Goal: Information Seeking & Learning: Learn about a topic

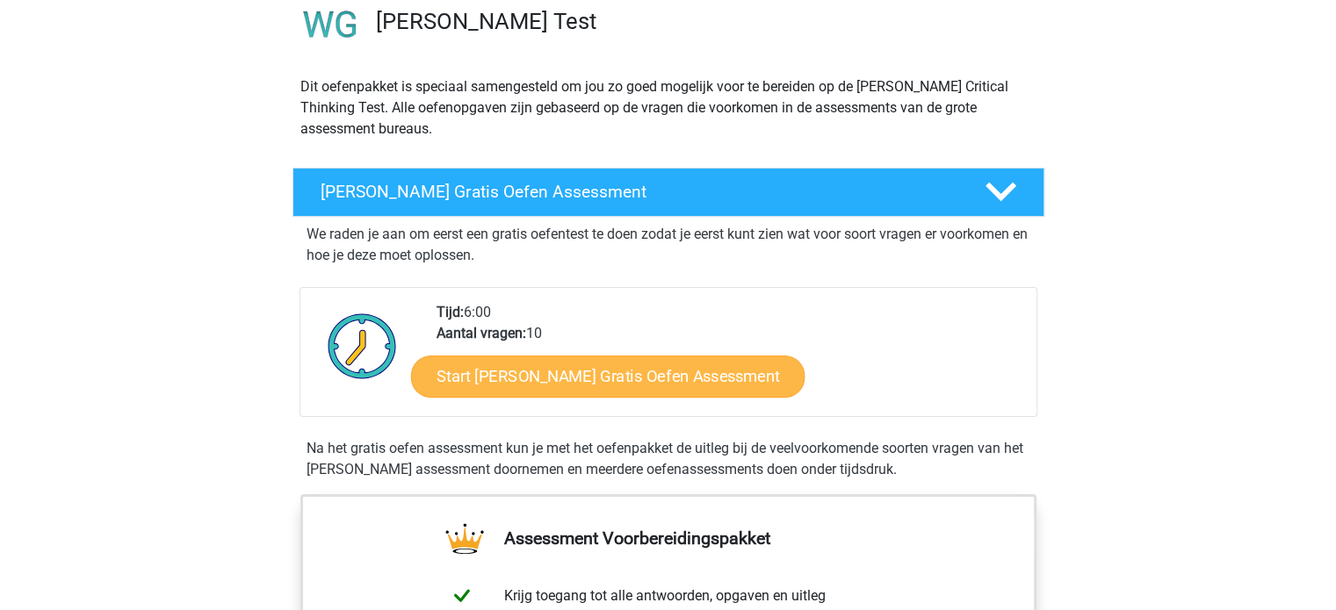
scroll to position [394, 0]
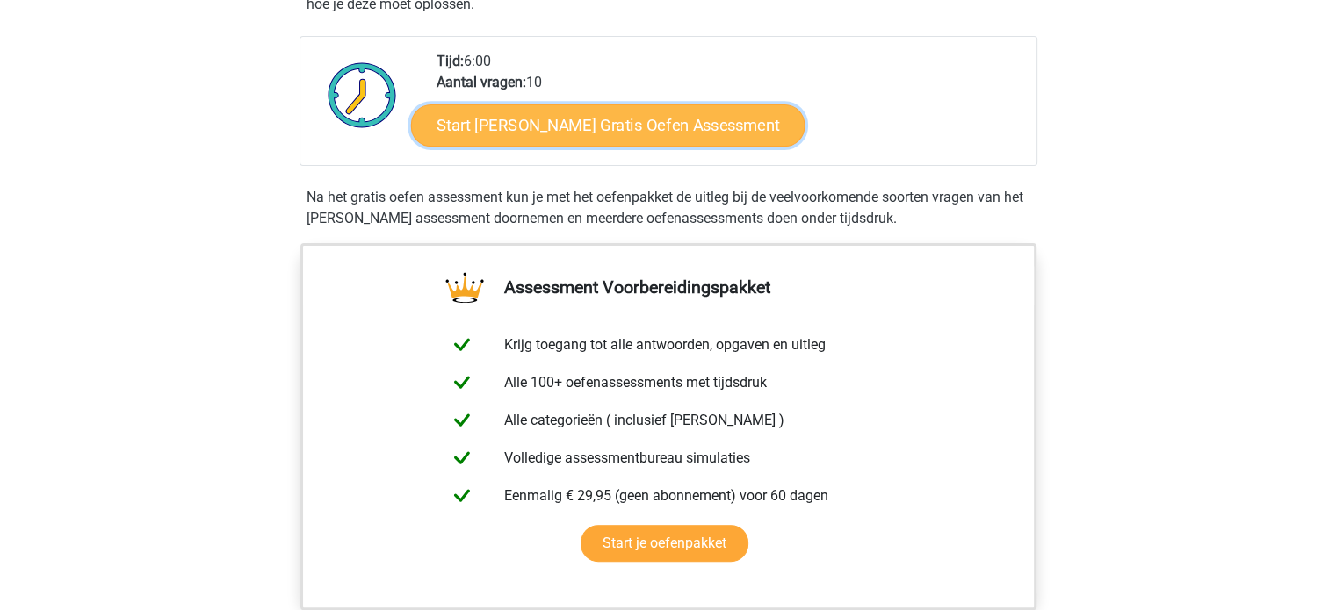
click at [716, 130] on link "Start [PERSON_NAME] Gratis Oefen Assessment" at bounding box center [608, 126] width 394 height 42
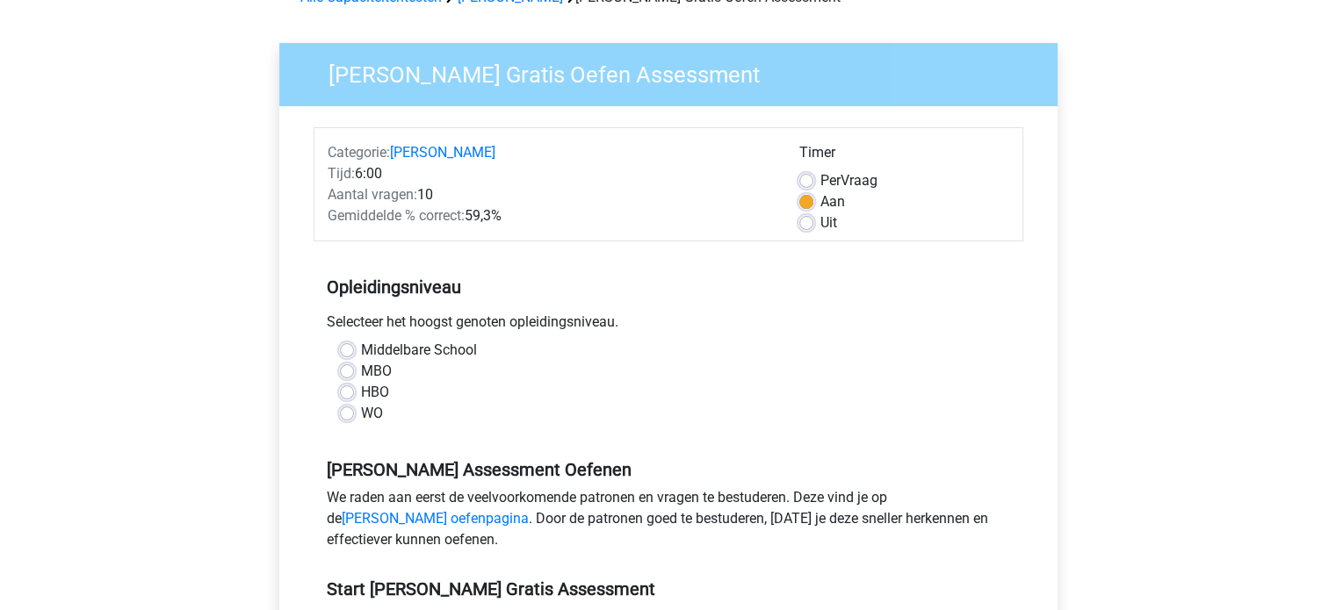
scroll to position [102, 0]
click at [361, 413] on label "WO" at bounding box center [372, 412] width 22 height 21
click at [348, 413] on input "WO" at bounding box center [347, 411] width 14 height 18
radio input "true"
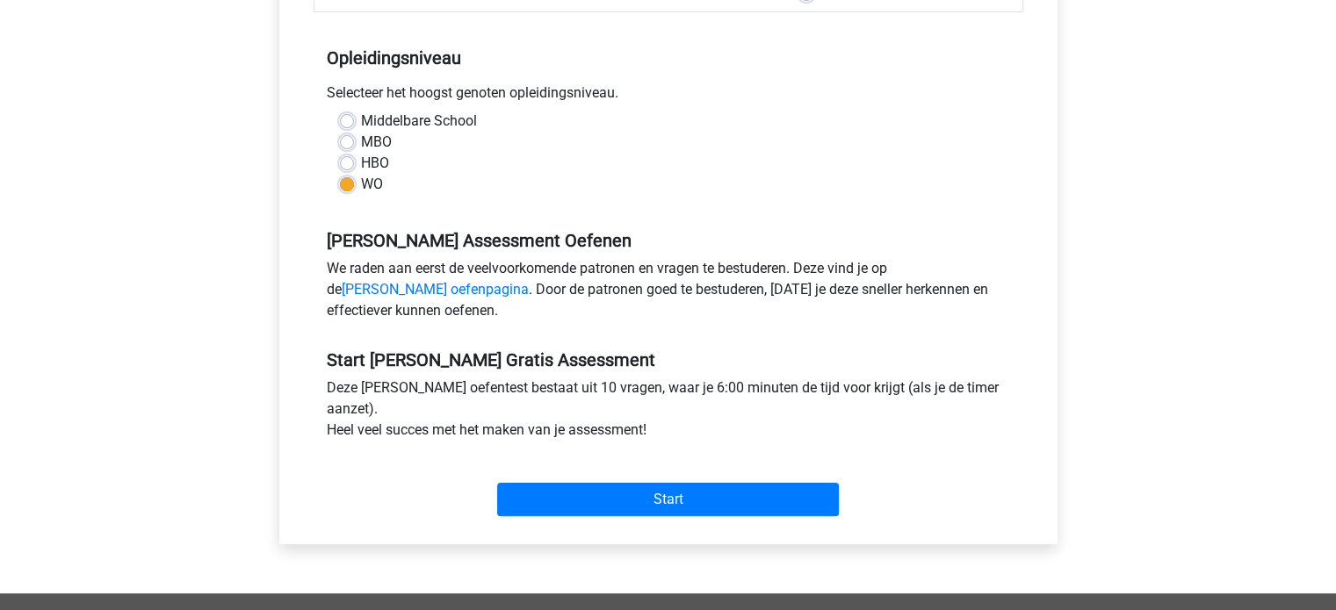
scroll to position [0, 0]
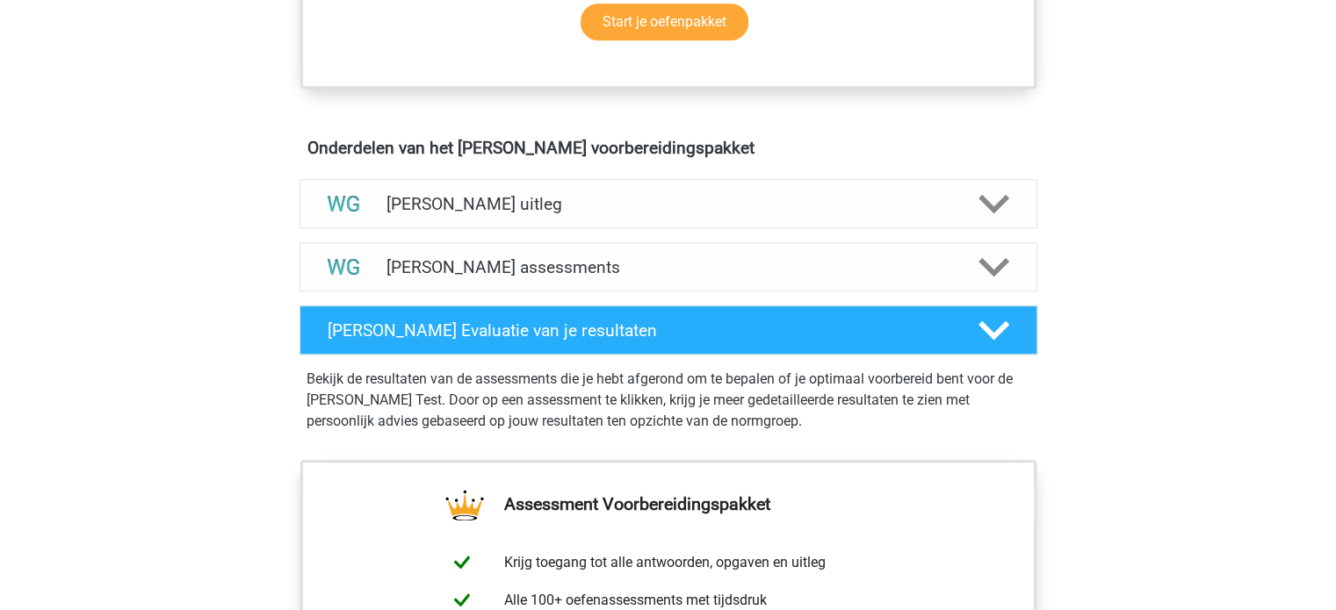
scroll to position [917, 0]
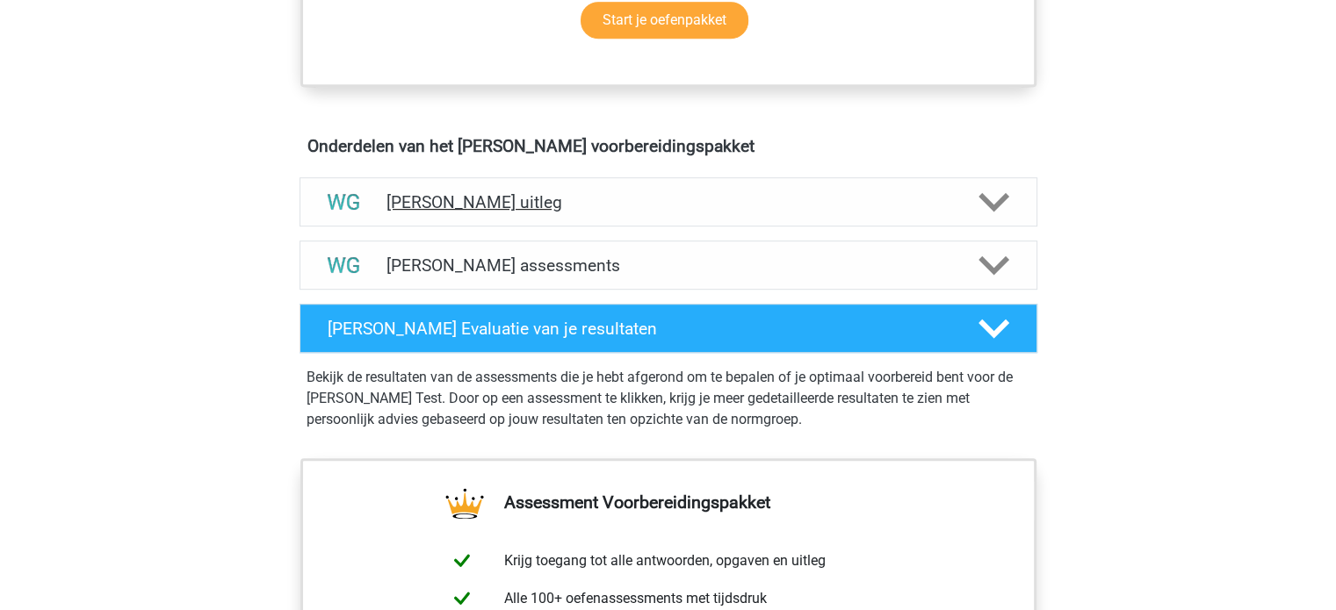
click at [915, 192] on h4 "[PERSON_NAME] uitleg" at bounding box center [668, 202] width 564 height 20
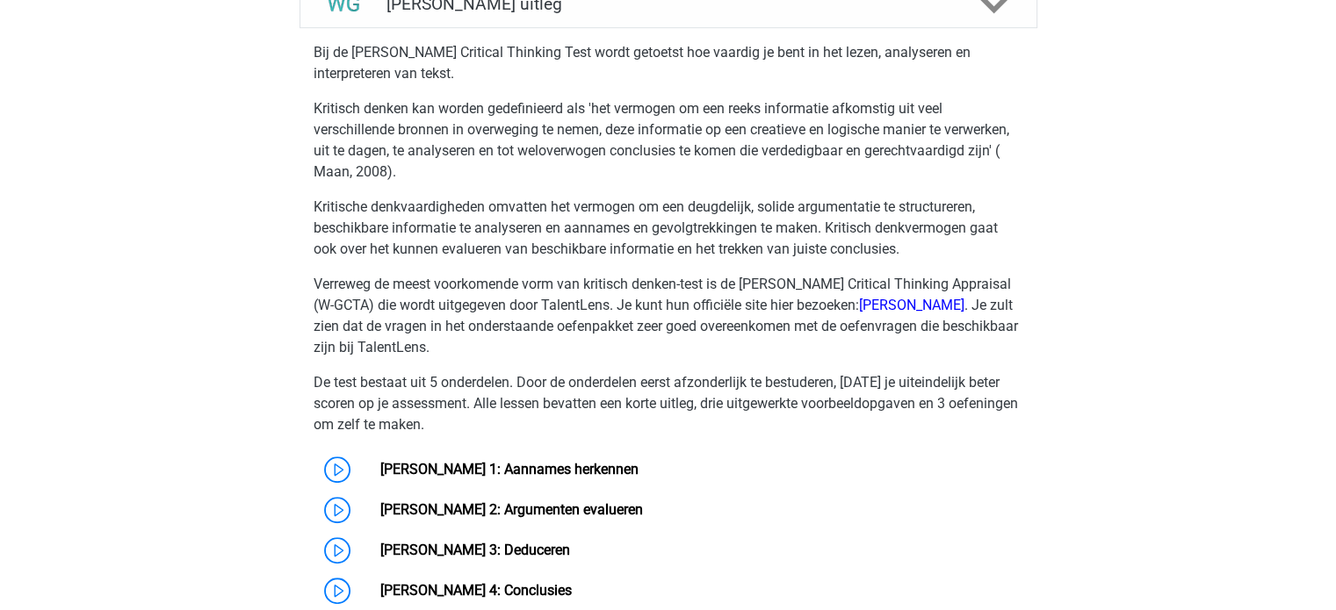
scroll to position [1251, 0]
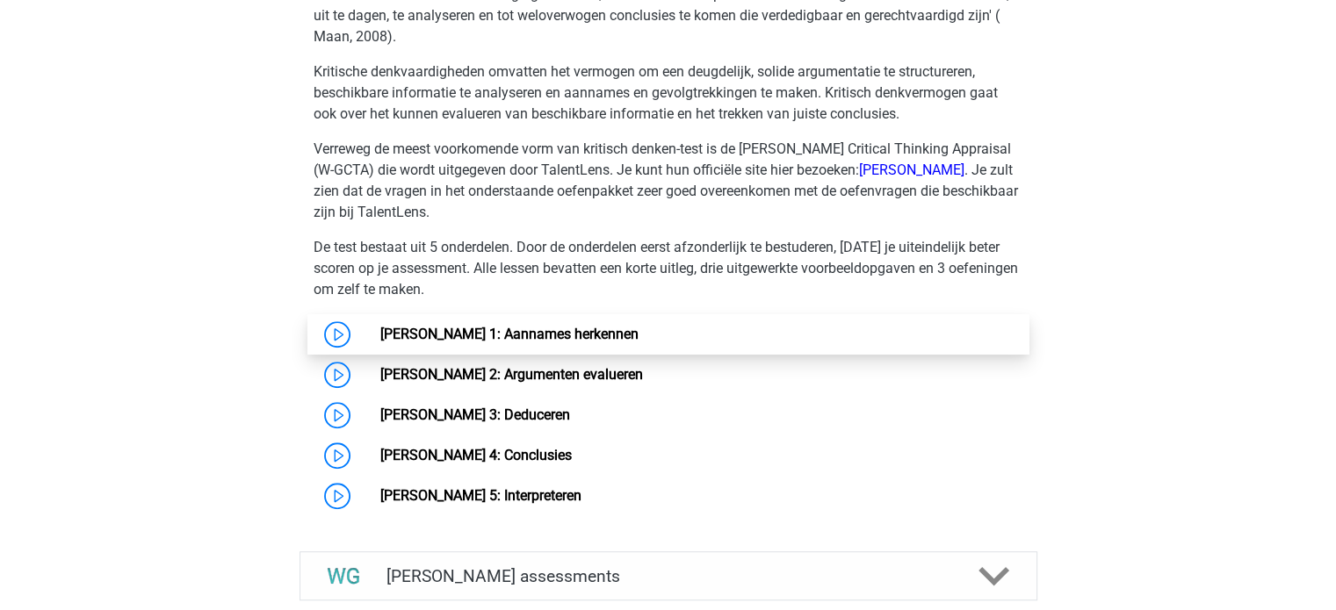
click at [383, 333] on link "[PERSON_NAME] 1: Aannames herkennen" at bounding box center [509, 334] width 258 height 17
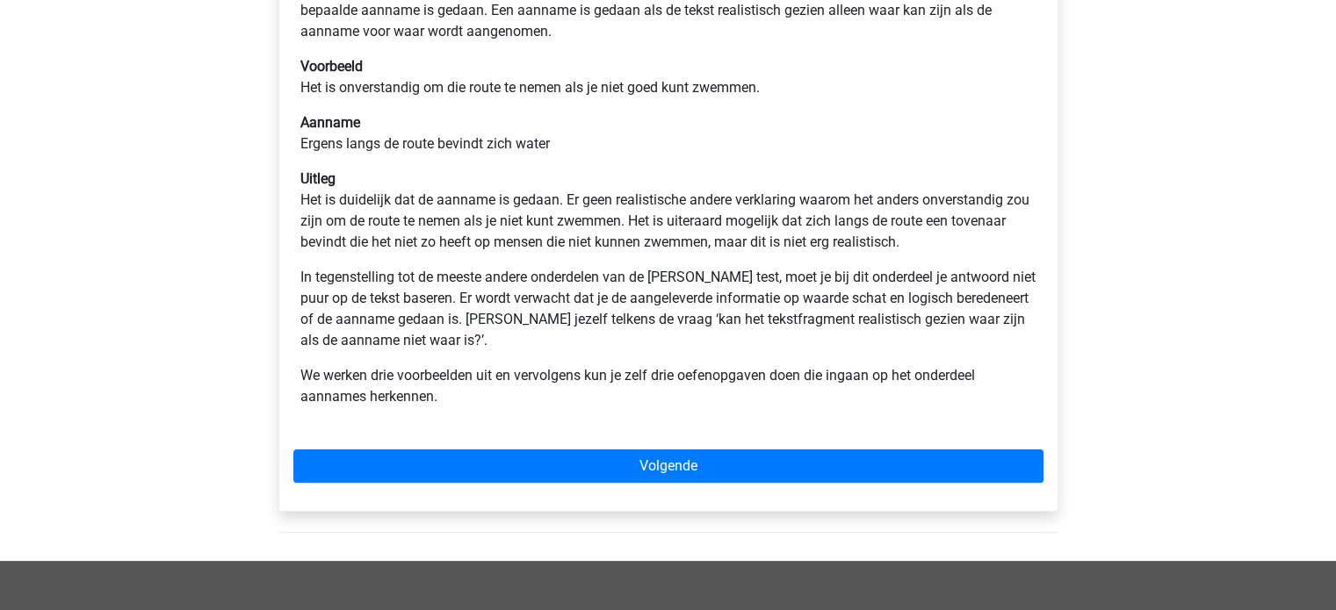
scroll to position [376, 0]
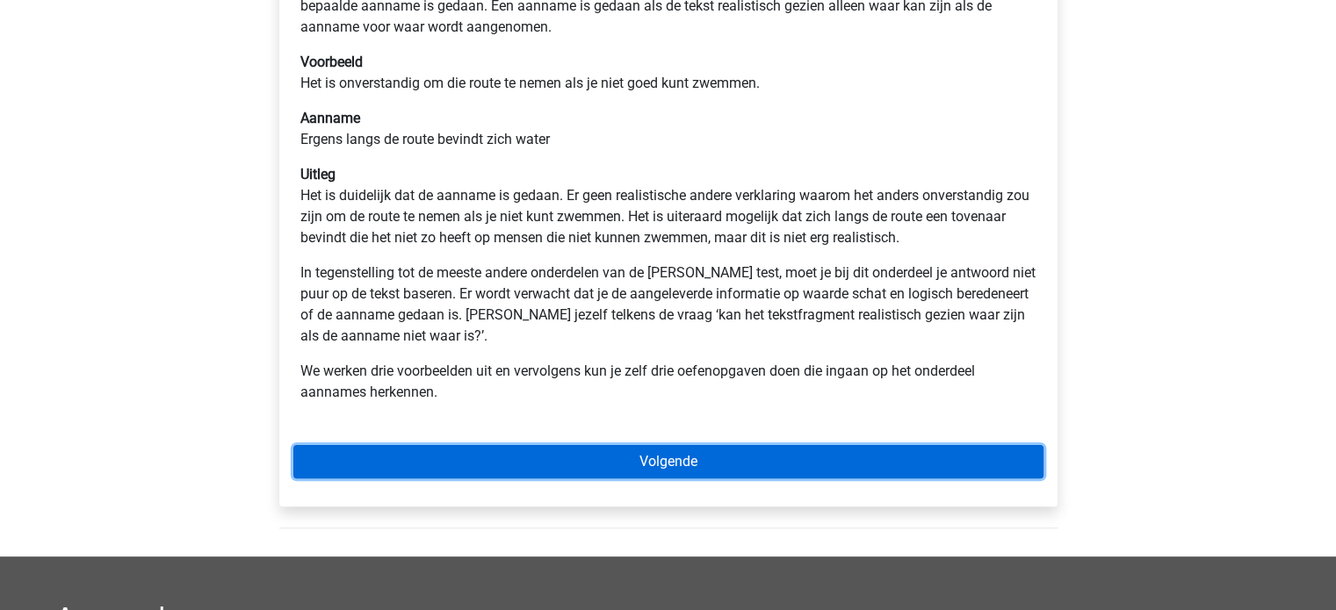
click at [591, 469] on link "Volgende" at bounding box center [668, 461] width 750 height 33
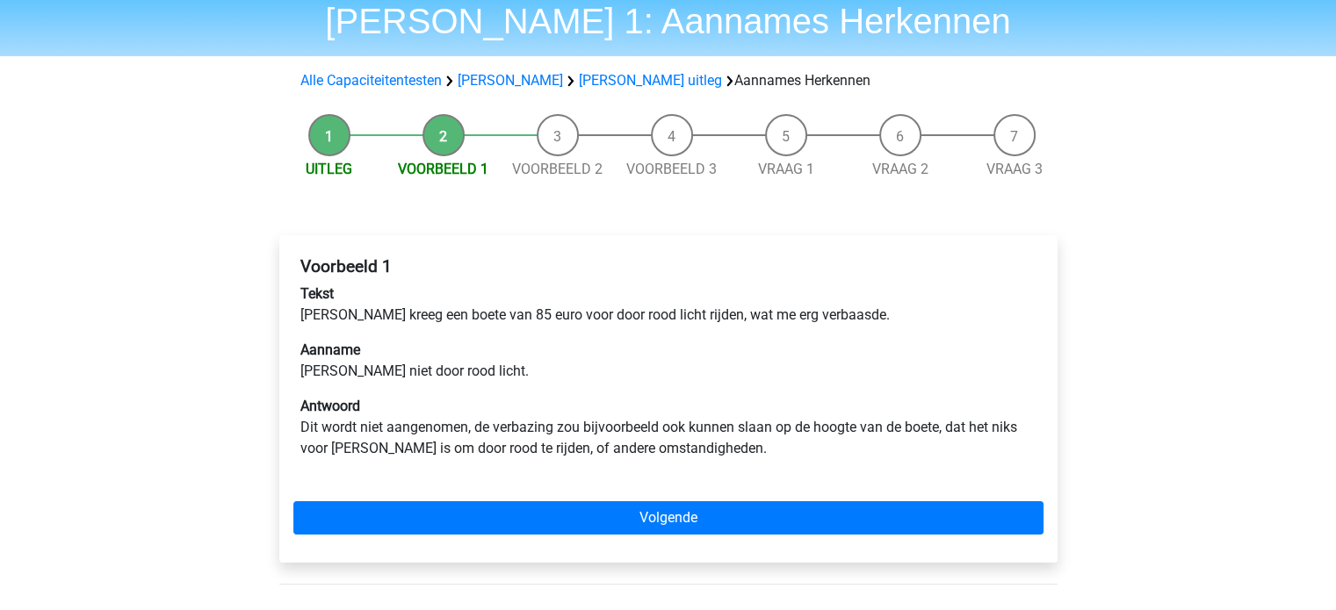
scroll to position [67, 0]
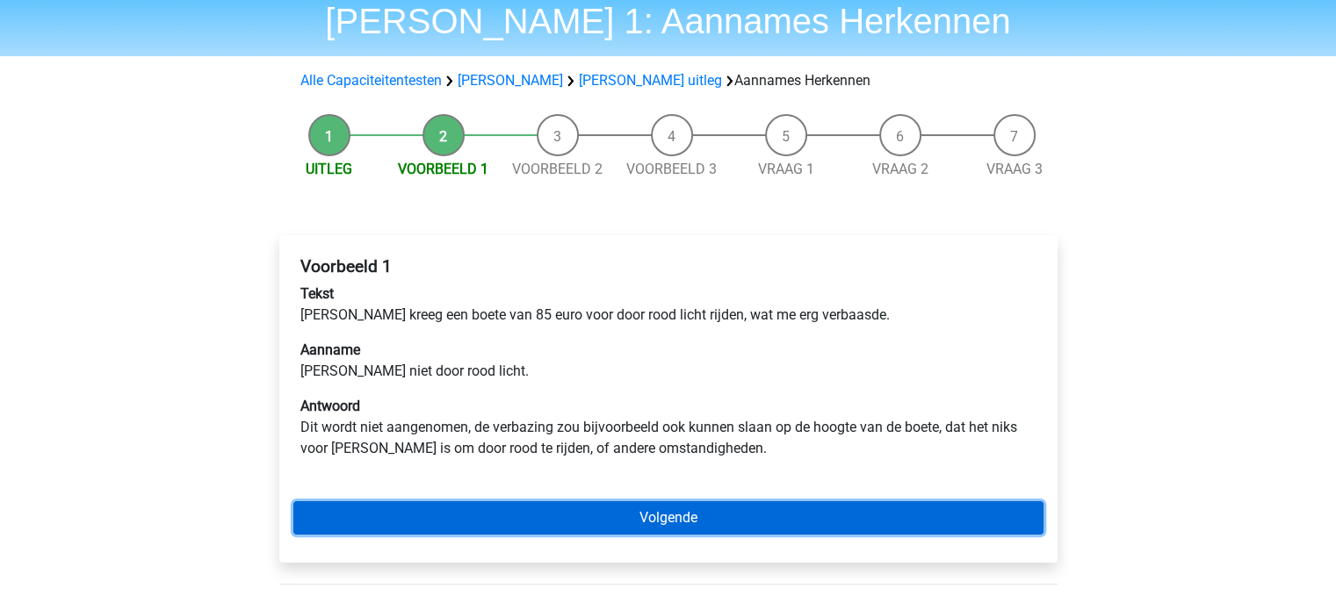
click at [694, 517] on link "Volgende" at bounding box center [668, 518] width 750 height 33
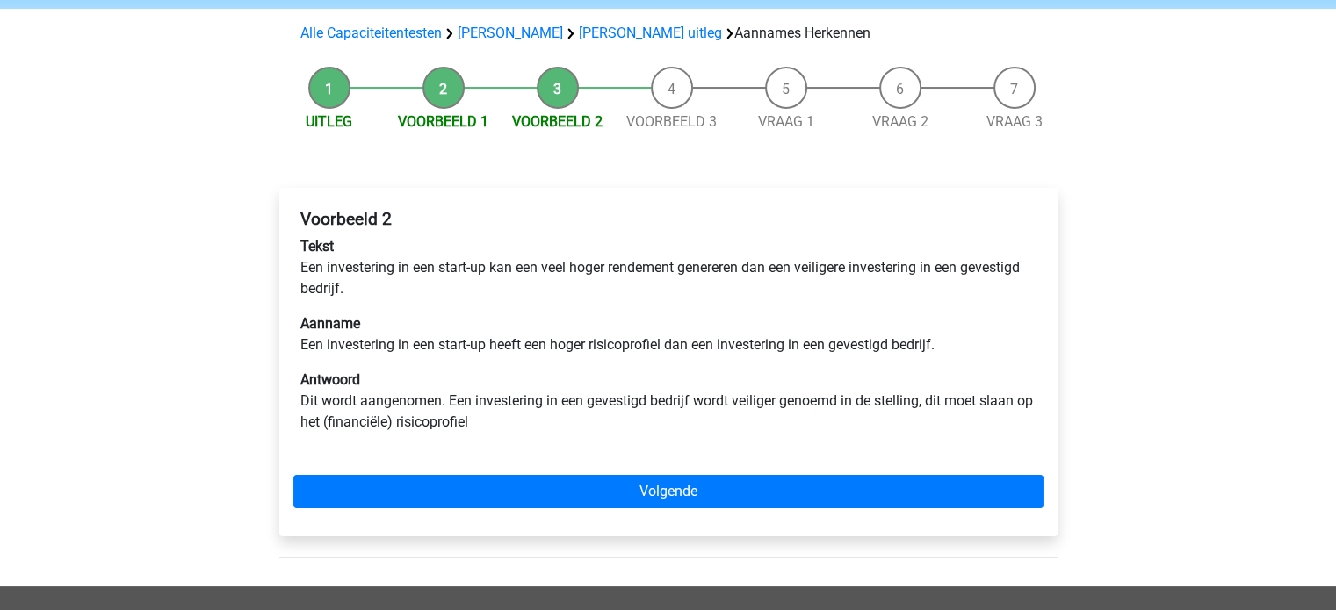
scroll to position [140, 0]
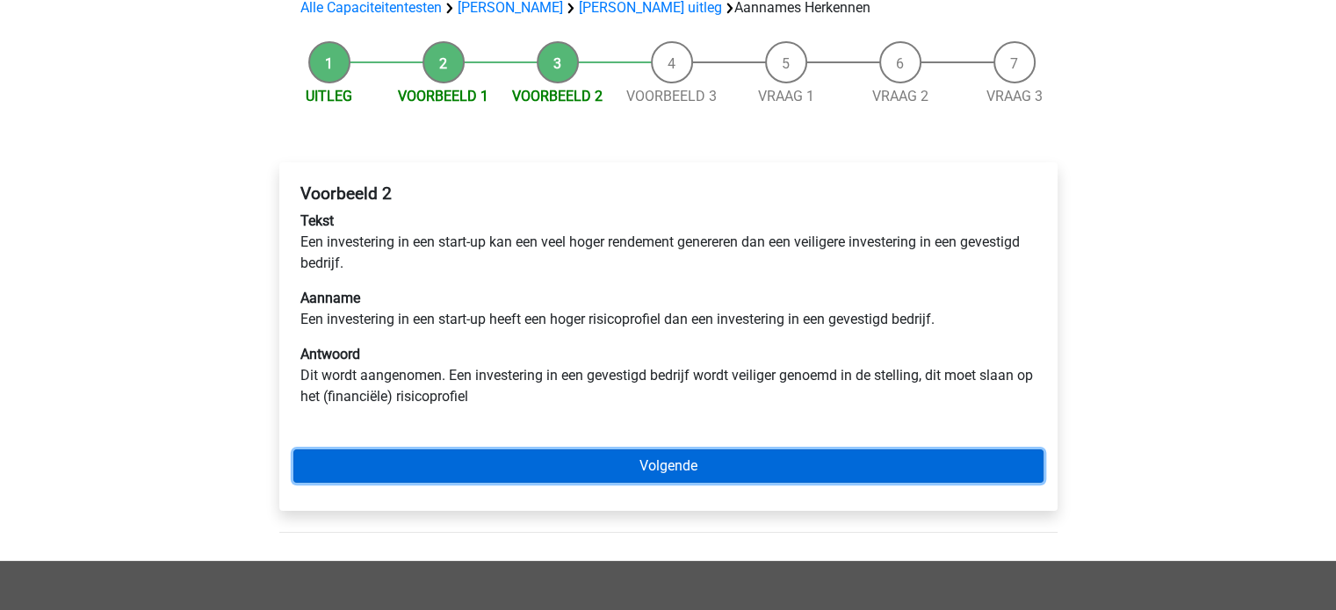
click at [831, 466] on link "Volgende" at bounding box center [668, 466] width 750 height 33
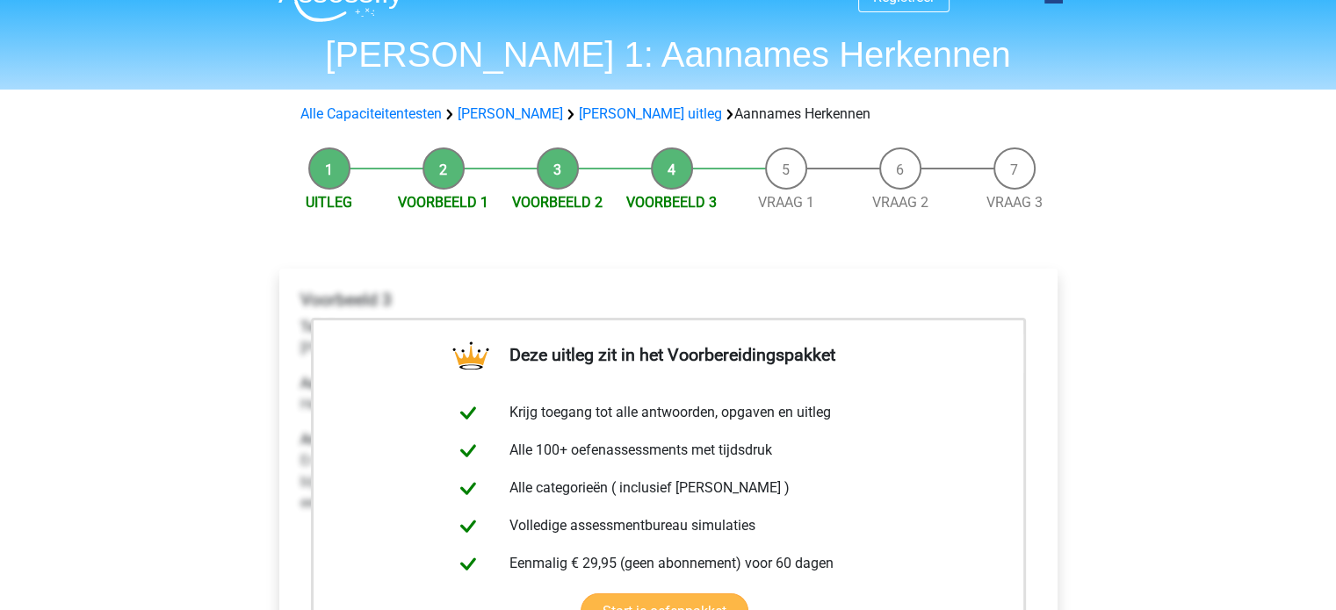
scroll to position [28, 0]
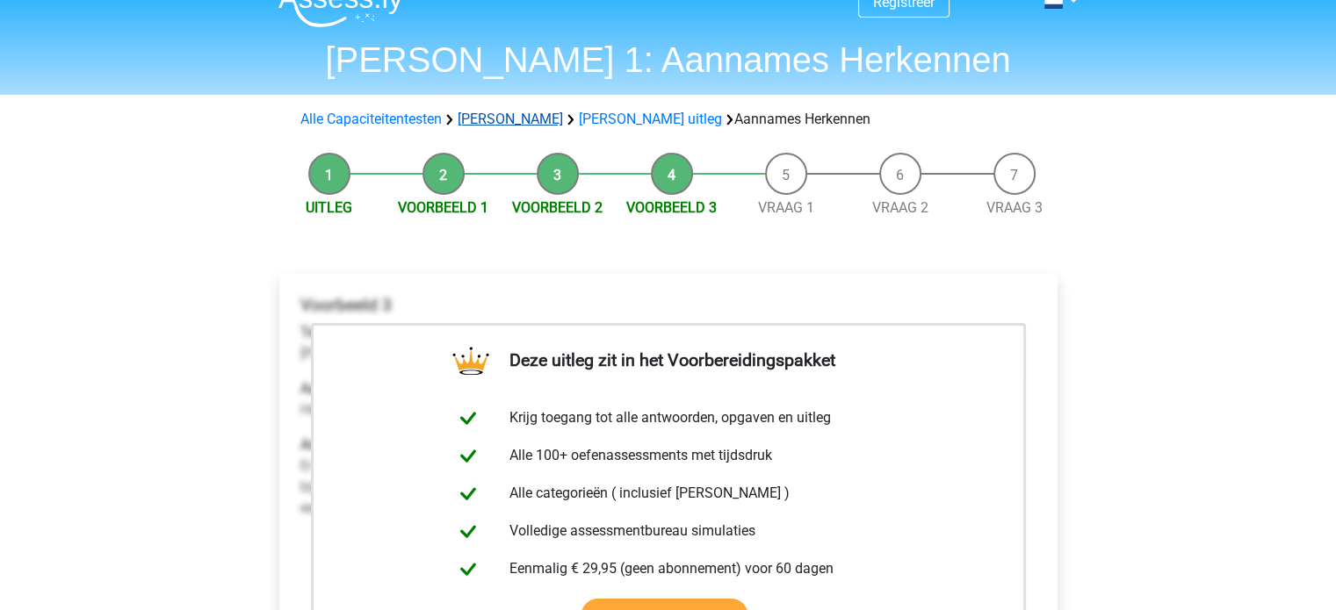
click at [531, 124] on link "[PERSON_NAME]" at bounding box center [510, 119] width 105 height 17
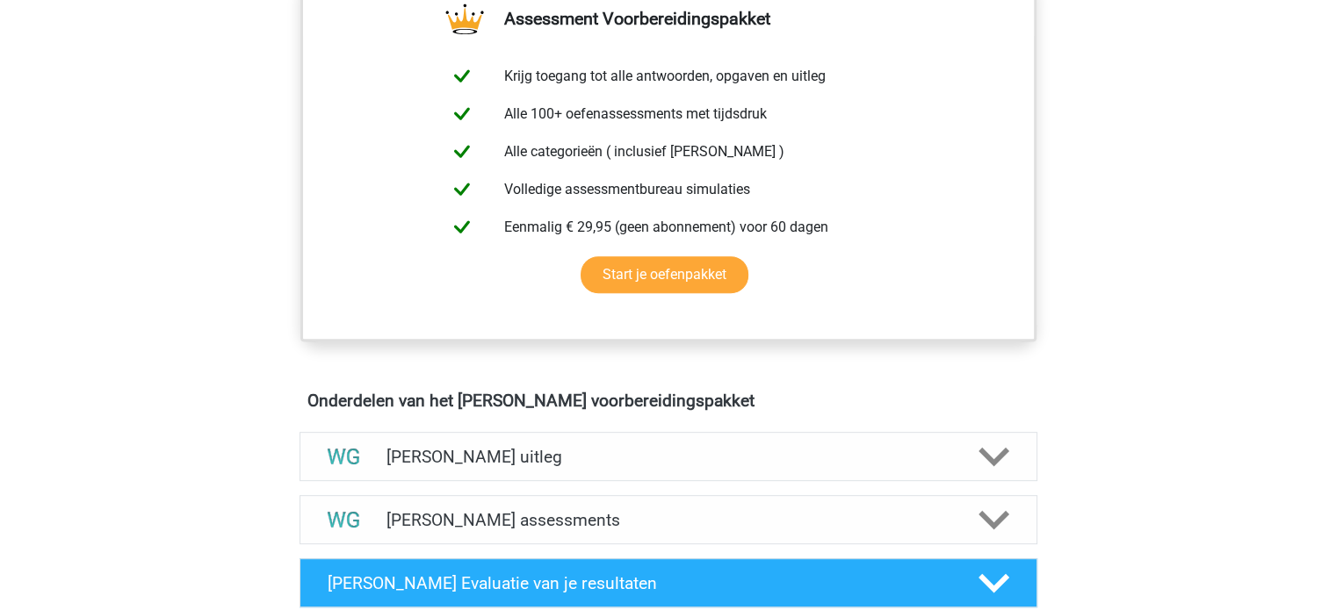
scroll to position [765, 0]
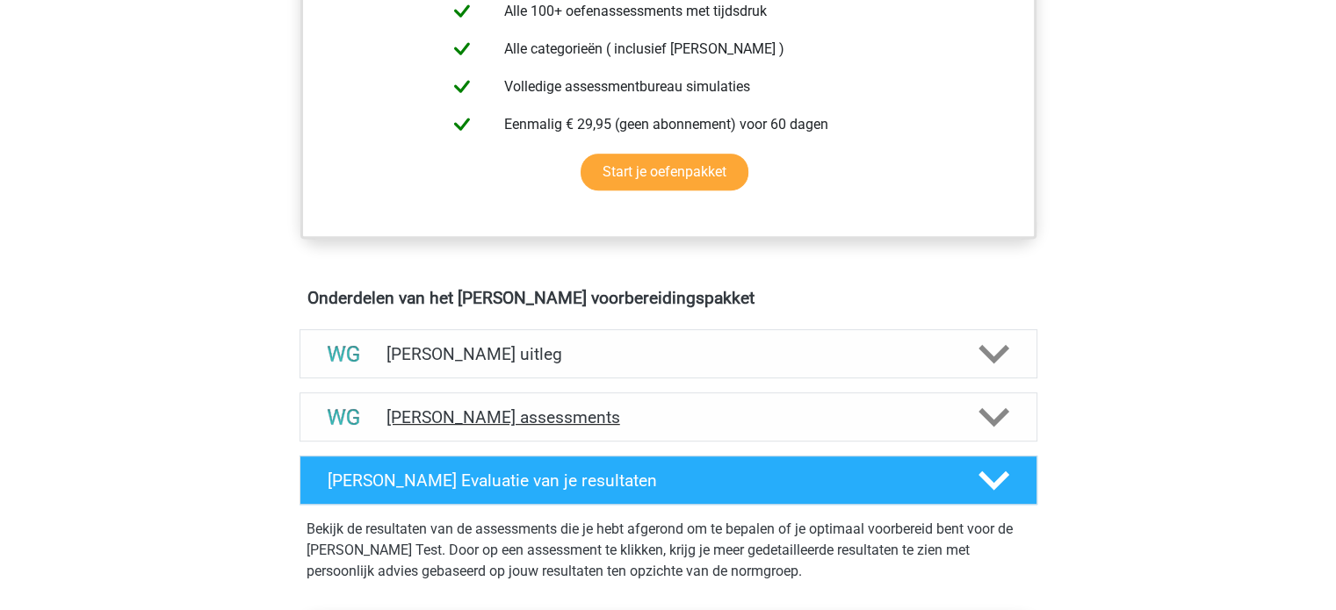
click at [798, 410] on h4 "[PERSON_NAME] assessments" at bounding box center [668, 418] width 564 height 20
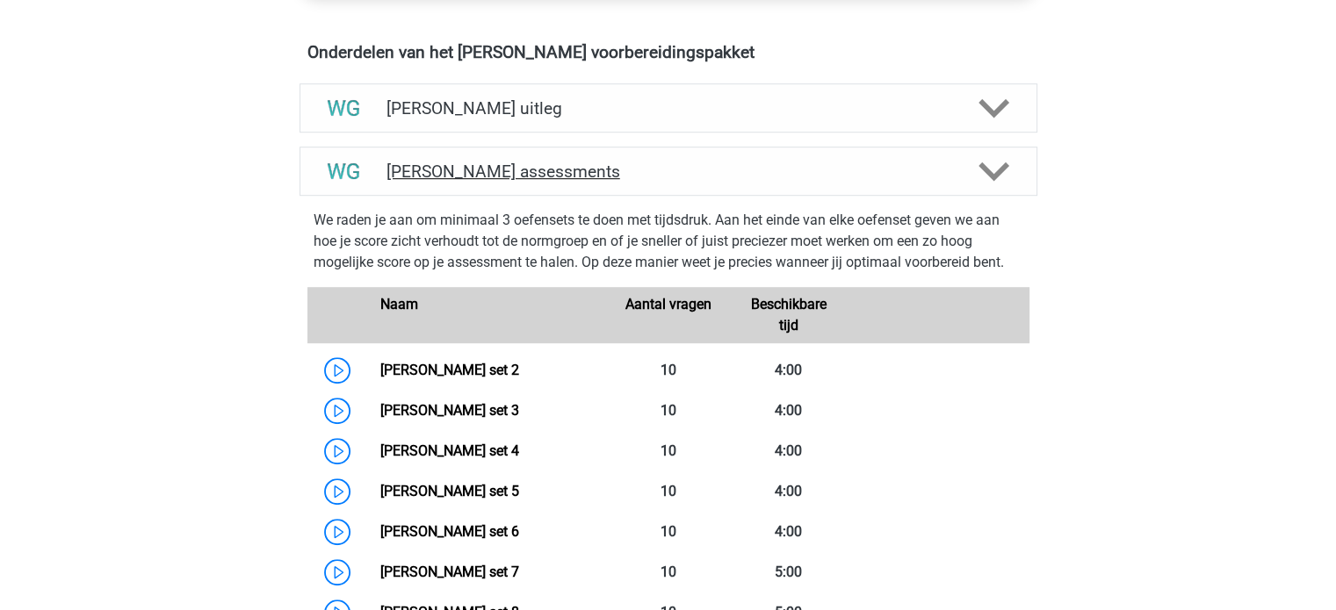
scroll to position [1024, 0]
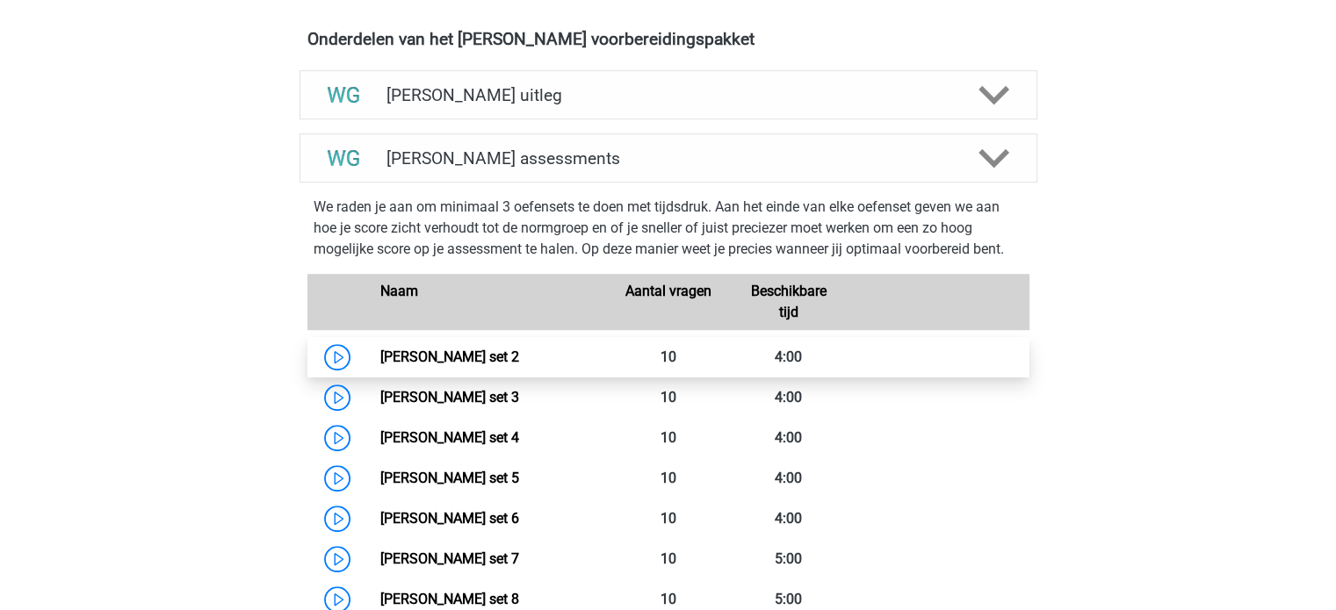
click at [483, 349] on link "[PERSON_NAME] set 2" at bounding box center [449, 357] width 139 height 17
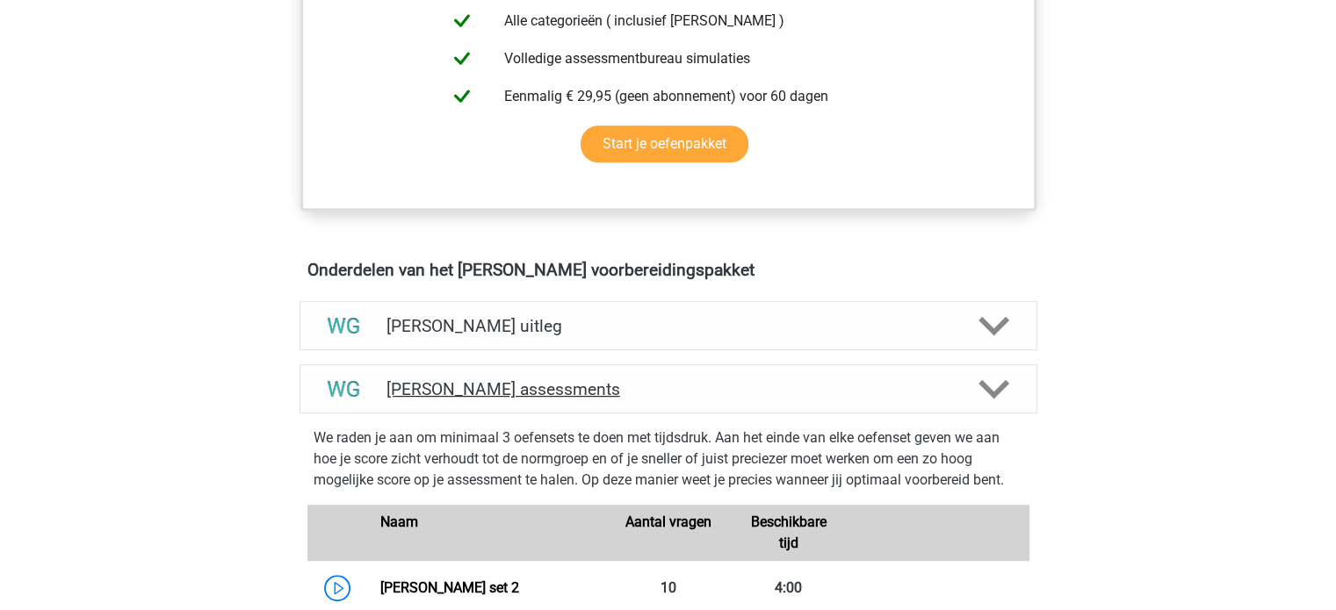
scroll to position [791, 0]
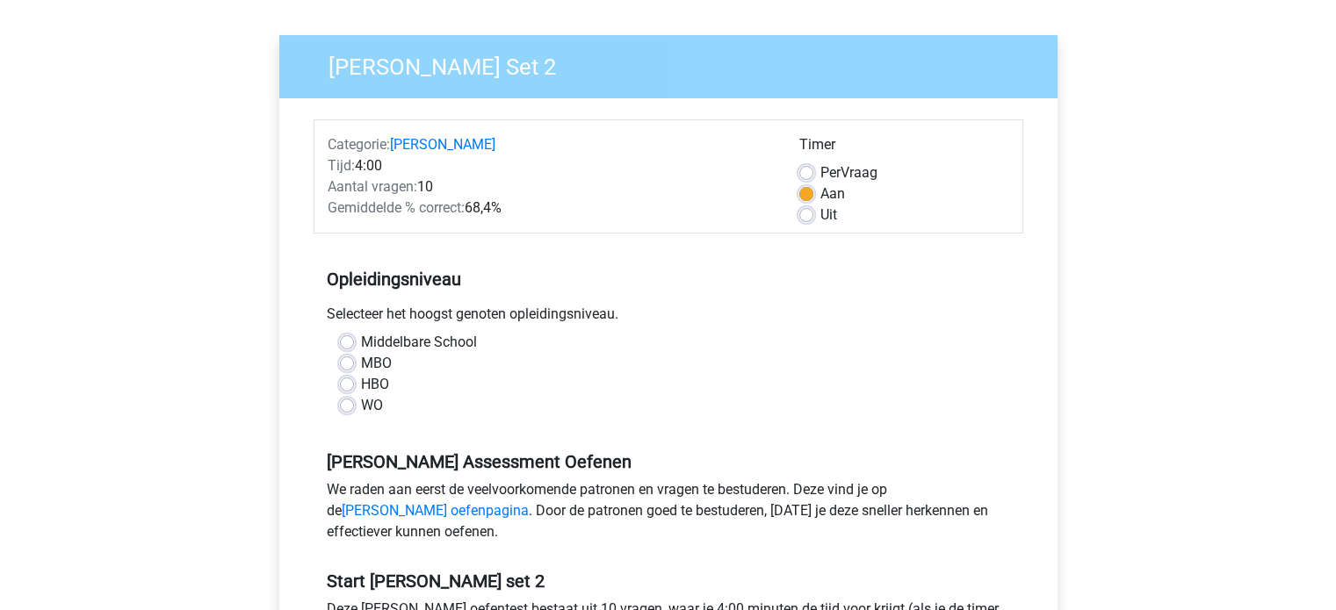
scroll to position [144, 0]
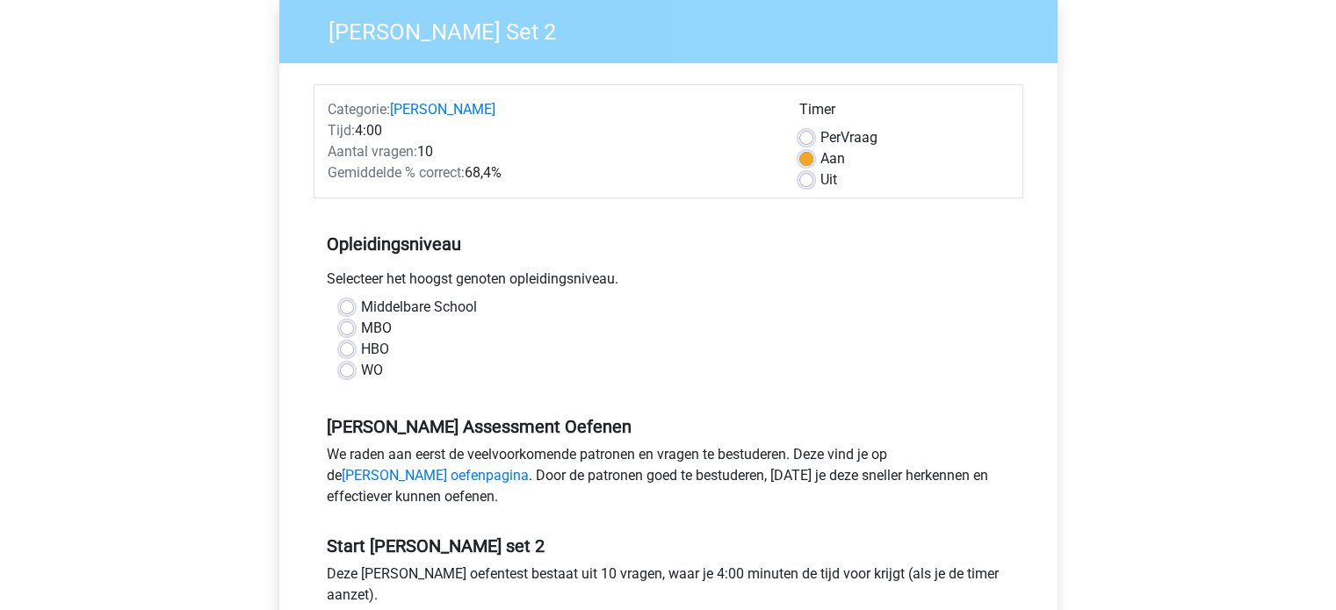
click at [361, 368] on label "WO" at bounding box center [372, 370] width 22 height 21
click at [351, 368] on input "WO" at bounding box center [347, 369] width 14 height 18
radio input "true"
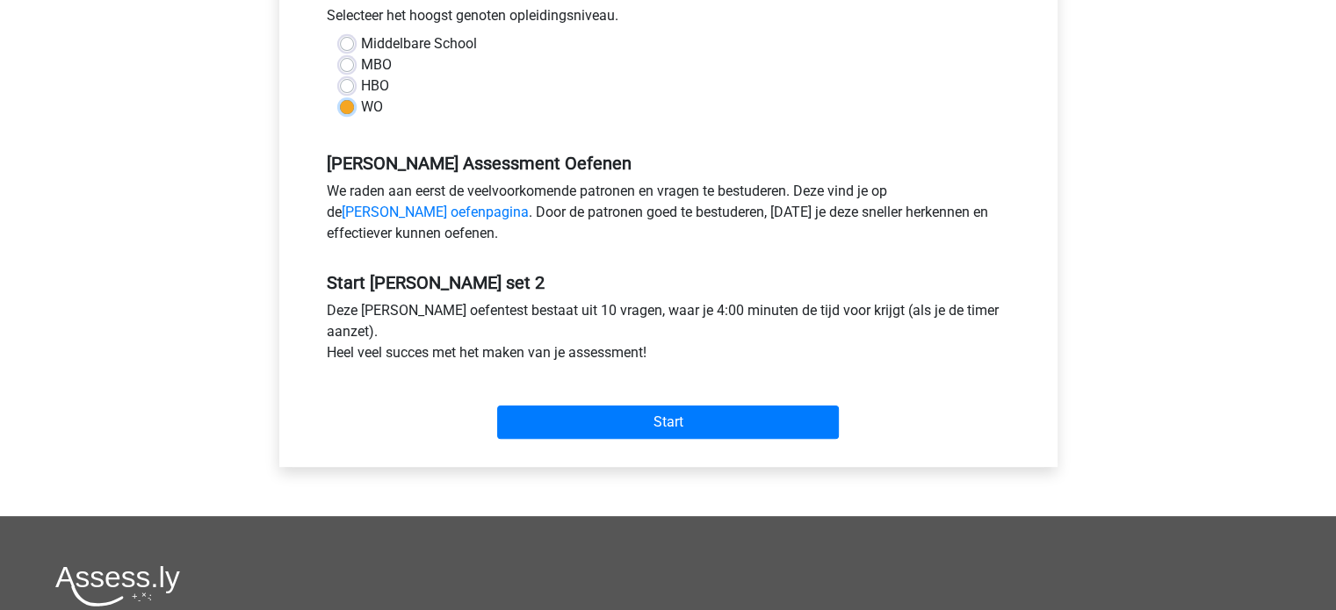
scroll to position [410, 0]
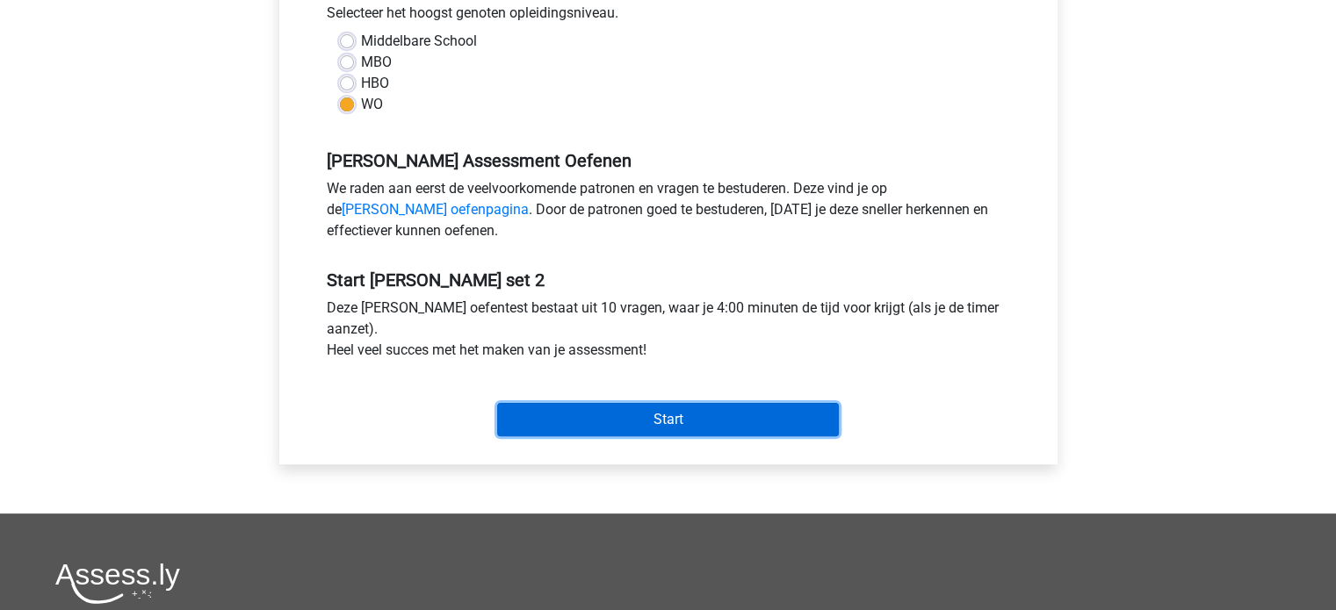
click at [647, 403] on input "Start" at bounding box center [668, 419] width 342 height 33
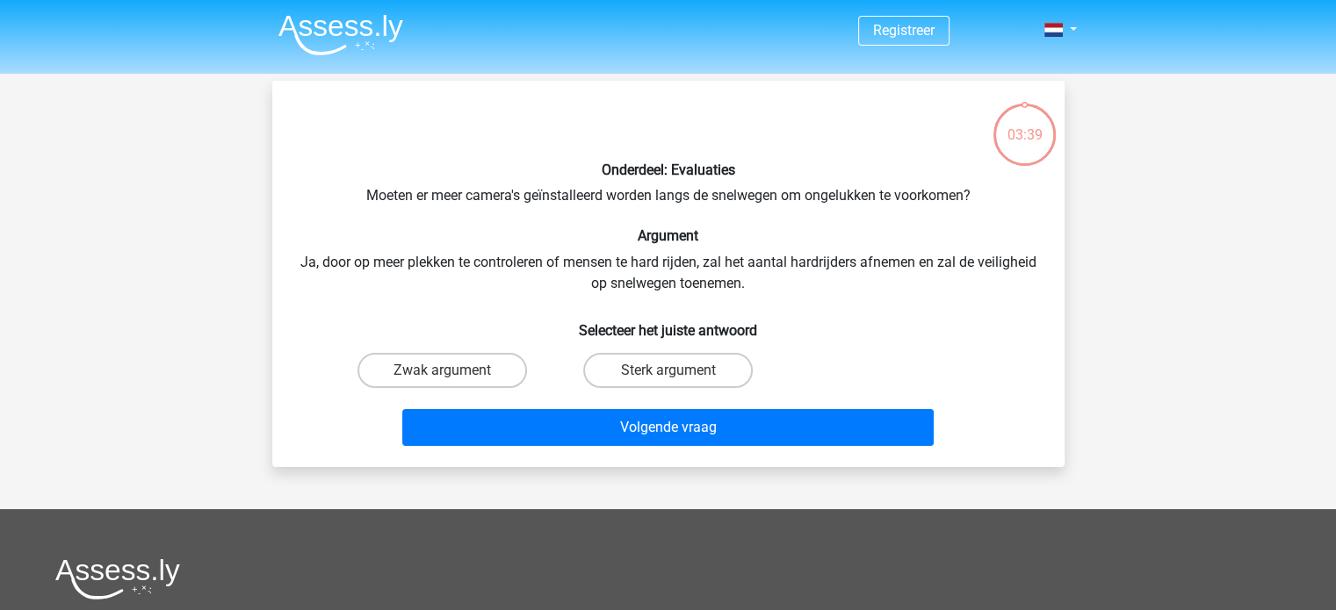
click at [673, 371] on input "Sterk argument" at bounding box center [673, 376] width 11 height 11
radio input "true"
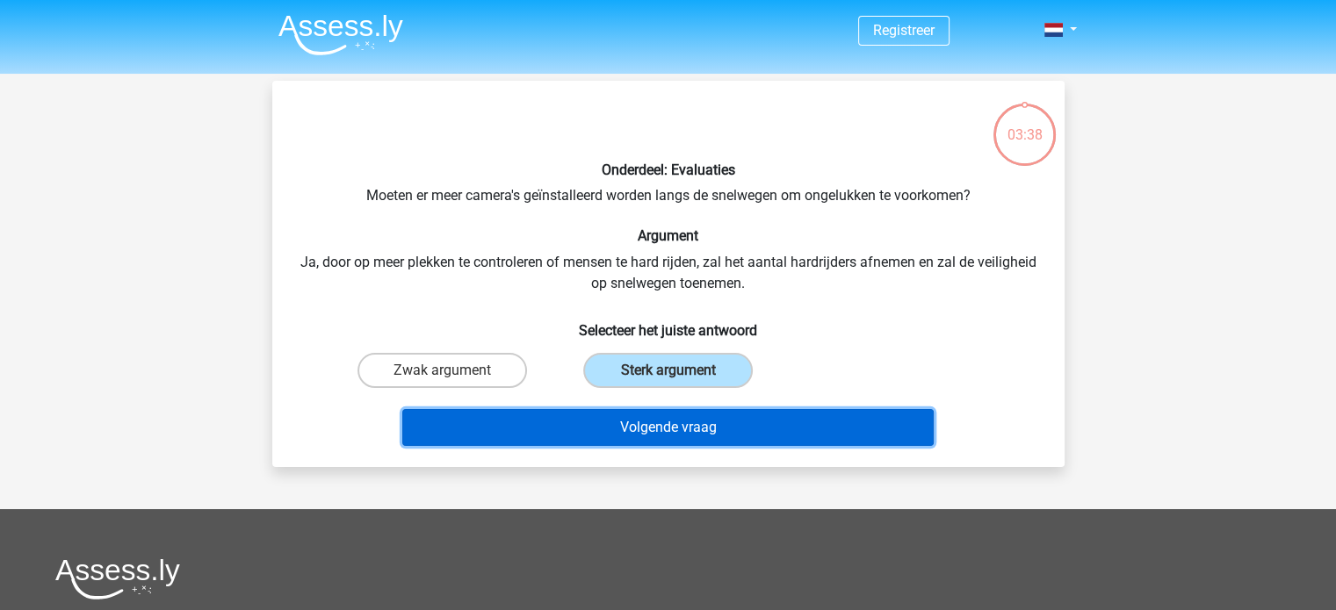
click at [751, 434] on button "Volgende vraag" at bounding box center [667, 427] width 531 height 37
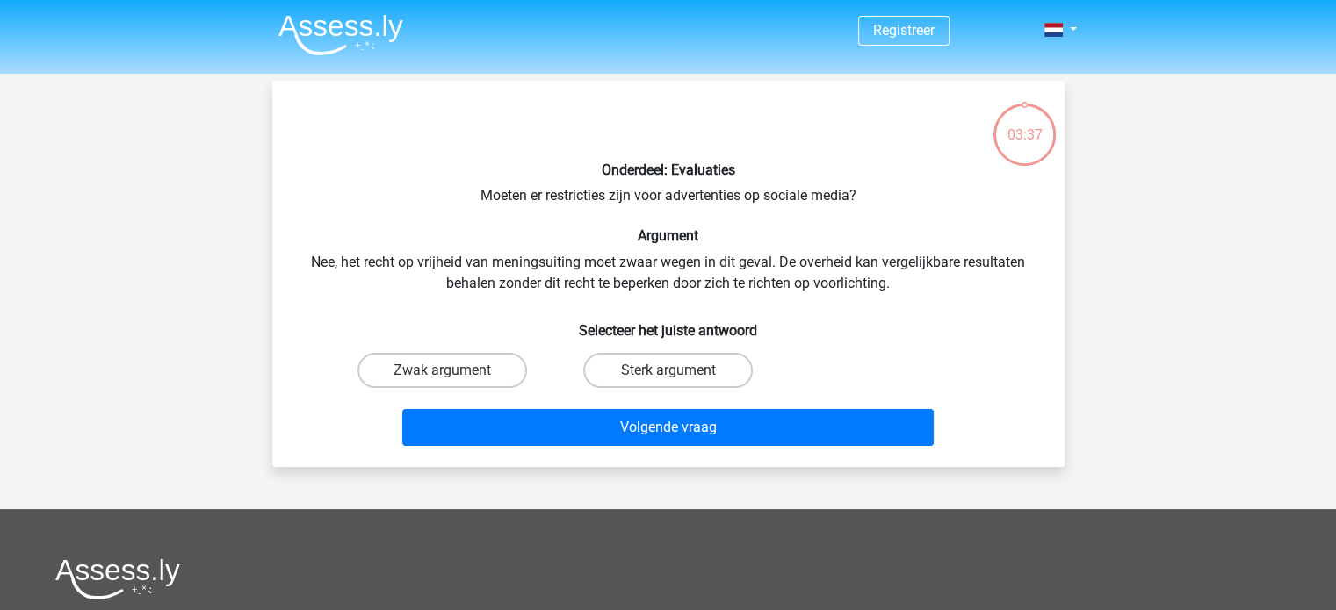
scroll to position [81, 0]
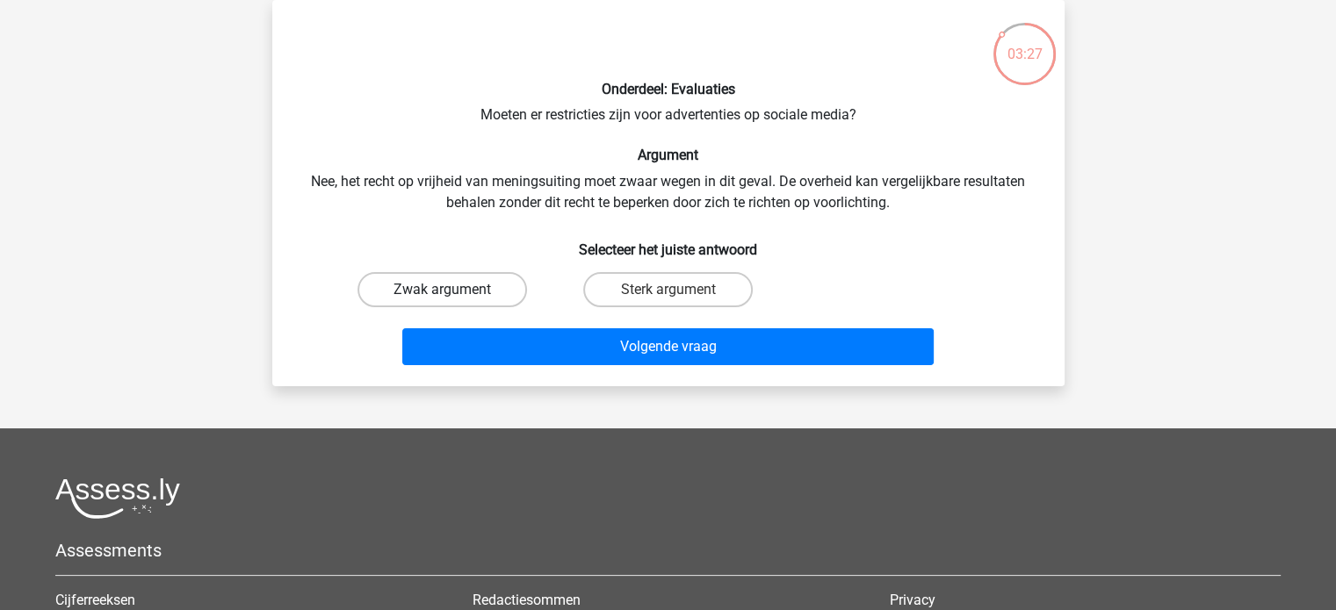
click at [481, 293] on label "Zwak argument" at bounding box center [443, 289] width 170 height 35
click at [453, 293] on input "Zwak argument" at bounding box center [447, 295] width 11 height 11
radio input "true"
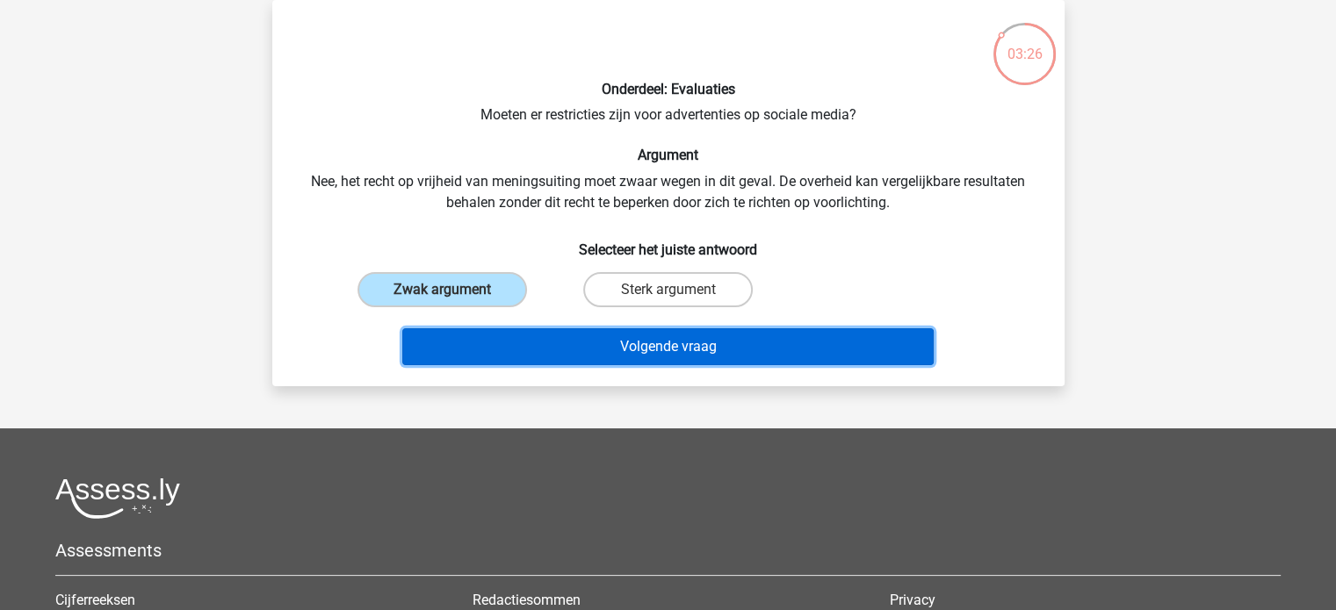
click at [583, 339] on button "Volgende vraag" at bounding box center [667, 347] width 531 height 37
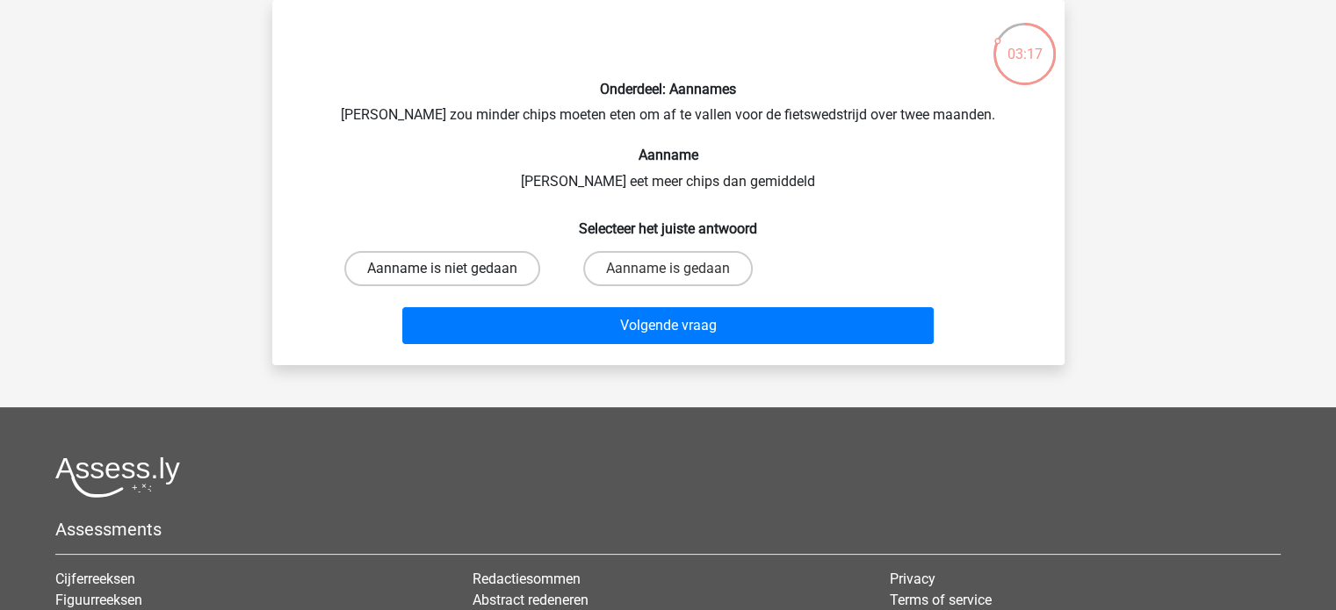
click at [489, 266] on label "Aanname is niet gedaan" at bounding box center [442, 268] width 196 height 35
click at [453, 269] on input "Aanname is niet gedaan" at bounding box center [447, 274] width 11 height 11
radio input "true"
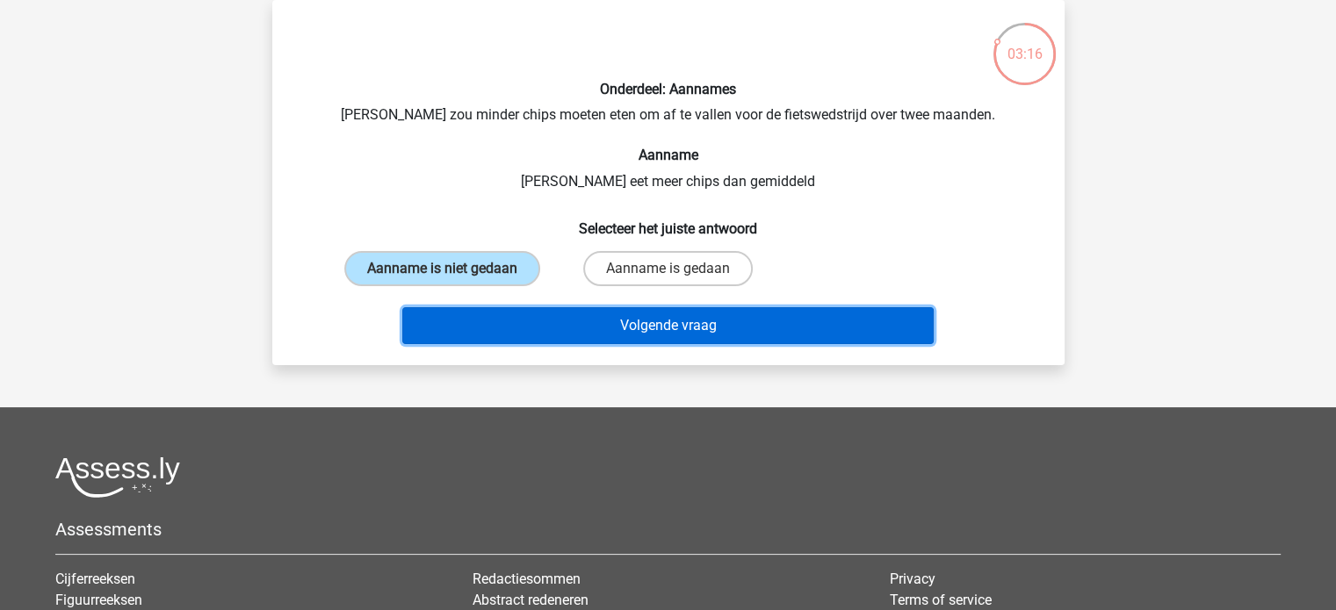
click at [603, 331] on button "Volgende vraag" at bounding box center [667, 325] width 531 height 37
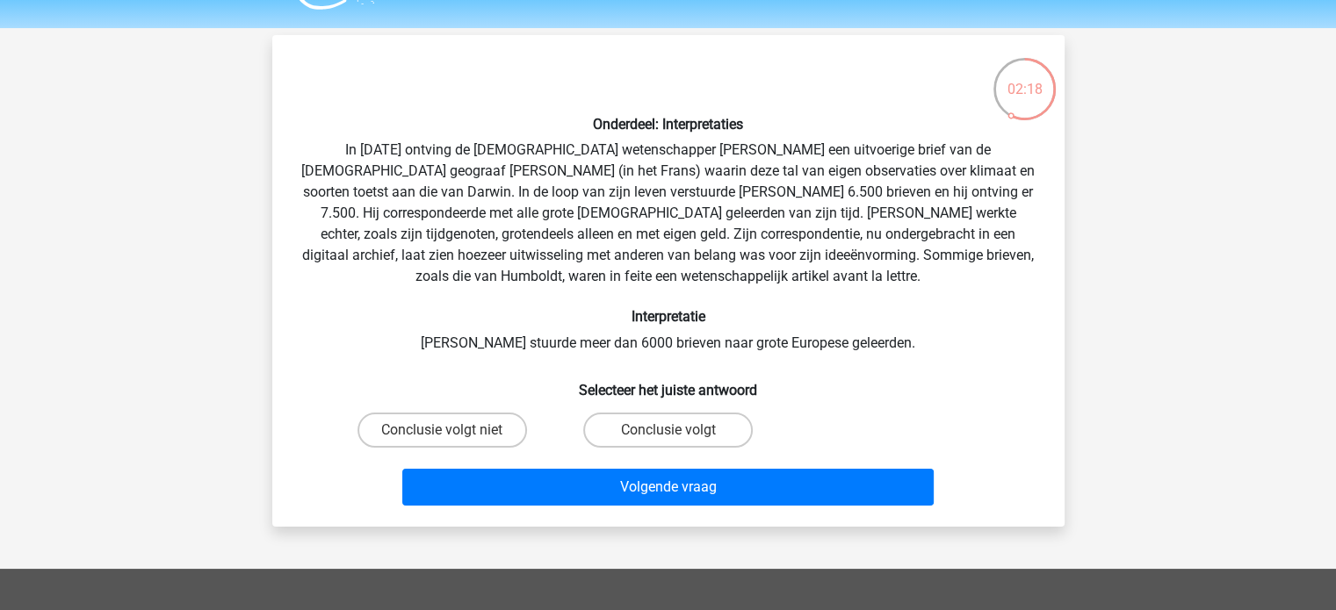
scroll to position [46, 0]
click at [663, 430] on label "Conclusie volgt" at bounding box center [668, 430] width 170 height 35
click at [668, 430] on input "Conclusie volgt" at bounding box center [673, 435] width 11 height 11
radio input "true"
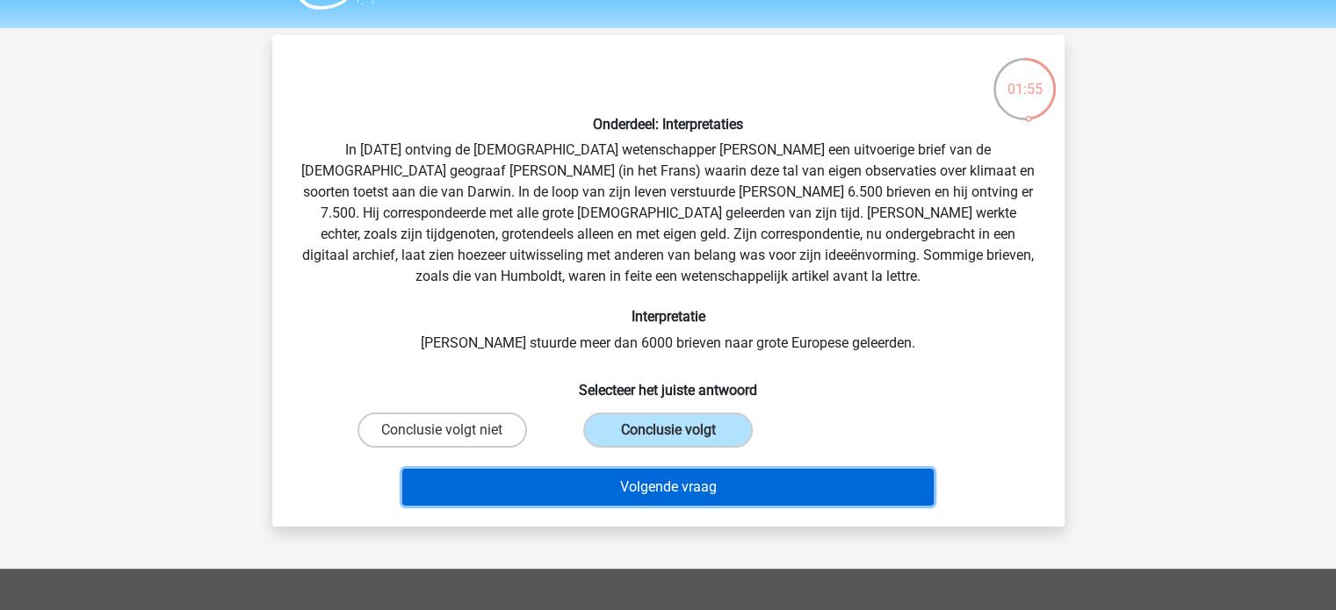
click at [697, 491] on button "Volgende vraag" at bounding box center [667, 487] width 531 height 37
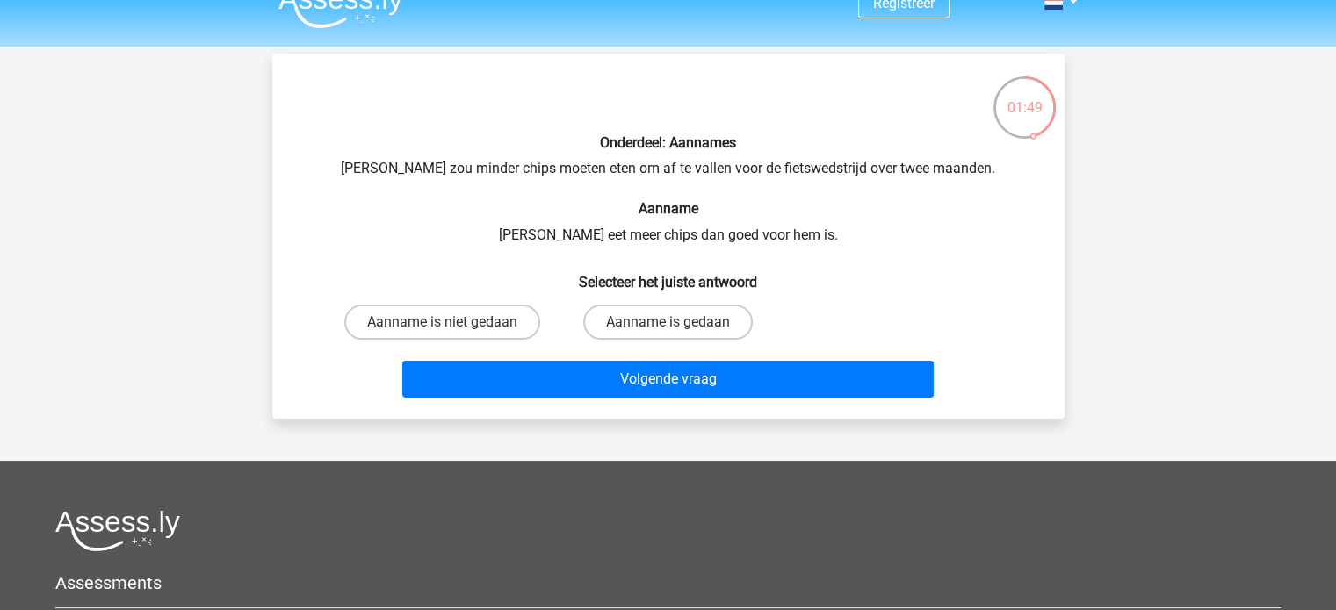
scroll to position [25, 0]
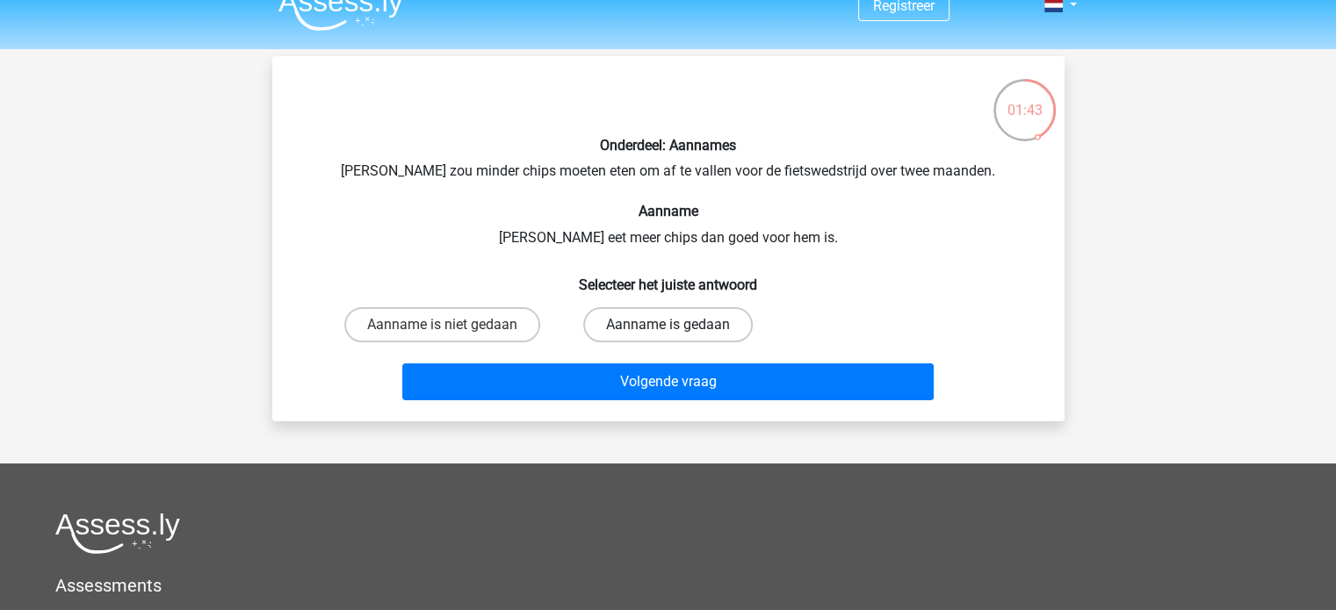
click at [651, 321] on label "Aanname is gedaan" at bounding box center [668, 324] width 170 height 35
click at [668, 325] on input "Aanname is gedaan" at bounding box center [673, 330] width 11 height 11
radio input "true"
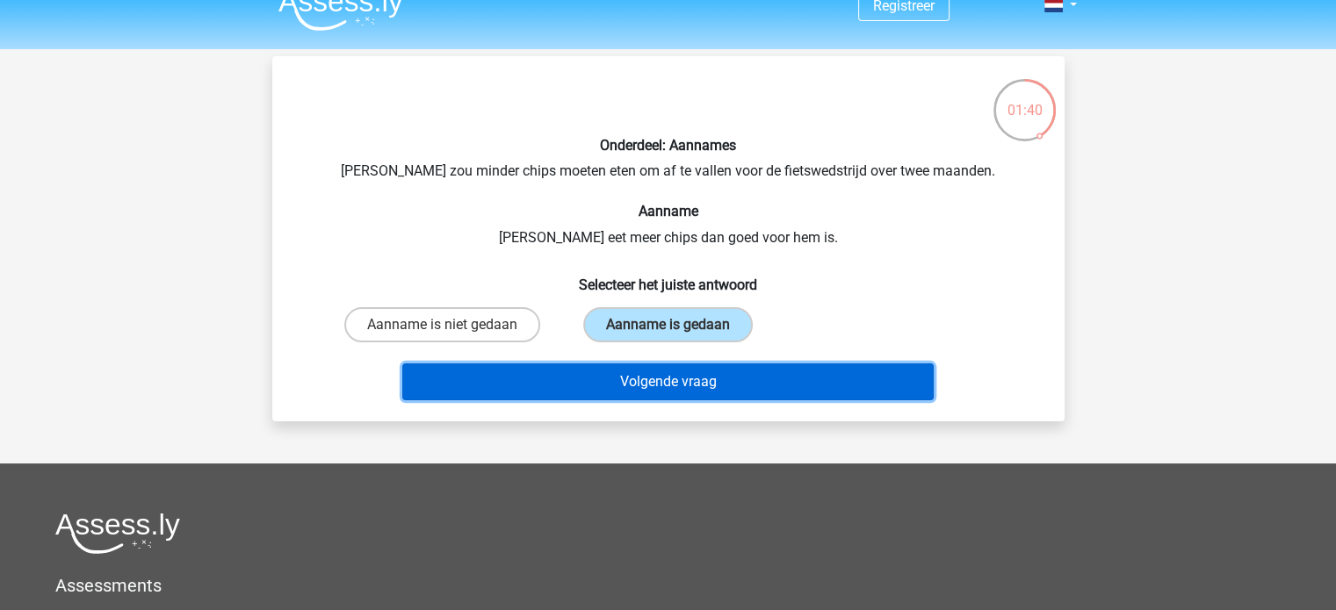
click at [712, 390] on button "Volgende vraag" at bounding box center [667, 382] width 531 height 37
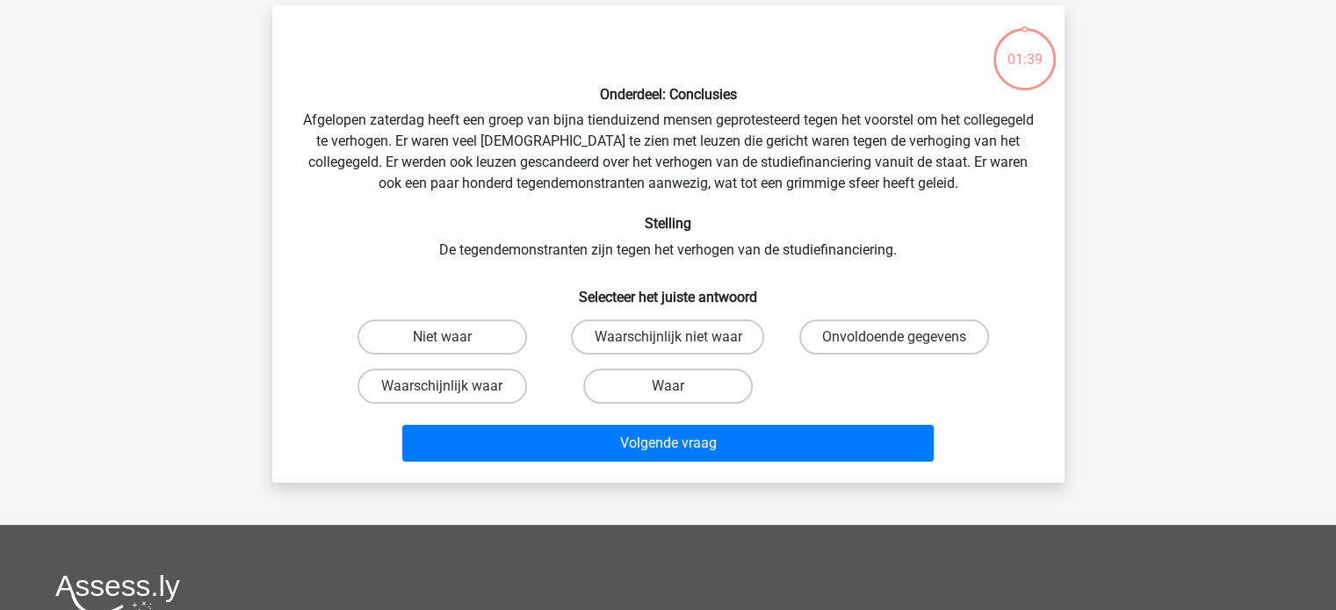
scroll to position [81, 0]
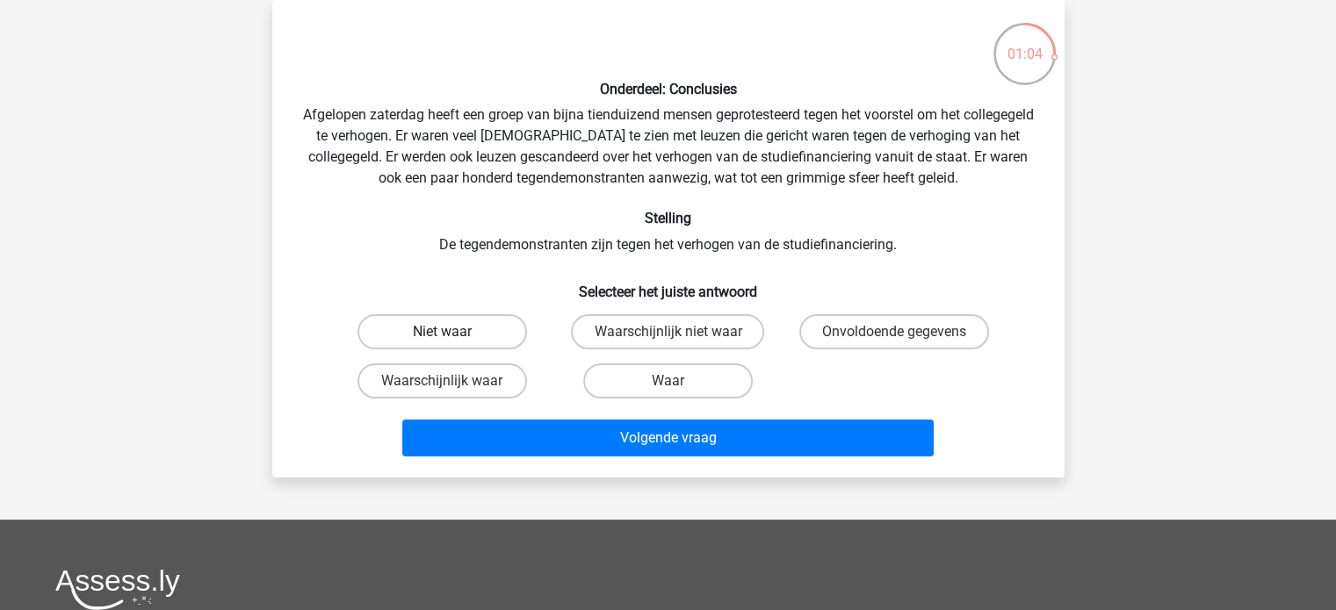
click at [481, 338] on label "Niet waar" at bounding box center [443, 331] width 170 height 35
click at [453, 338] on input "Niet waar" at bounding box center [447, 337] width 11 height 11
radio input "true"
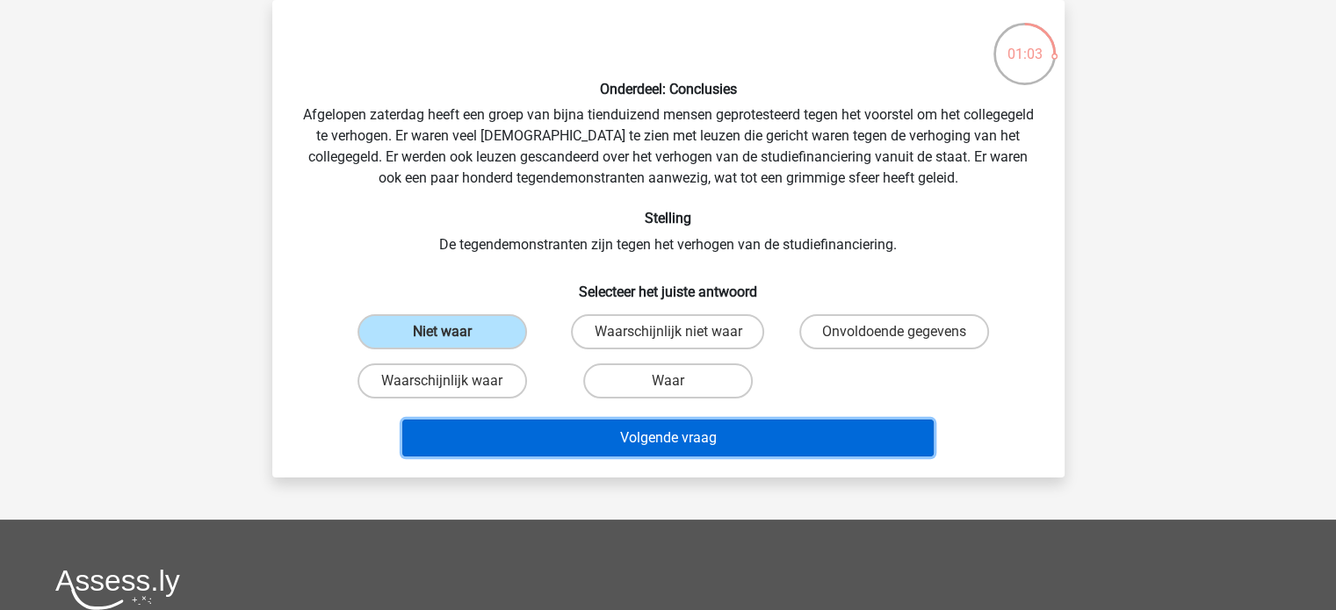
click at [642, 429] on button "Volgende vraag" at bounding box center [667, 438] width 531 height 37
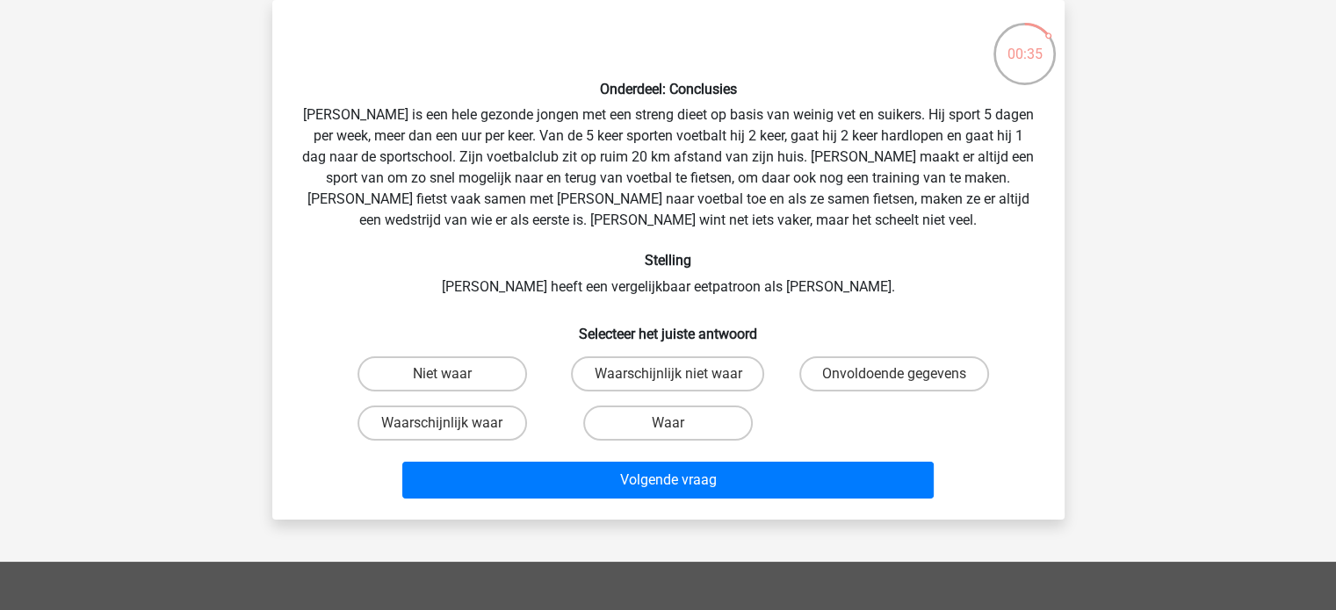
click at [674, 385] on input "Waarschijnlijk niet waar" at bounding box center [673, 379] width 11 height 11
radio input "true"
click at [856, 373] on label "Onvoldoende gegevens" at bounding box center [894, 374] width 190 height 35
click at [894, 374] on input "Onvoldoende gegevens" at bounding box center [899, 379] width 11 height 11
radio input "true"
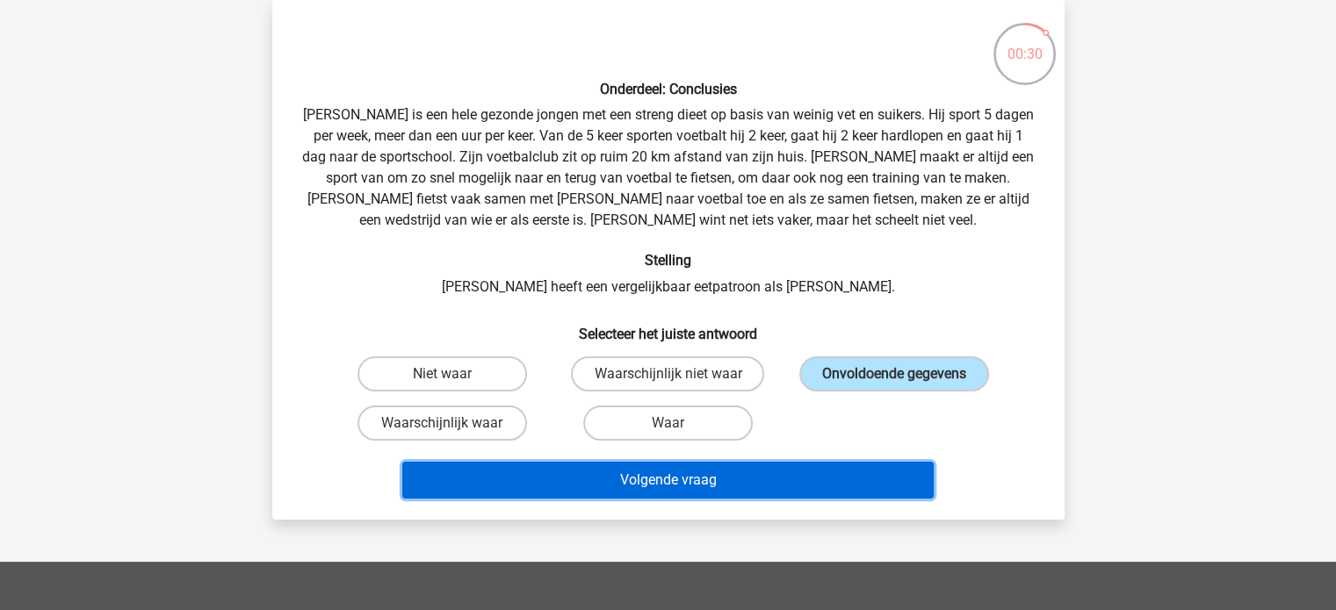
click at [794, 473] on button "Volgende vraag" at bounding box center [667, 480] width 531 height 37
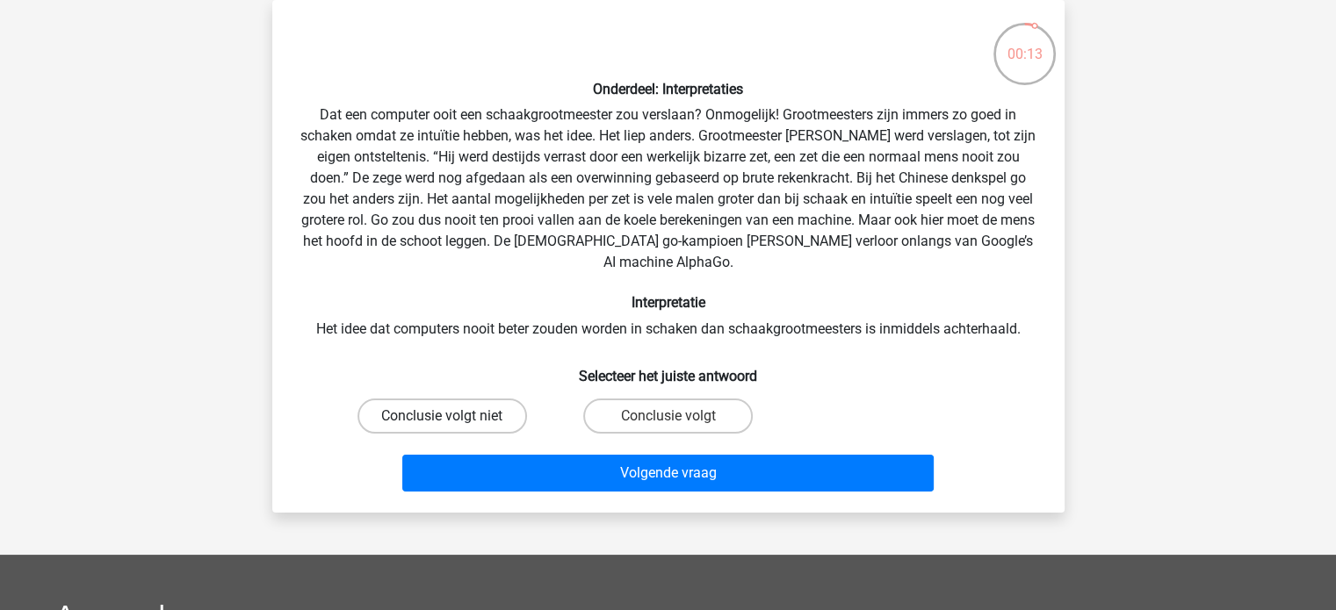
click at [424, 401] on label "Conclusie volgt niet" at bounding box center [443, 416] width 170 height 35
click at [442, 416] on input "Conclusie volgt niet" at bounding box center [447, 421] width 11 height 11
radio input "true"
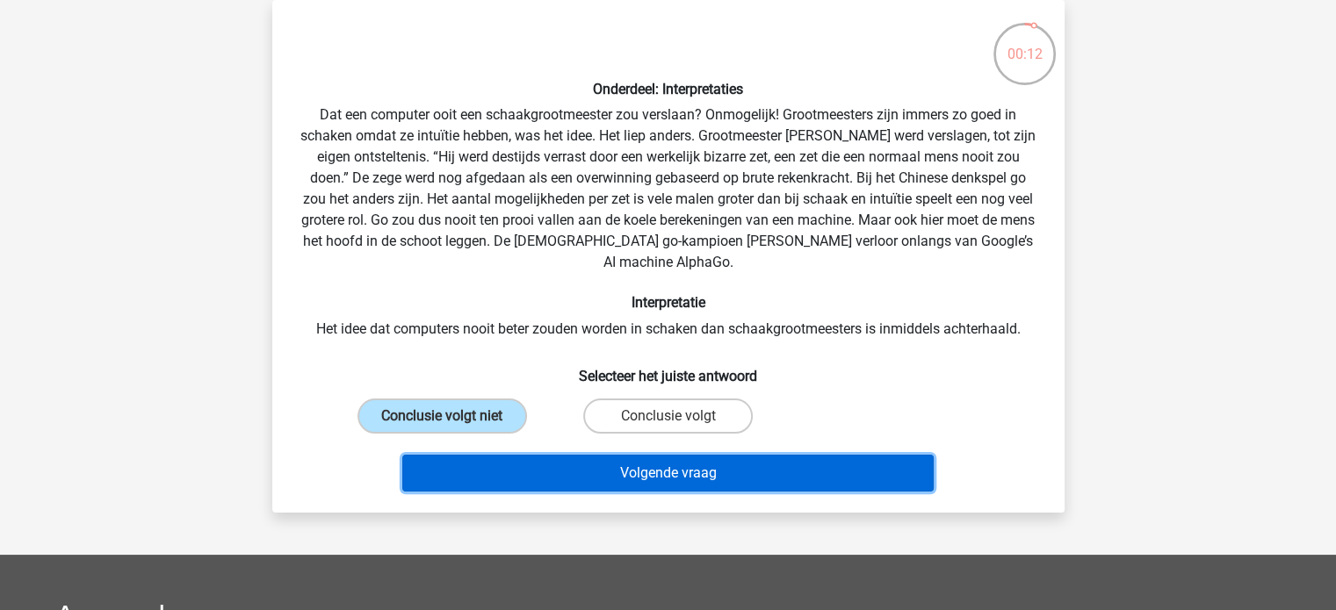
click at [516, 455] on button "Volgende vraag" at bounding box center [667, 473] width 531 height 37
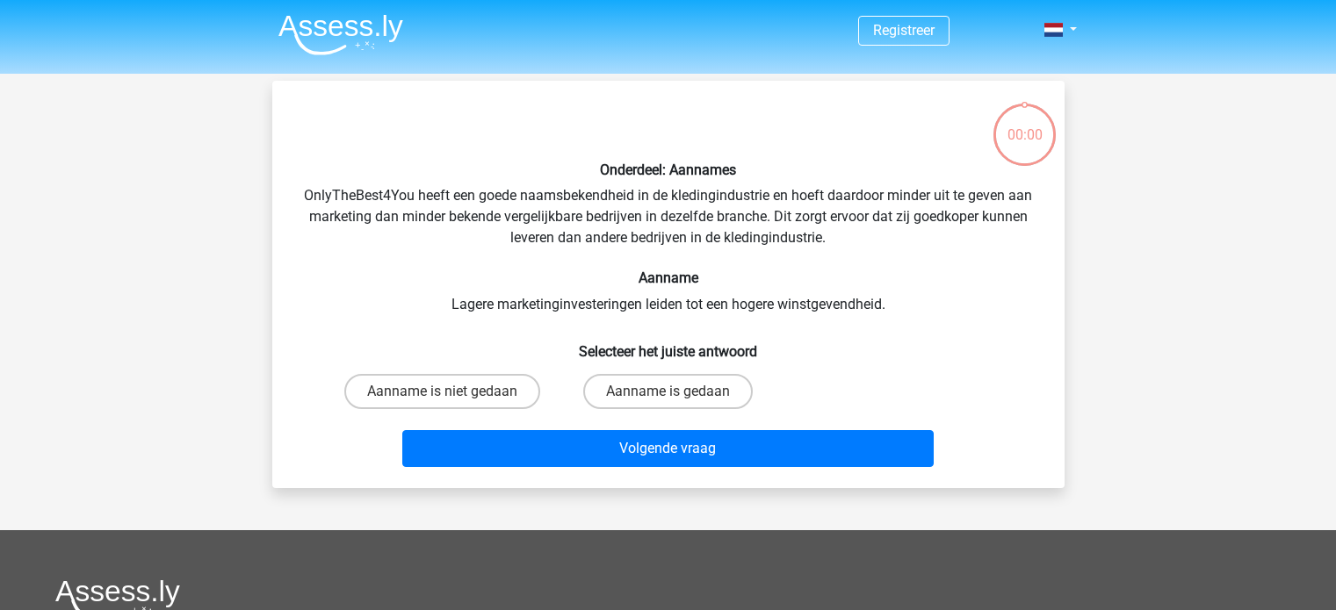
scroll to position [81, 0]
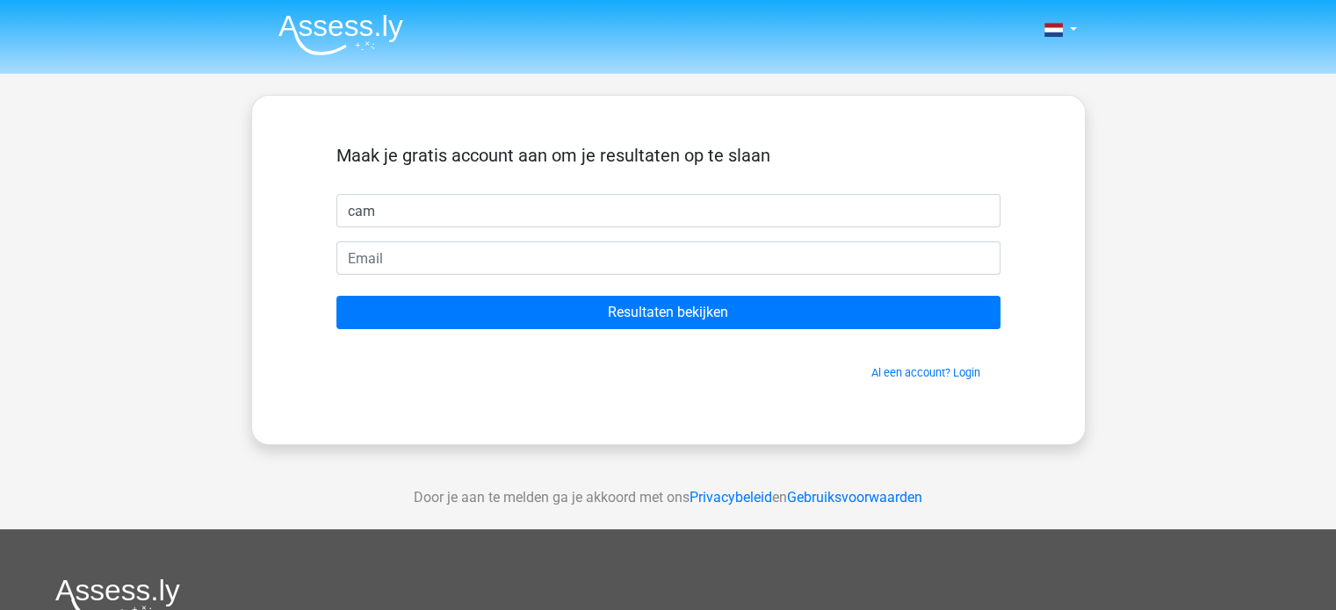
type input "[PERSON_NAME]"
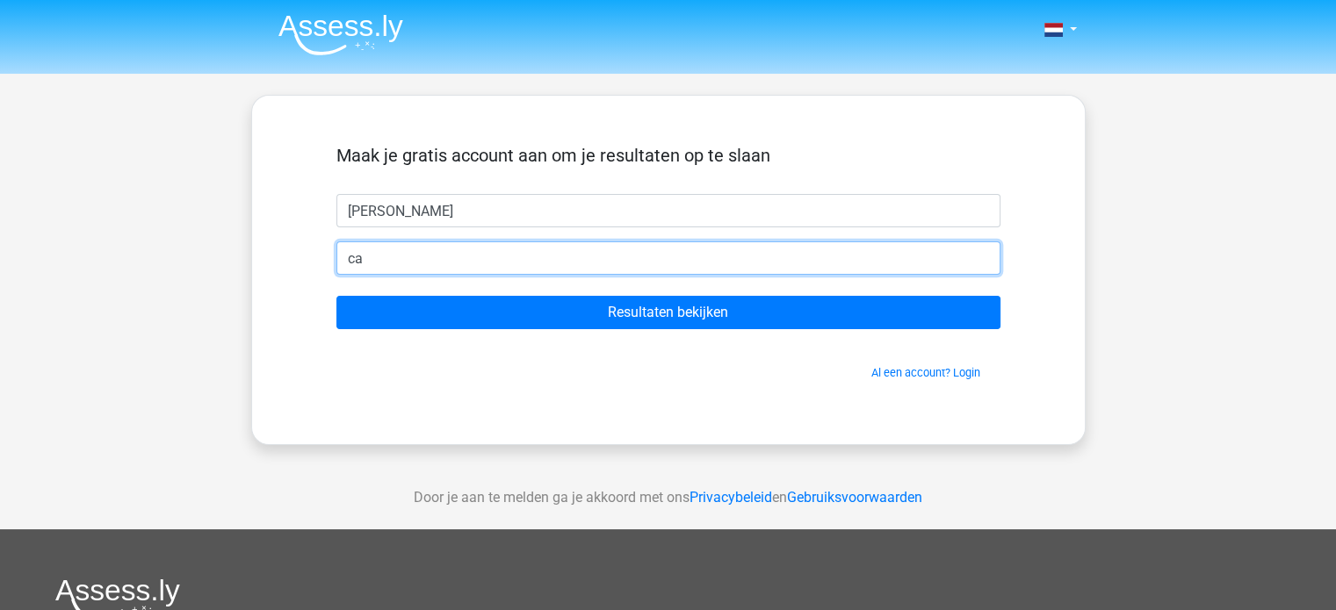
type input "[EMAIL_ADDRESS][DOMAIN_NAME]"
click at [336, 296] on input "Resultaten bekijken" at bounding box center [668, 312] width 664 height 33
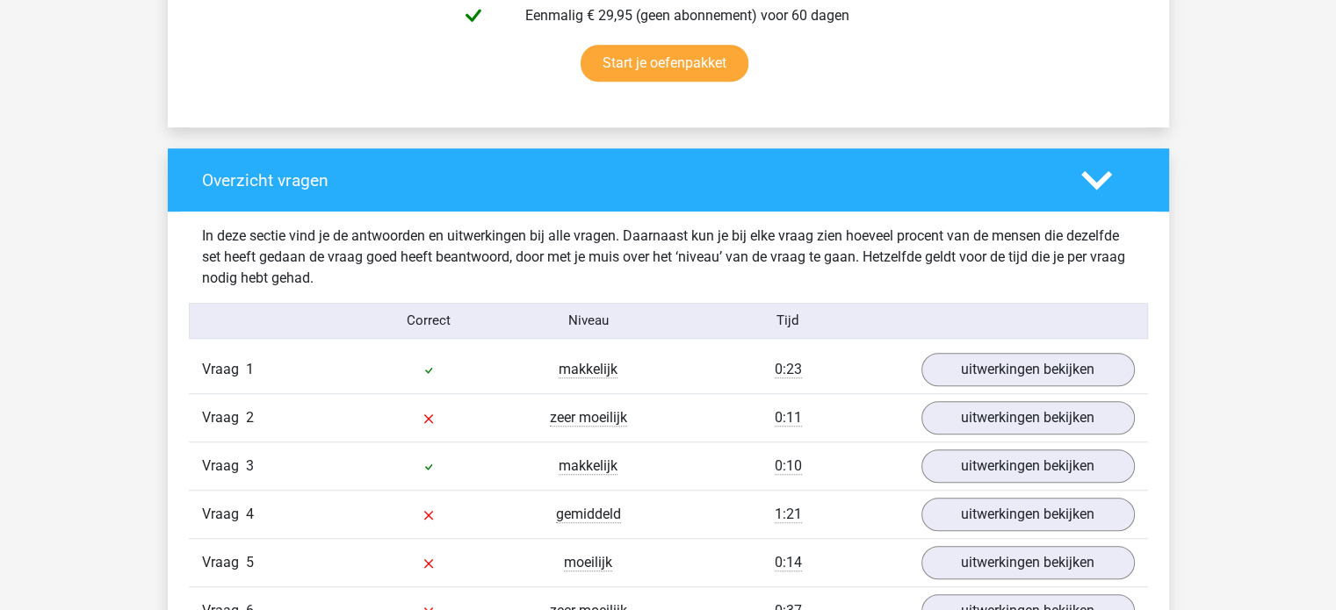
scroll to position [1244, 0]
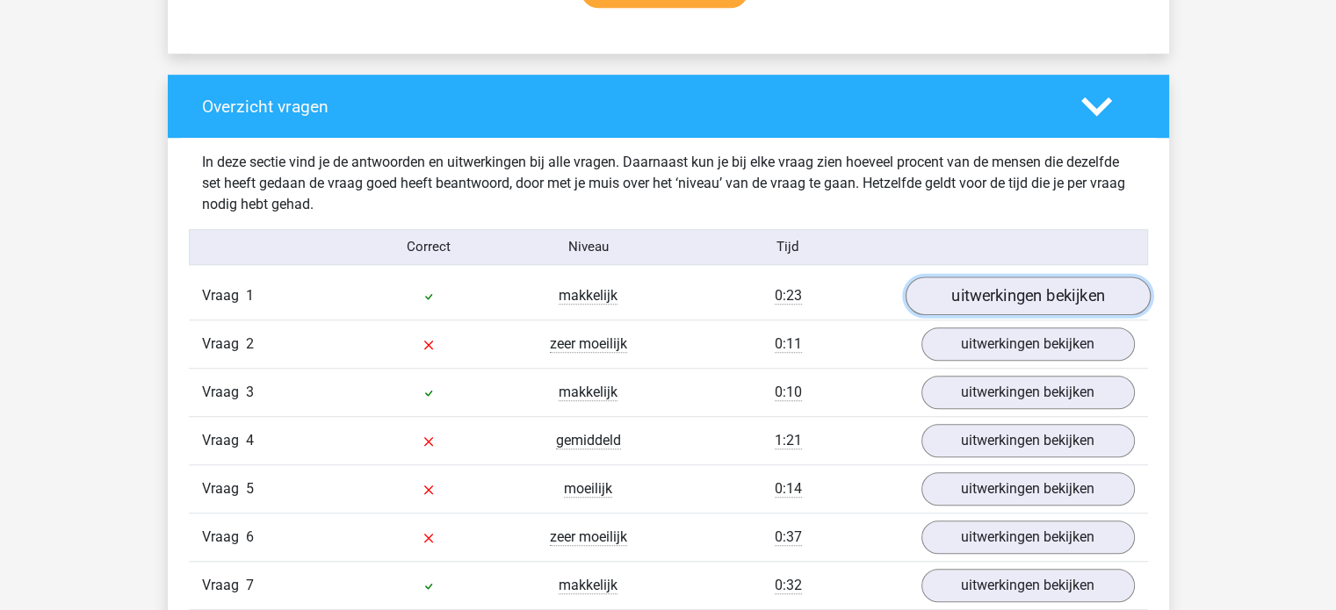
click at [1065, 277] on link "uitwerkingen bekijken" at bounding box center [1027, 296] width 245 height 39
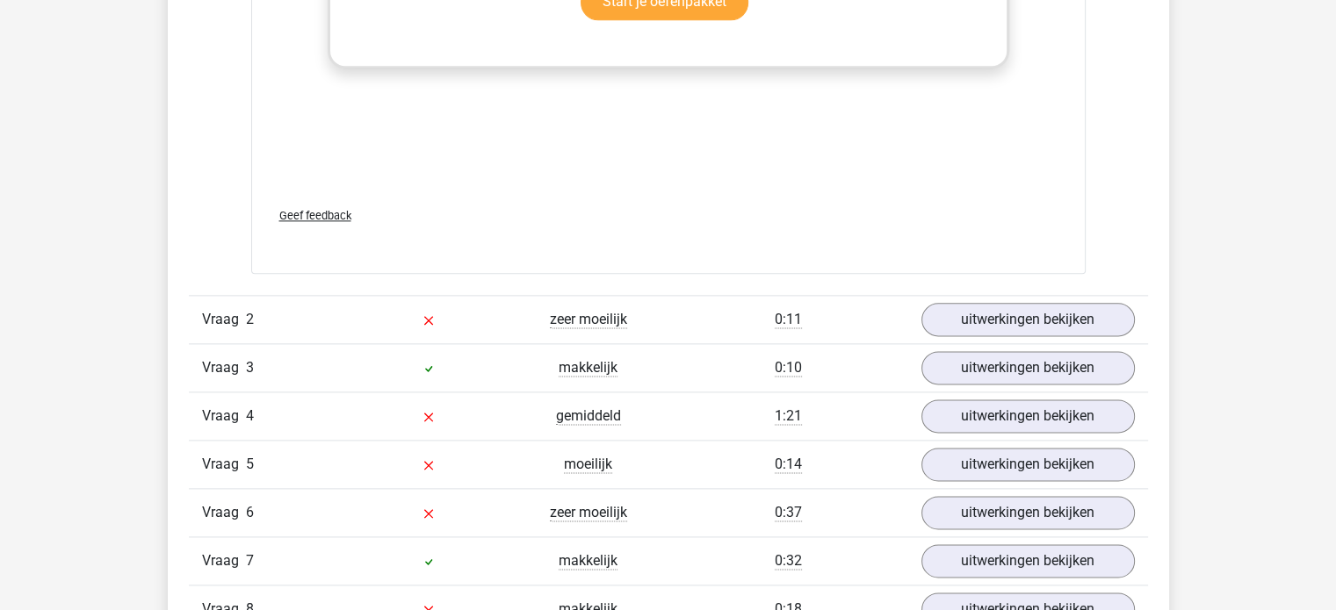
scroll to position [2185, 0]
click at [1065, 321] on link "uitwerkingen bekijken" at bounding box center [1027, 319] width 245 height 39
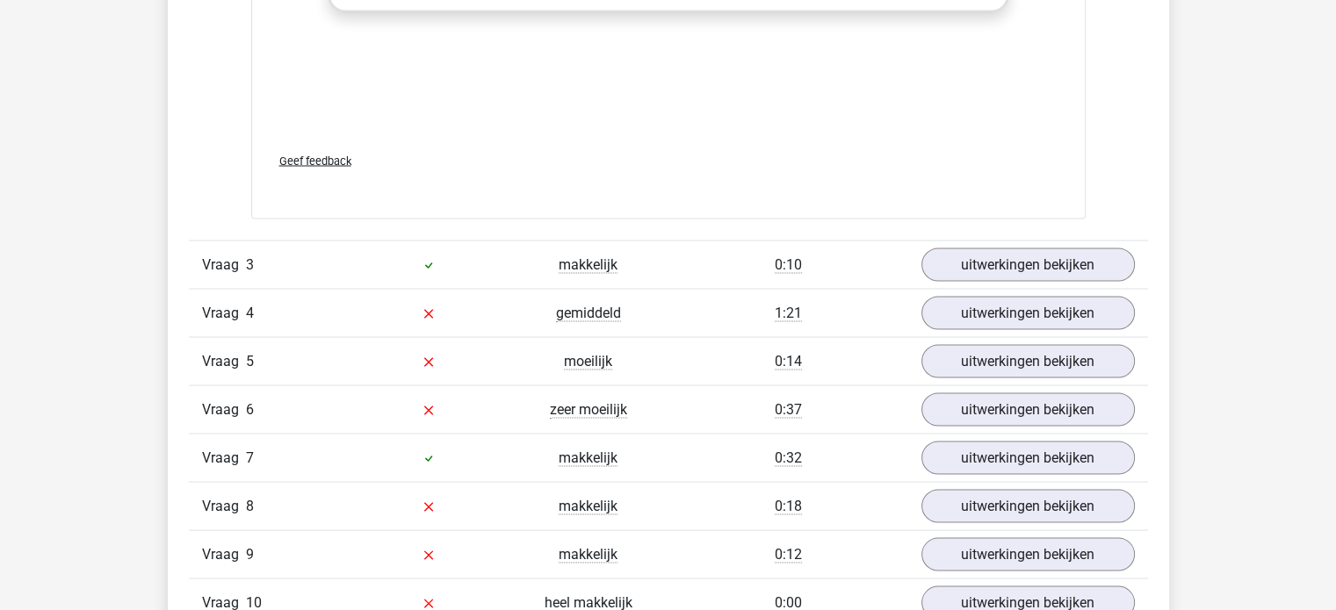
scroll to position [3204, 0]
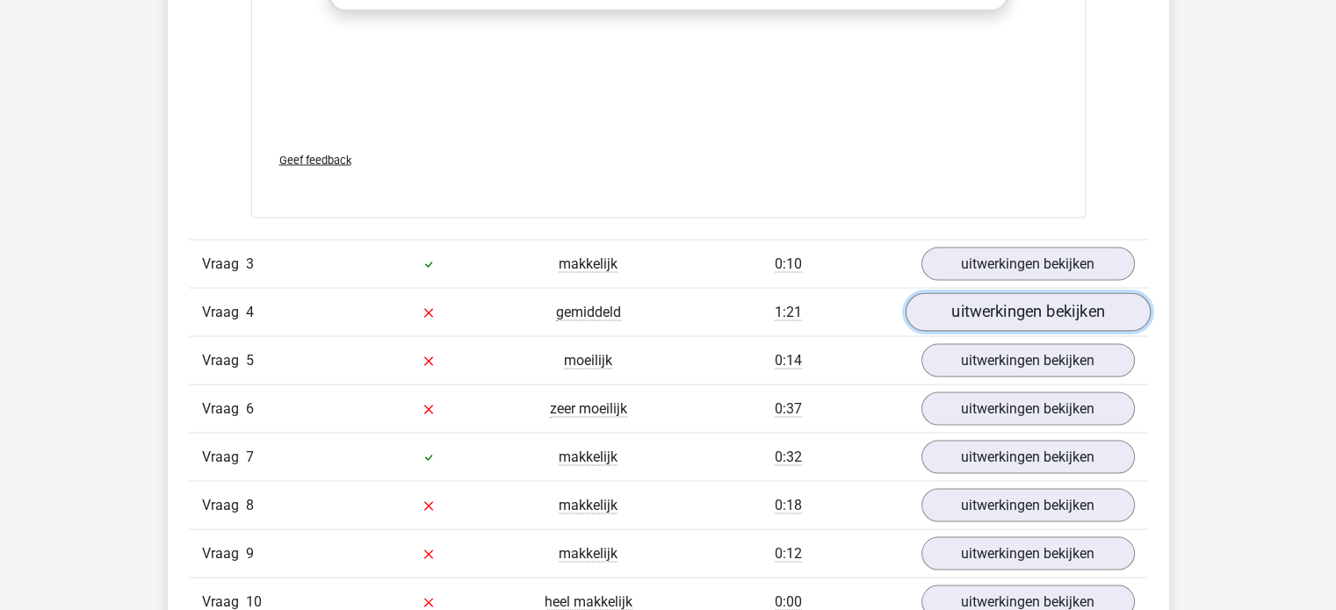
click at [1101, 298] on link "uitwerkingen bekijken" at bounding box center [1027, 312] width 245 height 39
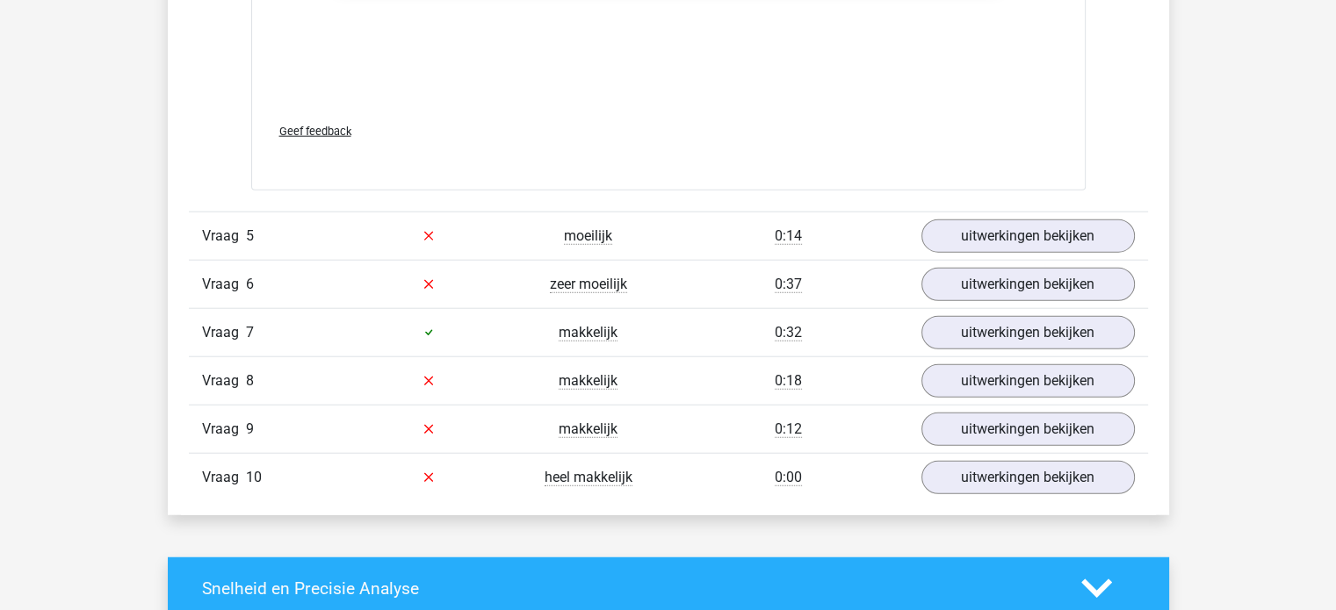
scroll to position [4329, 0]
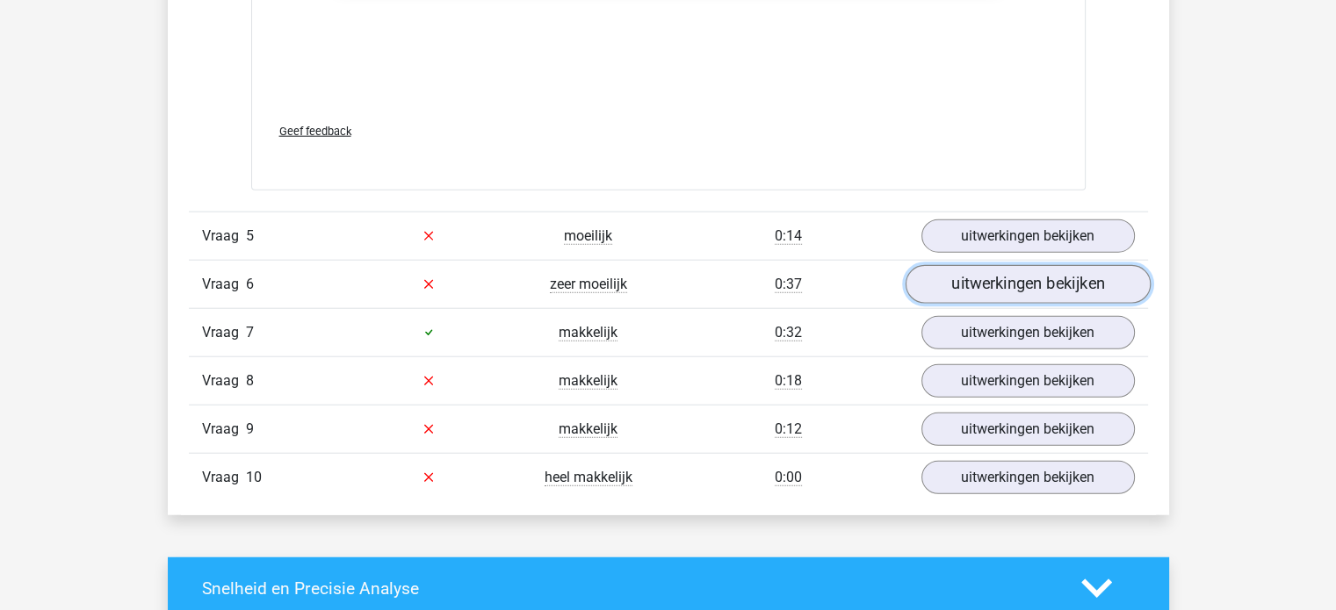
click at [1033, 276] on link "uitwerkingen bekijken" at bounding box center [1027, 284] width 245 height 39
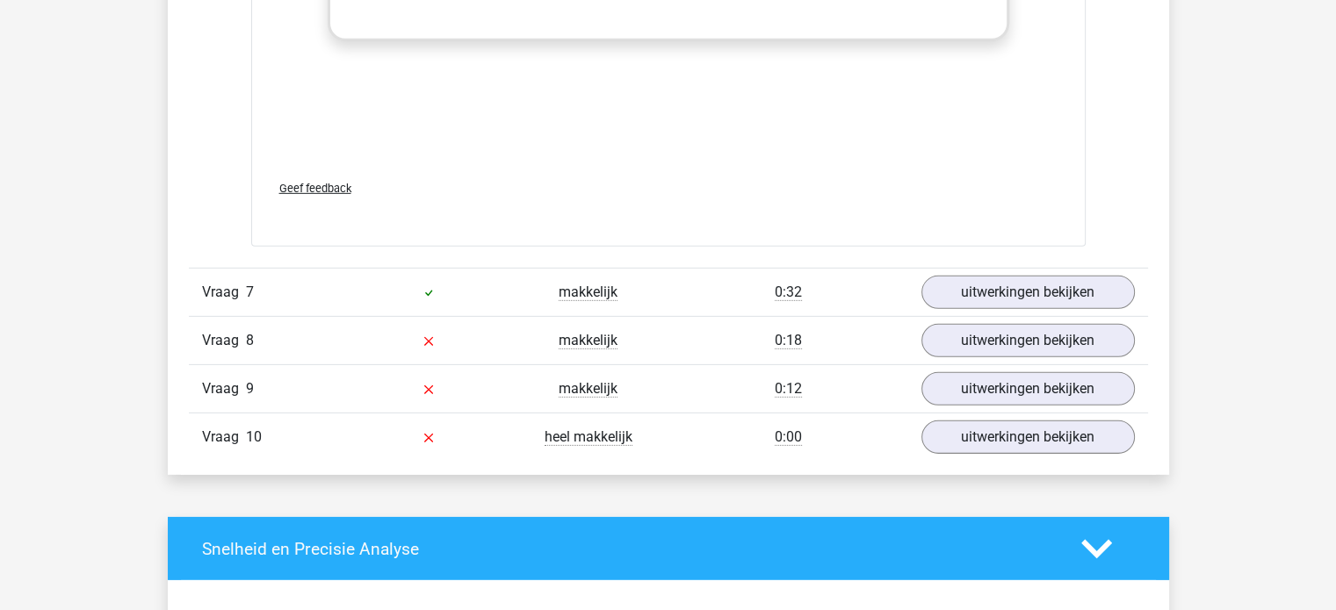
scroll to position [5390, 0]
click at [1052, 285] on link "uitwerkingen bekijken" at bounding box center [1027, 292] width 245 height 39
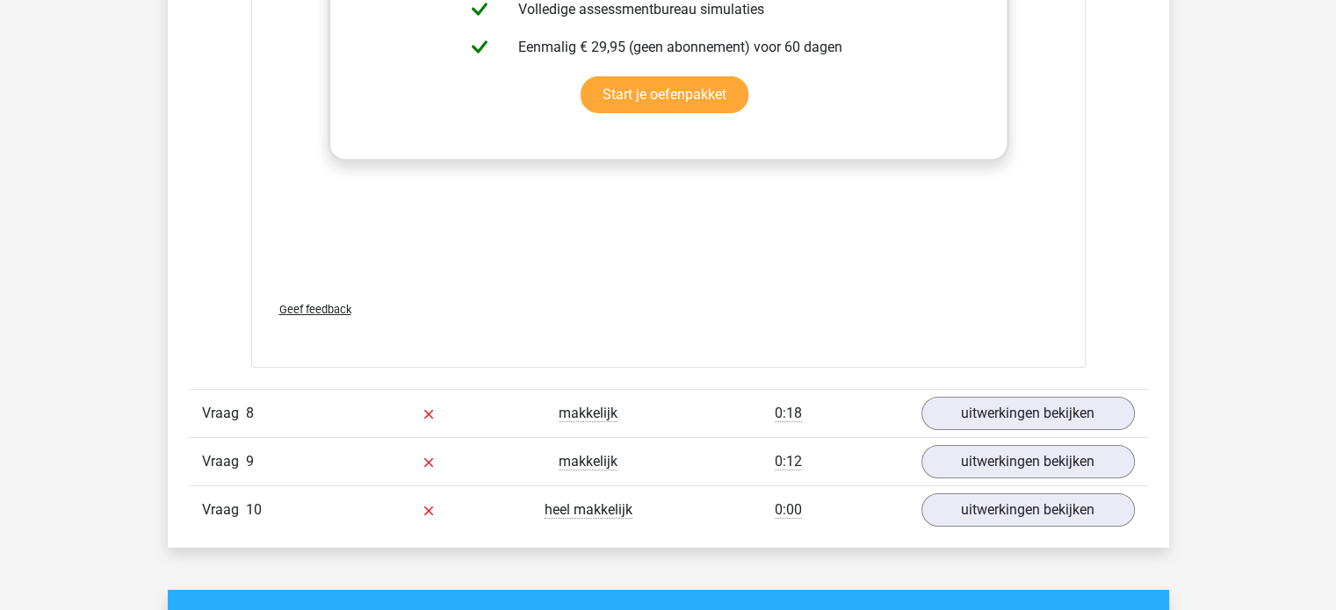
scroll to position [6384, 0]
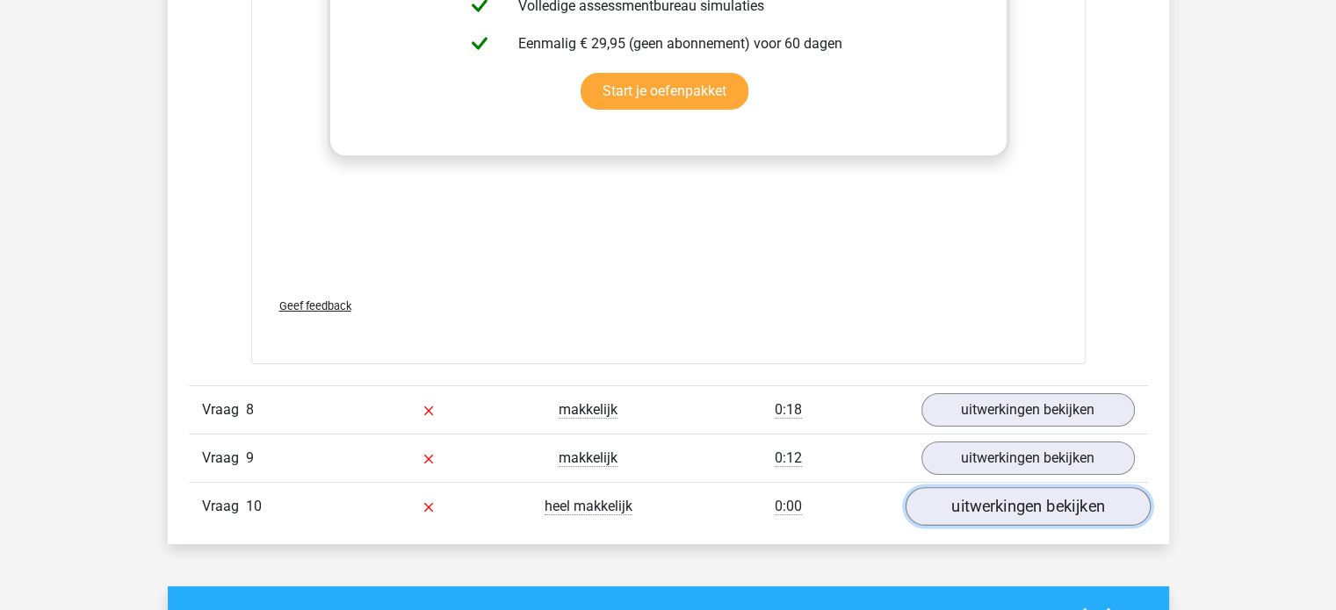
click at [1075, 488] on link "uitwerkingen bekijken" at bounding box center [1027, 507] width 245 height 39
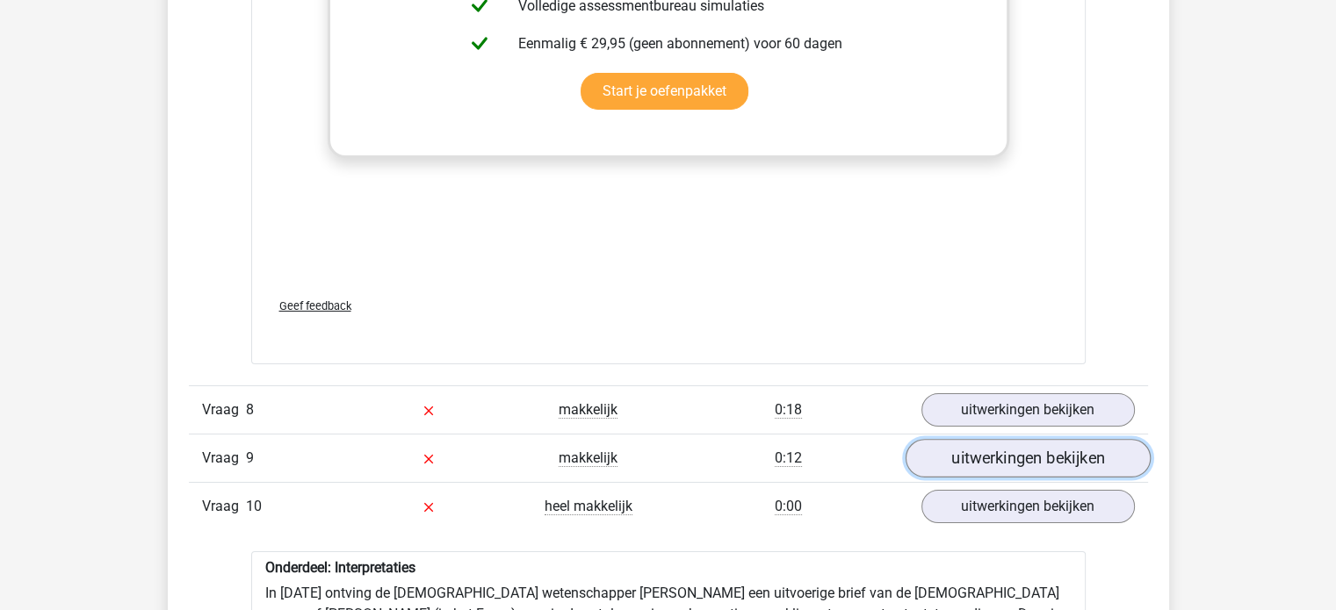
click at [1075, 439] on link "uitwerkingen bekijken" at bounding box center [1027, 458] width 245 height 39
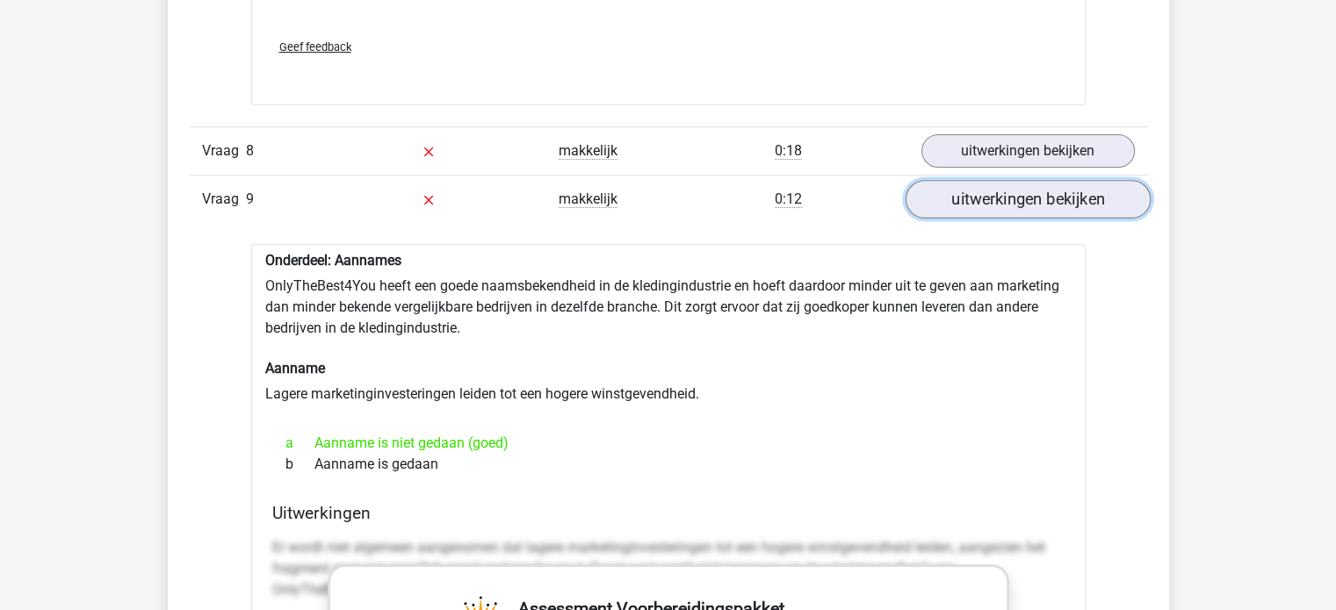
scroll to position [6648, 0]
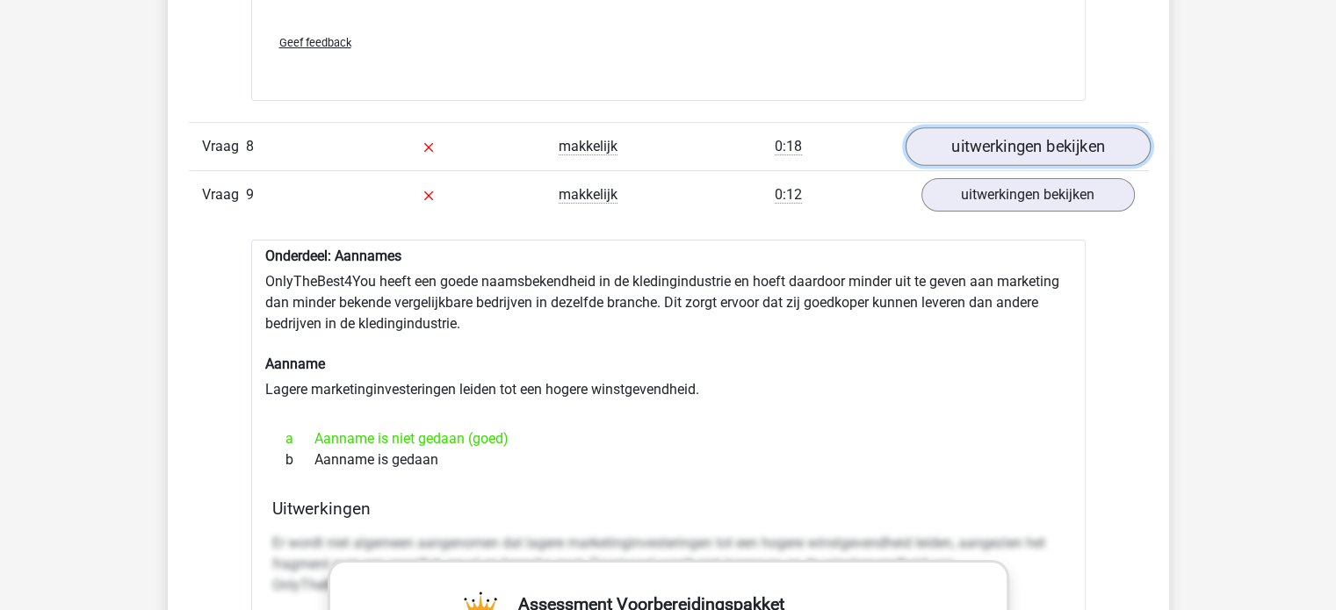
click at [1050, 127] on link "uitwerkingen bekijken" at bounding box center [1027, 146] width 245 height 39
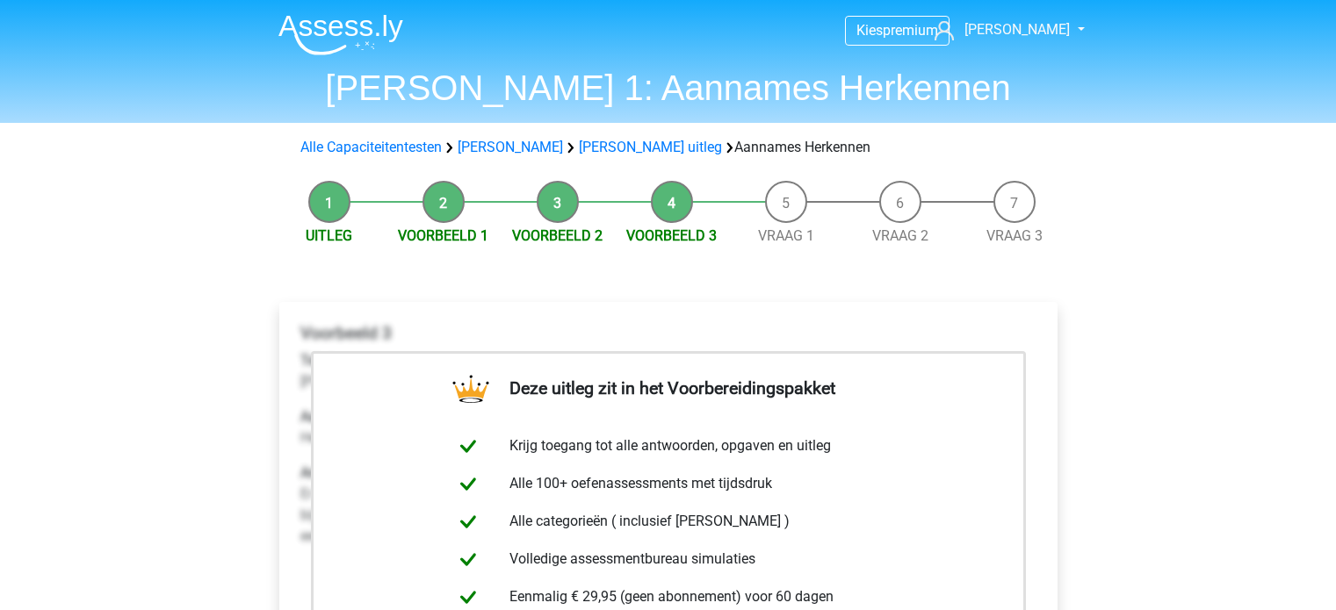
scroll to position [28, 0]
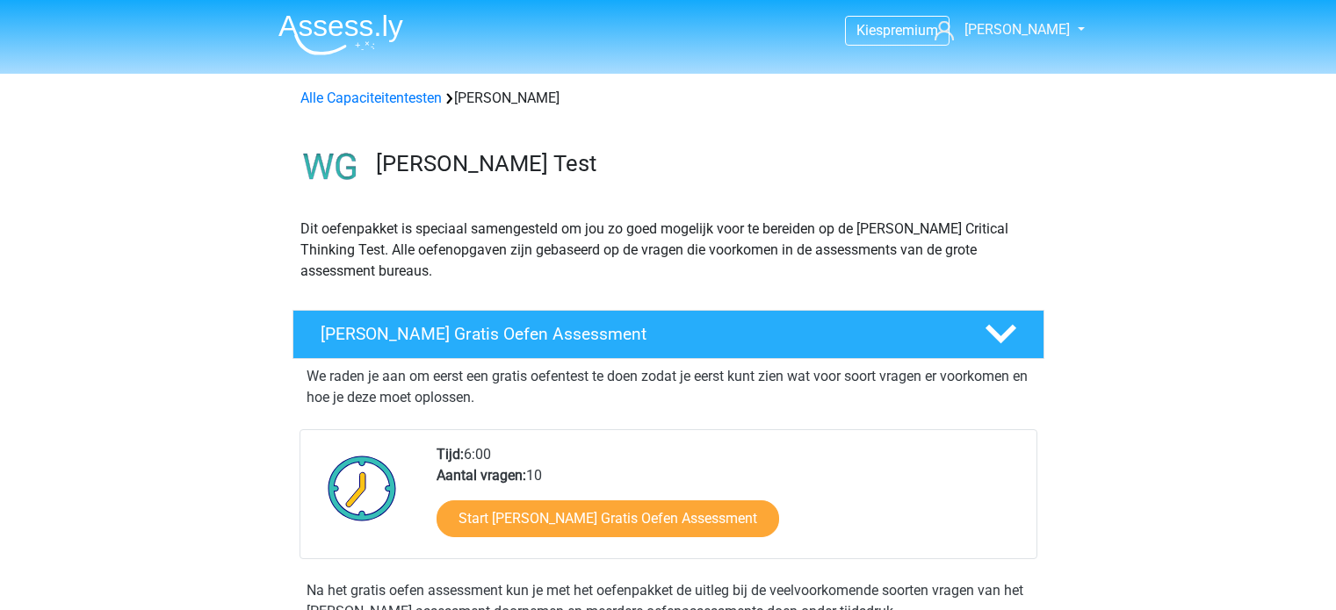
scroll to position [394, 0]
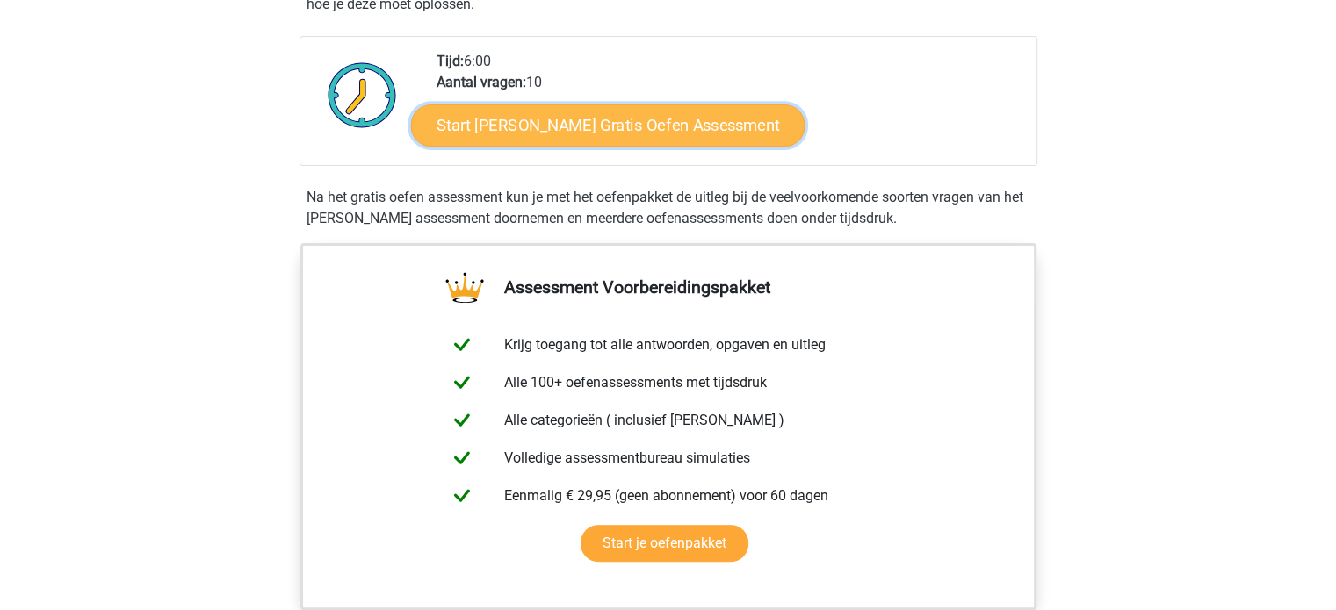
click at [563, 137] on link "Start [PERSON_NAME] Gratis Oefen Assessment" at bounding box center [608, 126] width 394 height 42
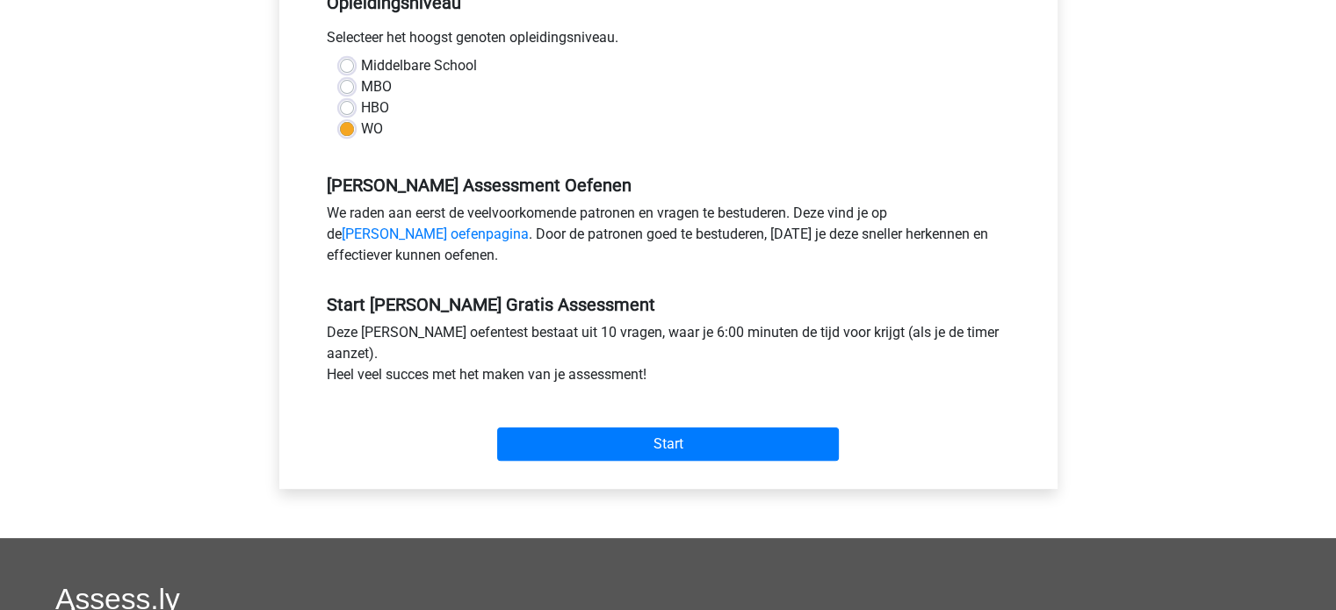
scroll to position [394, 0]
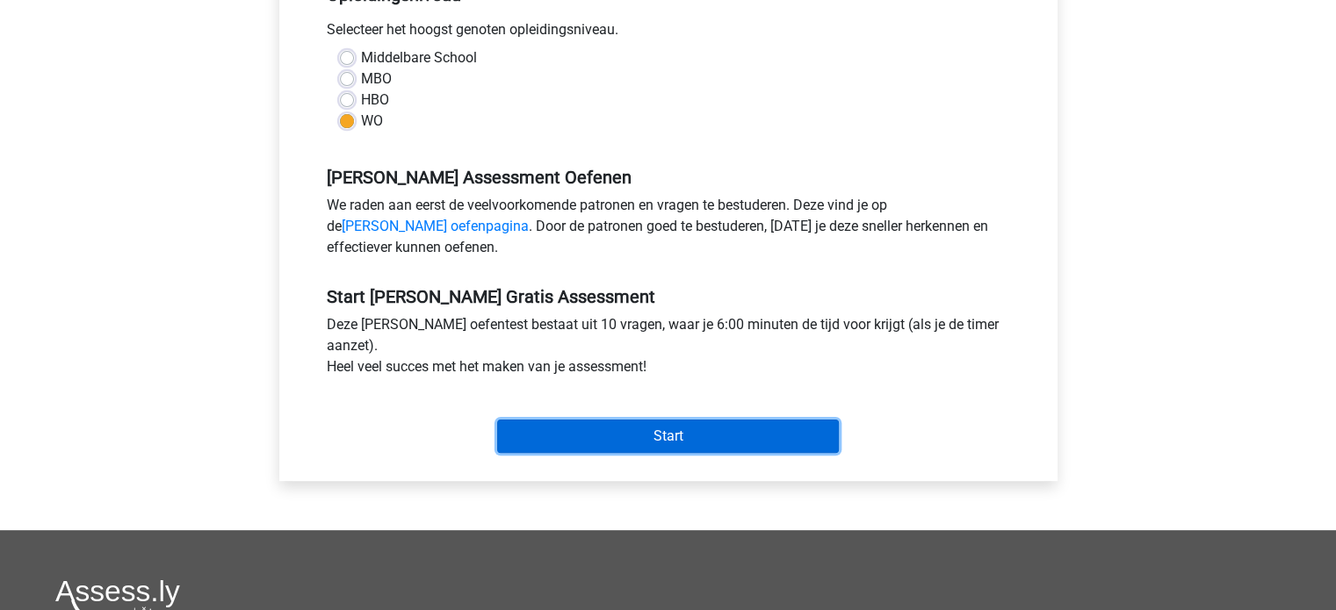
click at [712, 428] on input "Start" at bounding box center [668, 436] width 342 height 33
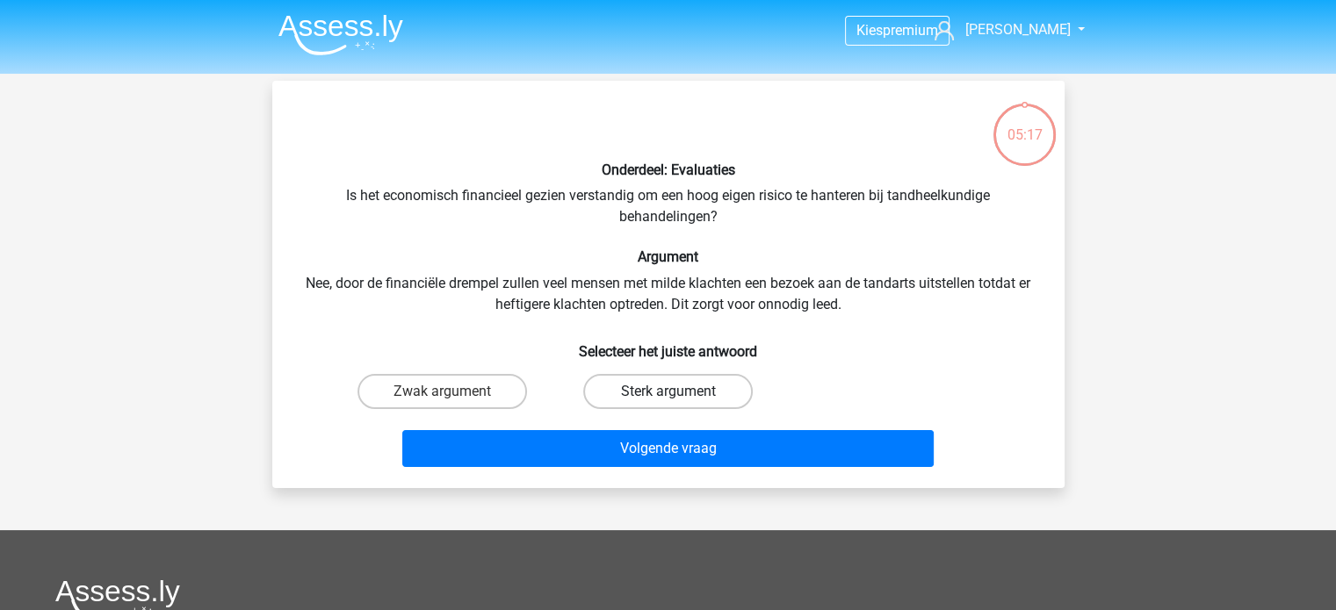
click at [650, 378] on label "Sterk argument" at bounding box center [668, 391] width 170 height 35
click at [668, 392] on input "Sterk argument" at bounding box center [673, 397] width 11 height 11
radio input "true"
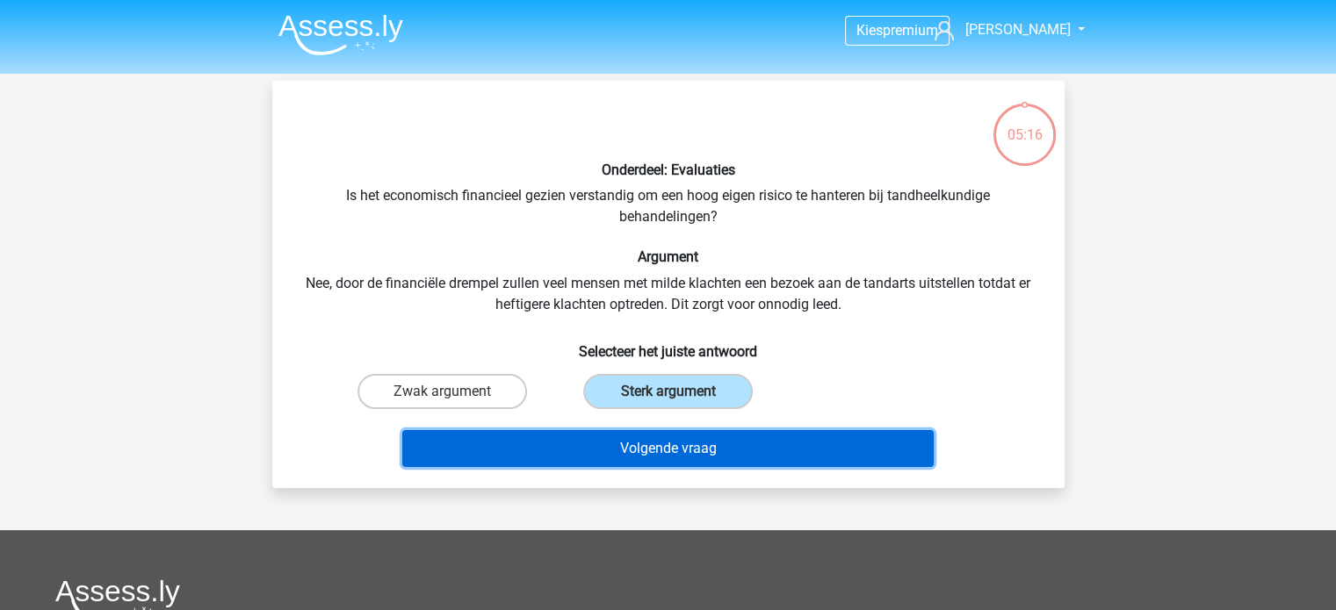
click at [728, 443] on button "Volgende vraag" at bounding box center [667, 448] width 531 height 37
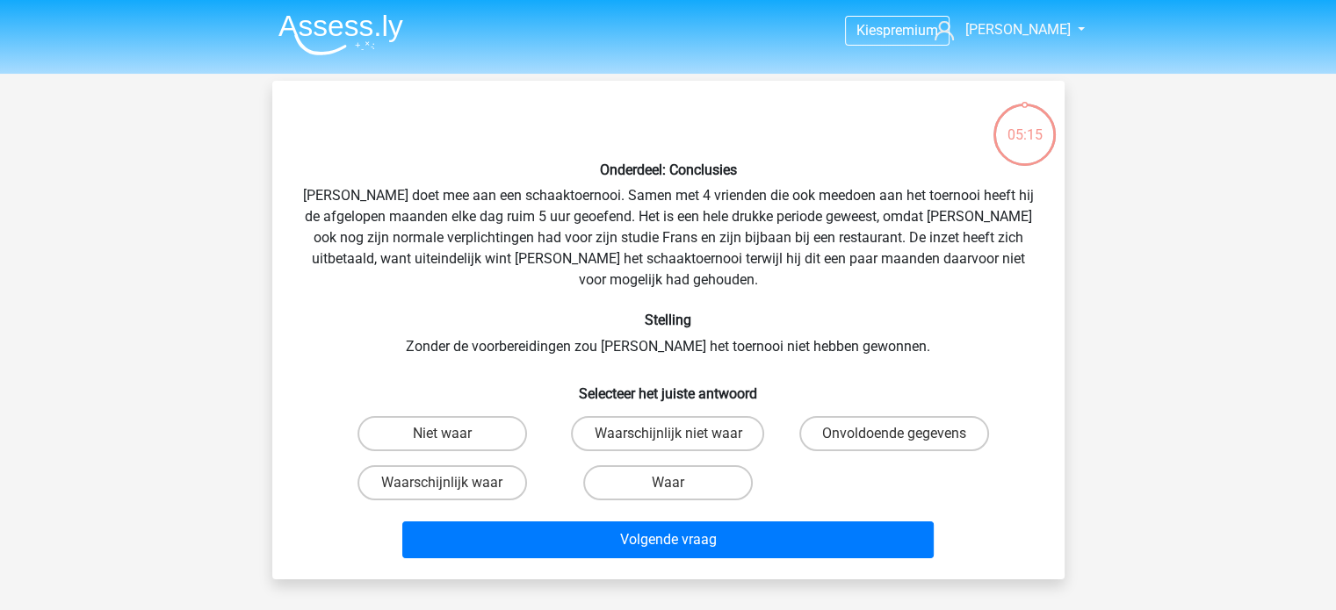
scroll to position [81, 0]
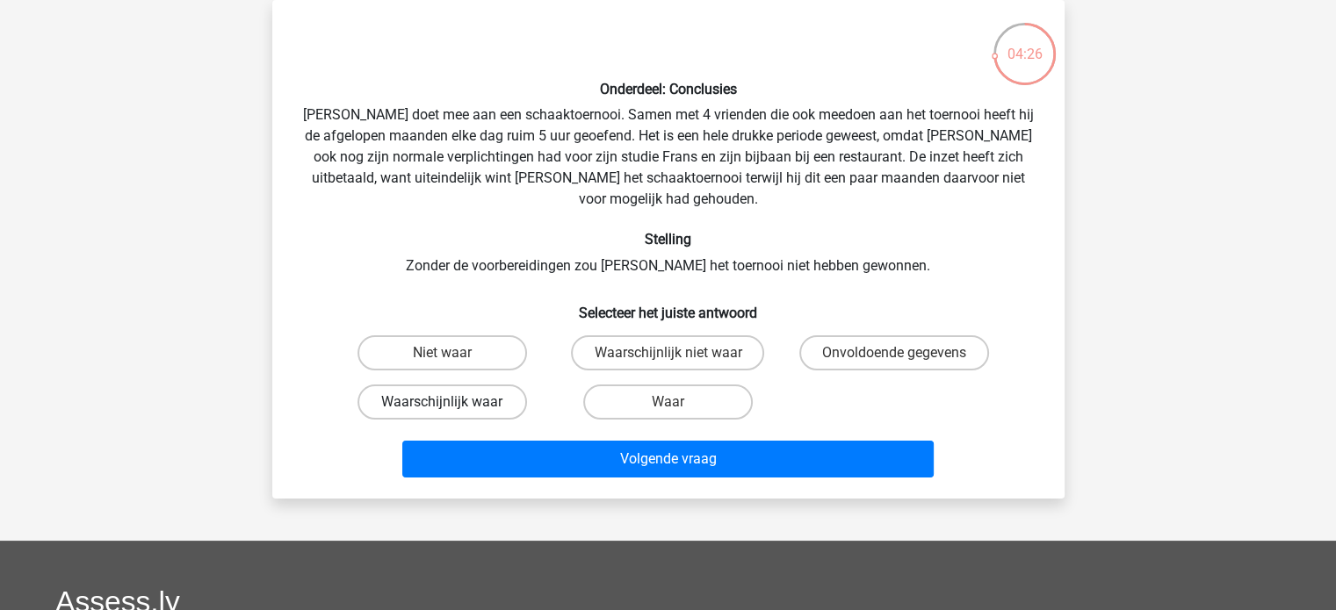
click at [469, 386] on label "Waarschijnlijk waar" at bounding box center [443, 402] width 170 height 35
click at [453, 402] on input "Waarschijnlijk waar" at bounding box center [447, 407] width 11 height 11
radio input "true"
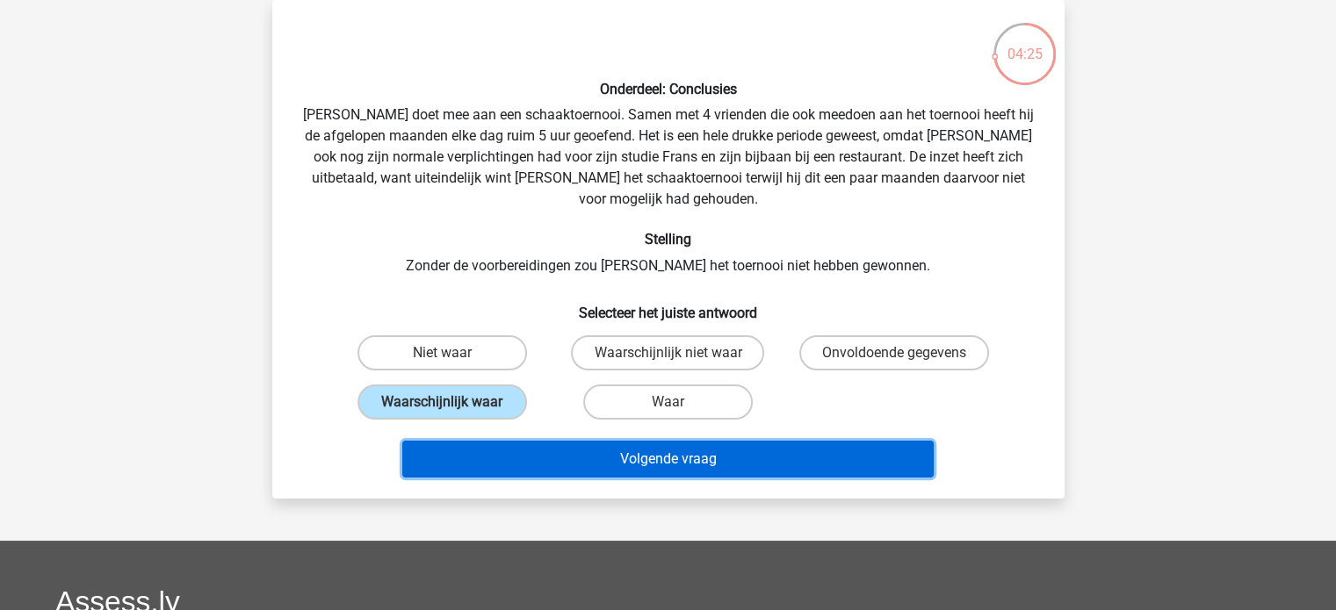
click at [635, 441] on button "Volgende vraag" at bounding box center [667, 459] width 531 height 37
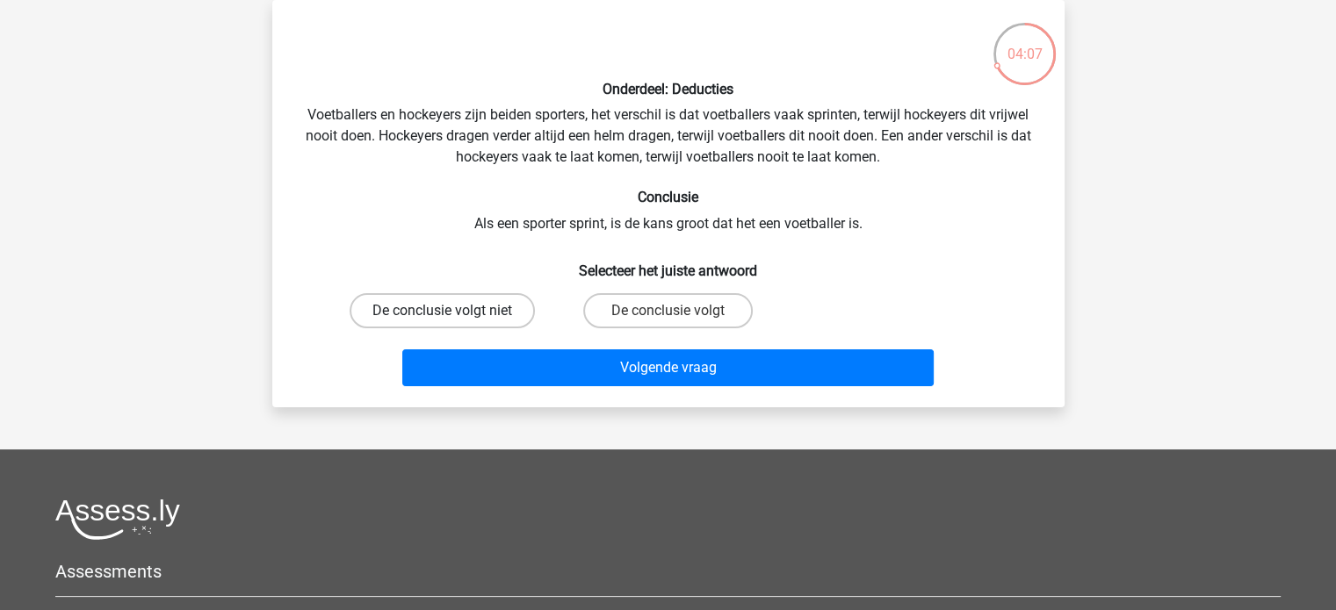
click at [449, 308] on label "De conclusie volgt niet" at bounding box center [442, 310] width 185 height 35
click at [449, 311] on input "De conclusie volgt niet" at bounding box center [447, 316] width 11 height 11
radio input "true"
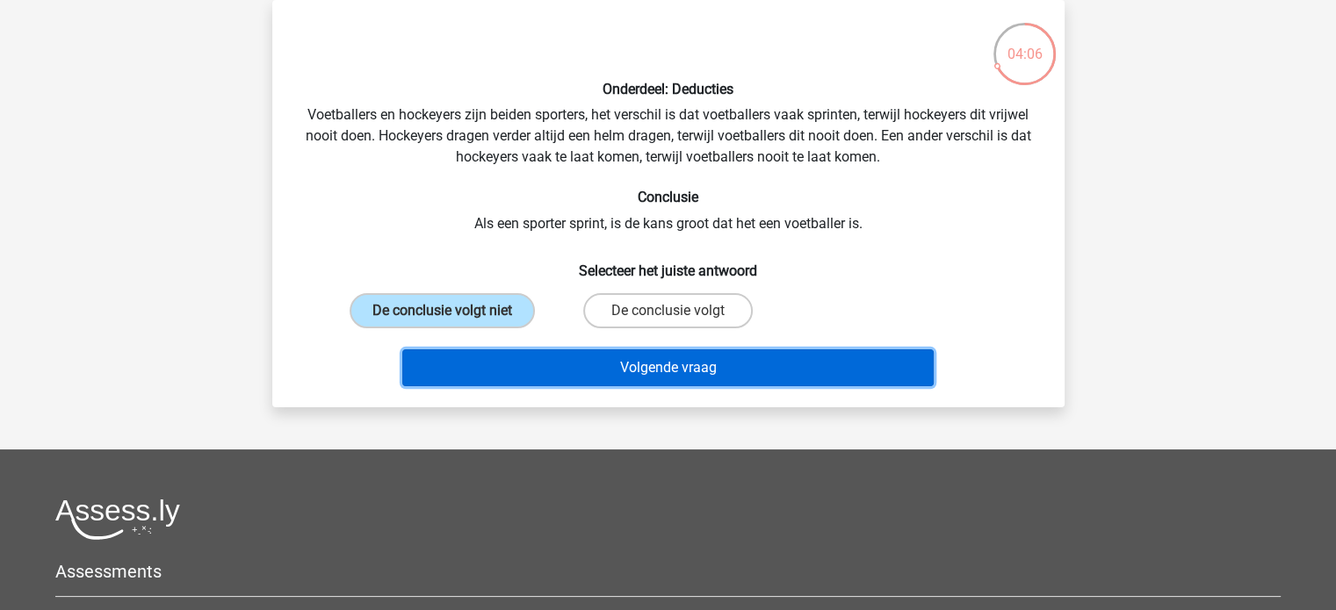
click at [574, 361] on button "Volgende vraag" at bounding box center [667, 368] width 531 height 37
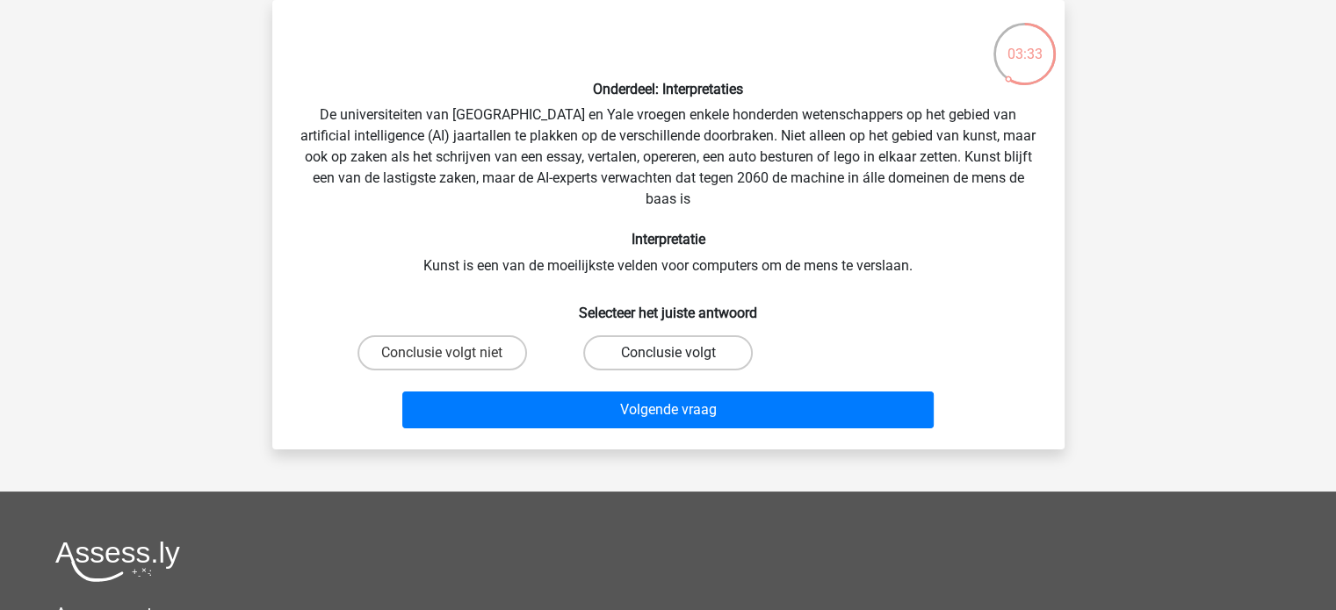
click at [636, 350] on label "Conclusie volgt" at bounding box center [668, 353] width 170 height 35
click at [668, 353] on input "Conclusie volgt" at bounding box center [673, 358] width 11 height 11
radio input "true"
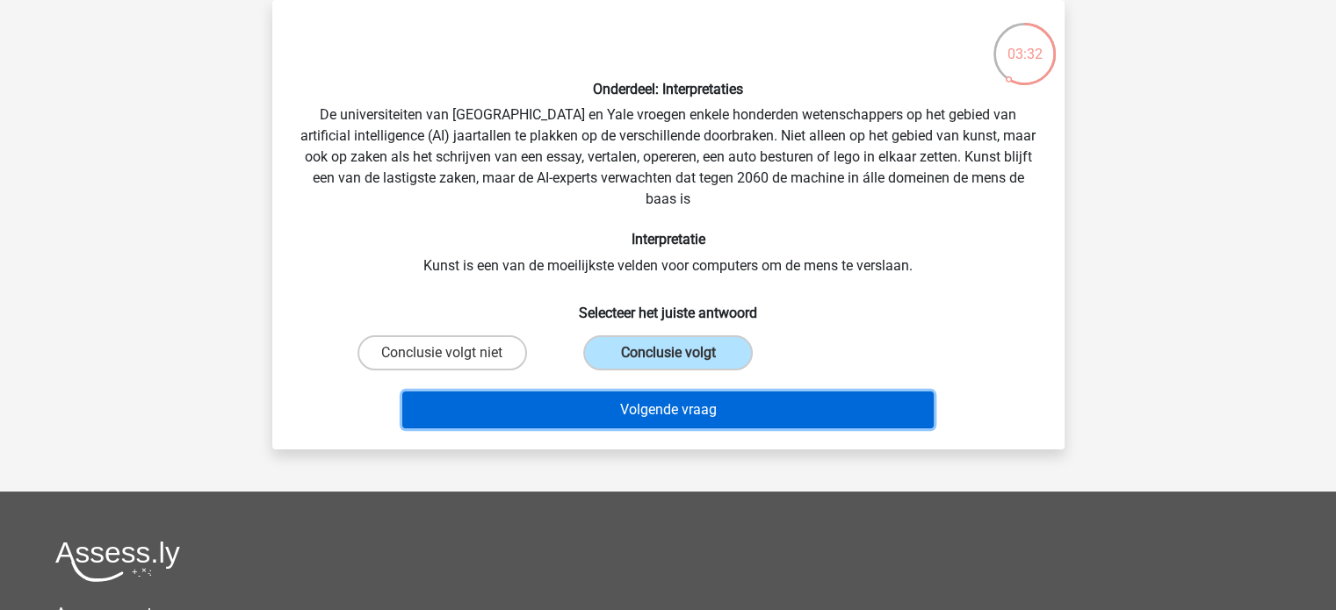
click at [704, 403] on button "Volgende vraag" at bounding box center [667, 410] width 531 height 37
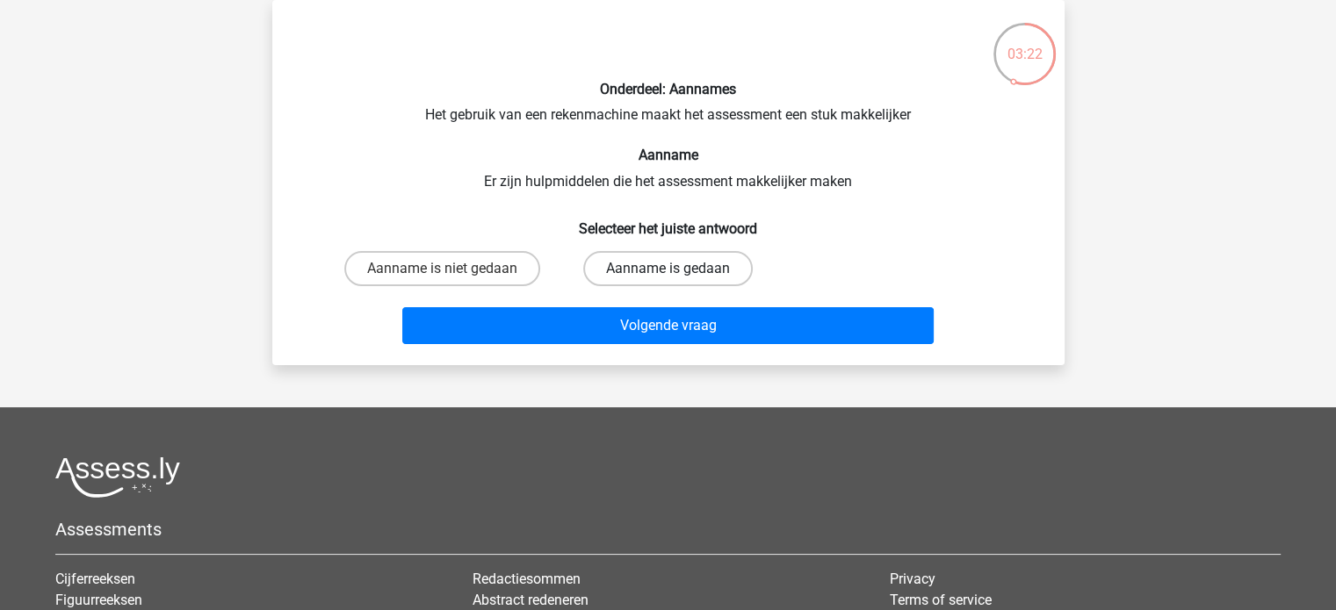
click at [629, 270] on label "Aanname is gedaan" at bounding box center [668, 268] width 170 height 35
click at [668, 270] on input "Aanname is gedaan" at bounding box center [673, 274] width 11 height 11
radio input "true"
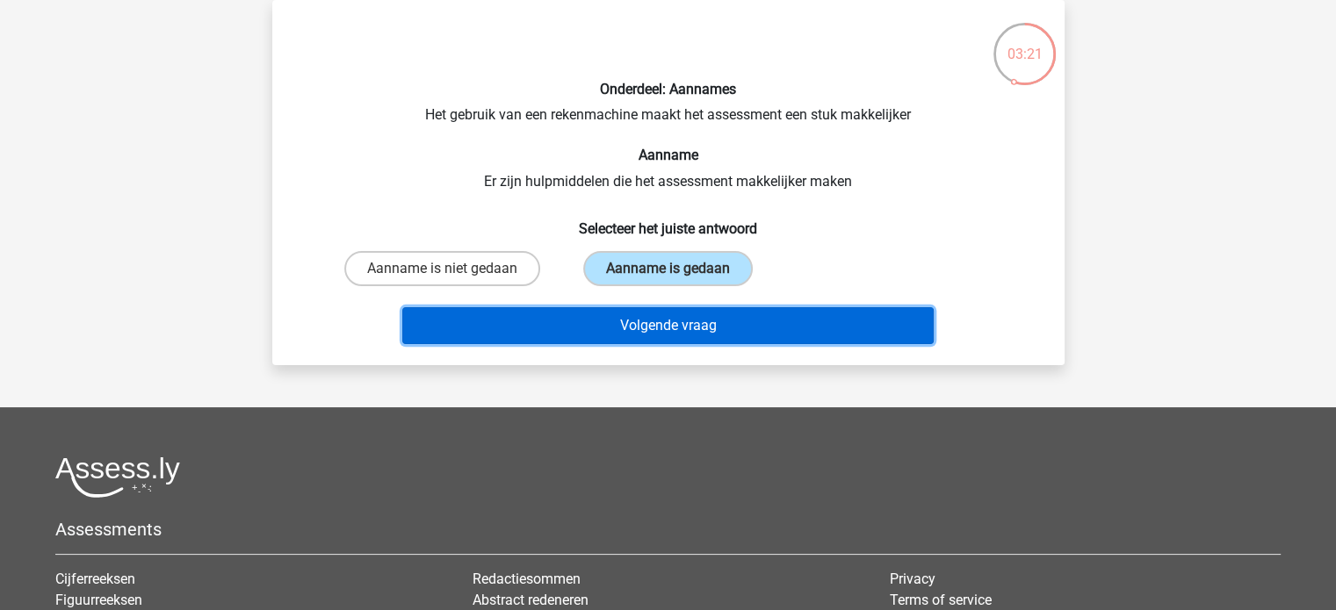
click at [631, 321] on button "Volgende vraag" at bounding box center [667, 325] width 531 height 37
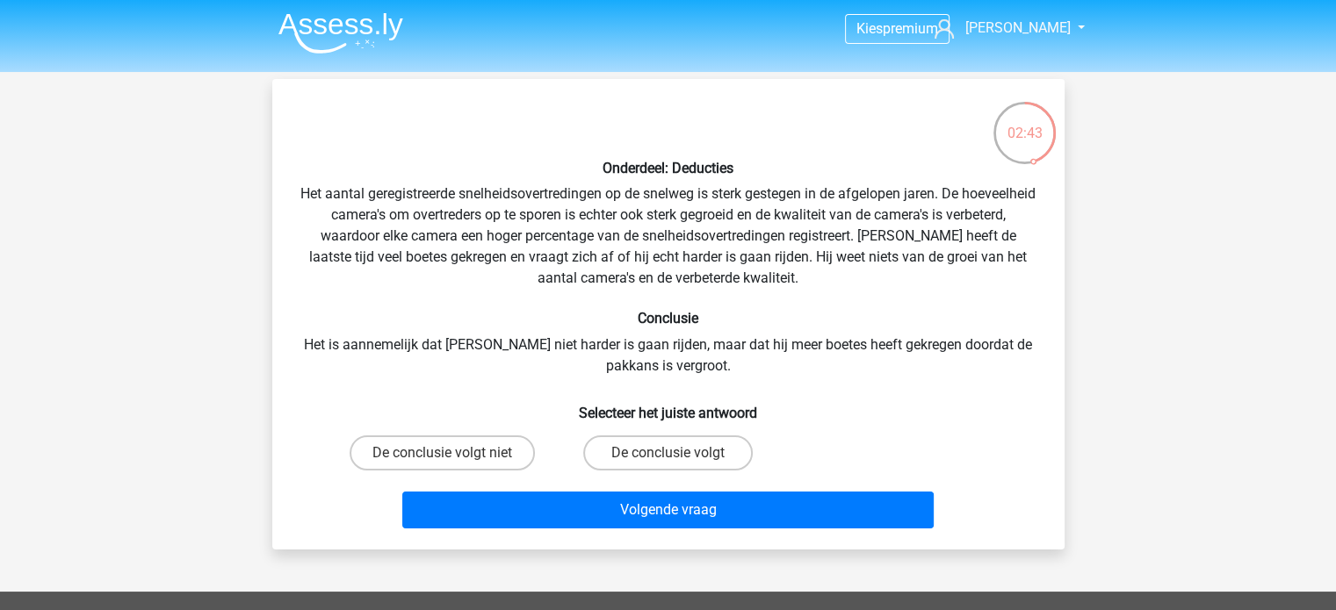
scroll to position [3, 0]
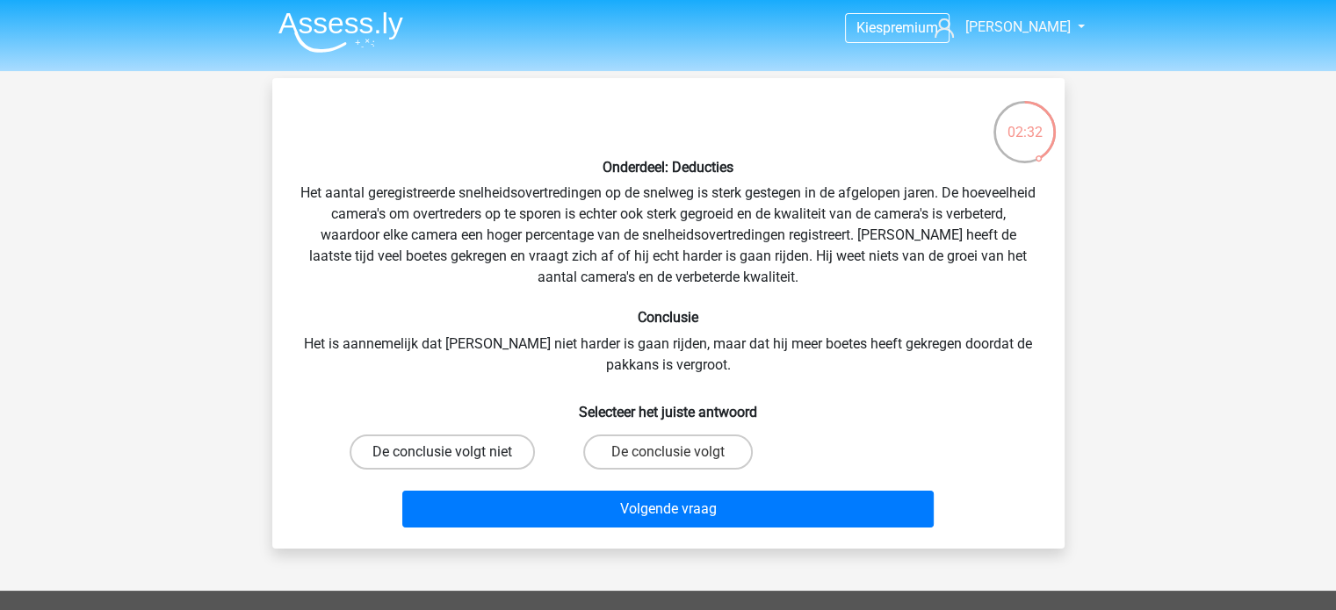
click at [492, 449] on label "De conclusie volgt niet" at bounding box center [442, 452] width 185 height 35
click at [453, 452] on input "De conclusie volgt niet" at bounding box center [447, 457] width 11 height 11
radio input "true"
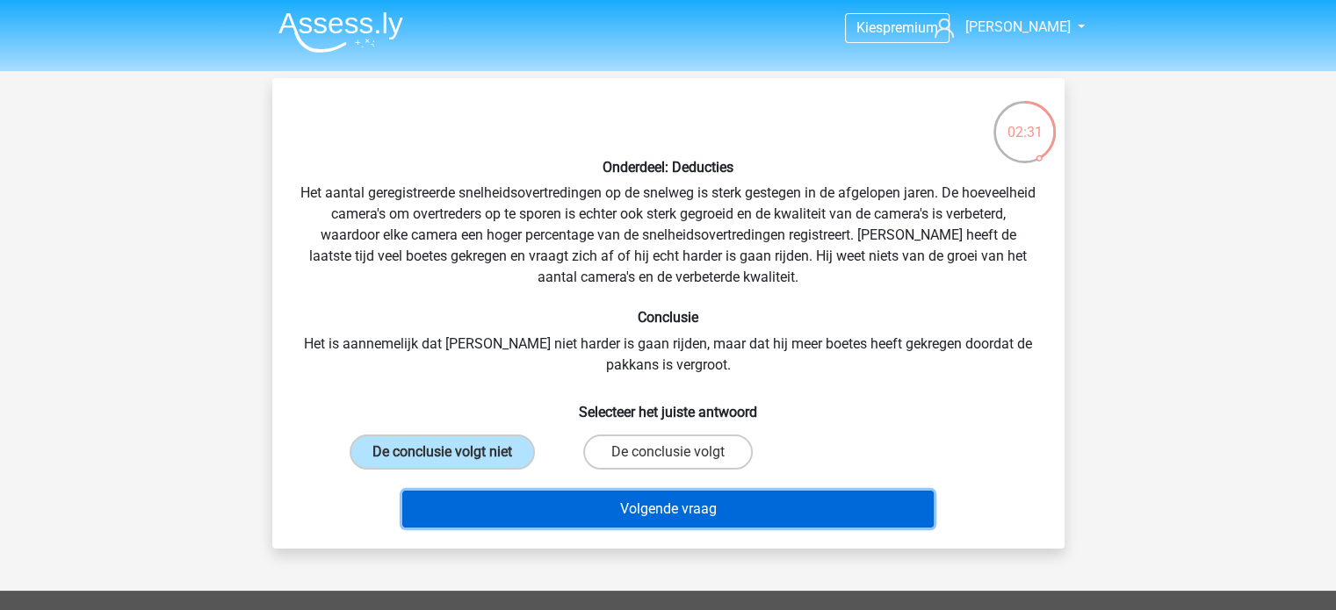
click at [635, 507] on button "Volgende vraag" at bounding box center [667, 509] width 531 height 37
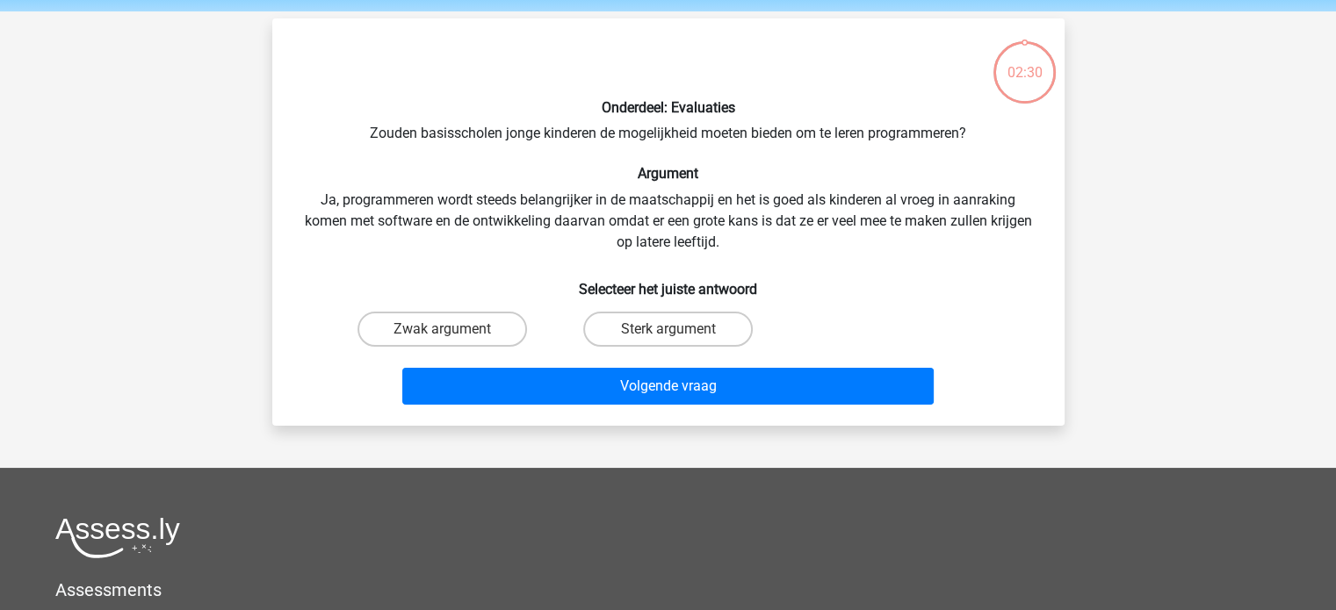
scroll to position [81, 0]
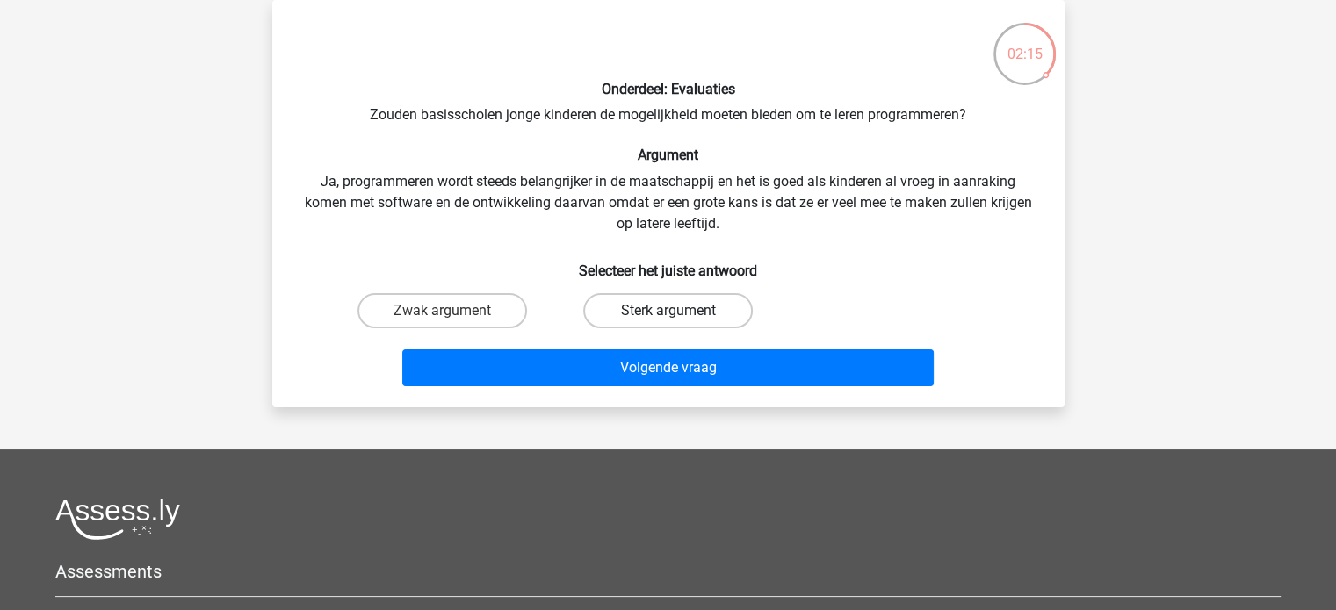
click at [710, 308] on label "Sterk argument" at bounding box center [668, 310] width 170 height 35
click at [679, 311] on input "Sterk argument" at bounding box center [673, 316] width 11 height 11
radio input "true"
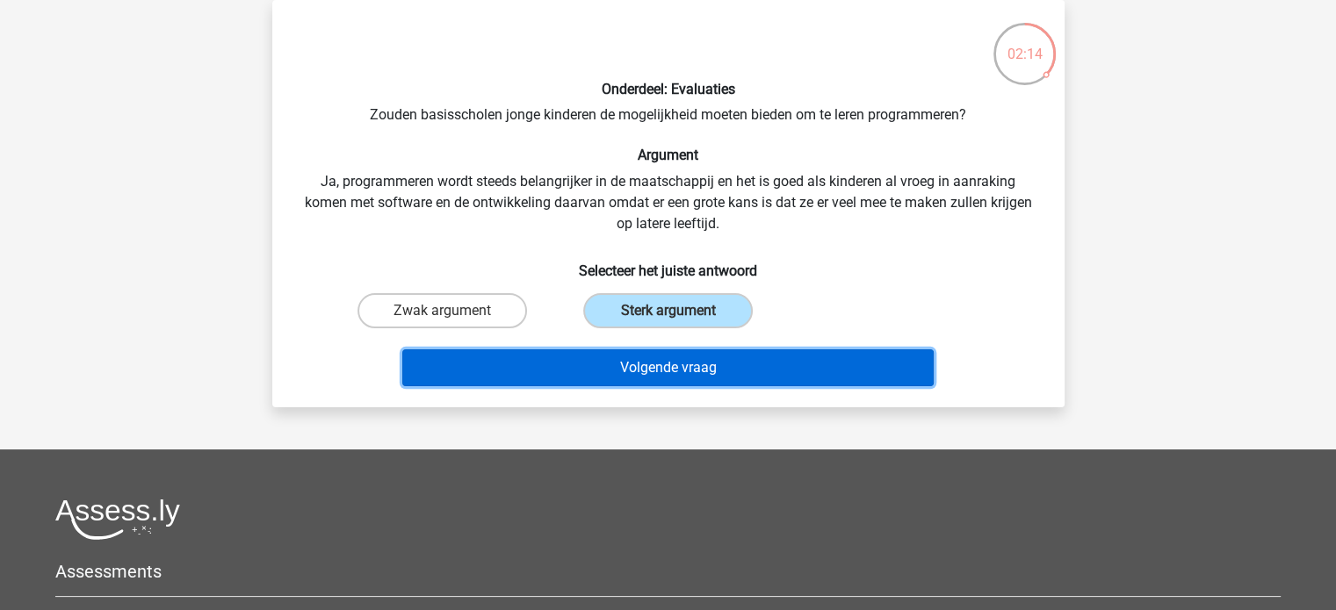
click at [728, 370] on button "Volgende vraag" at bounding box center [667, 368] width 531 height 37
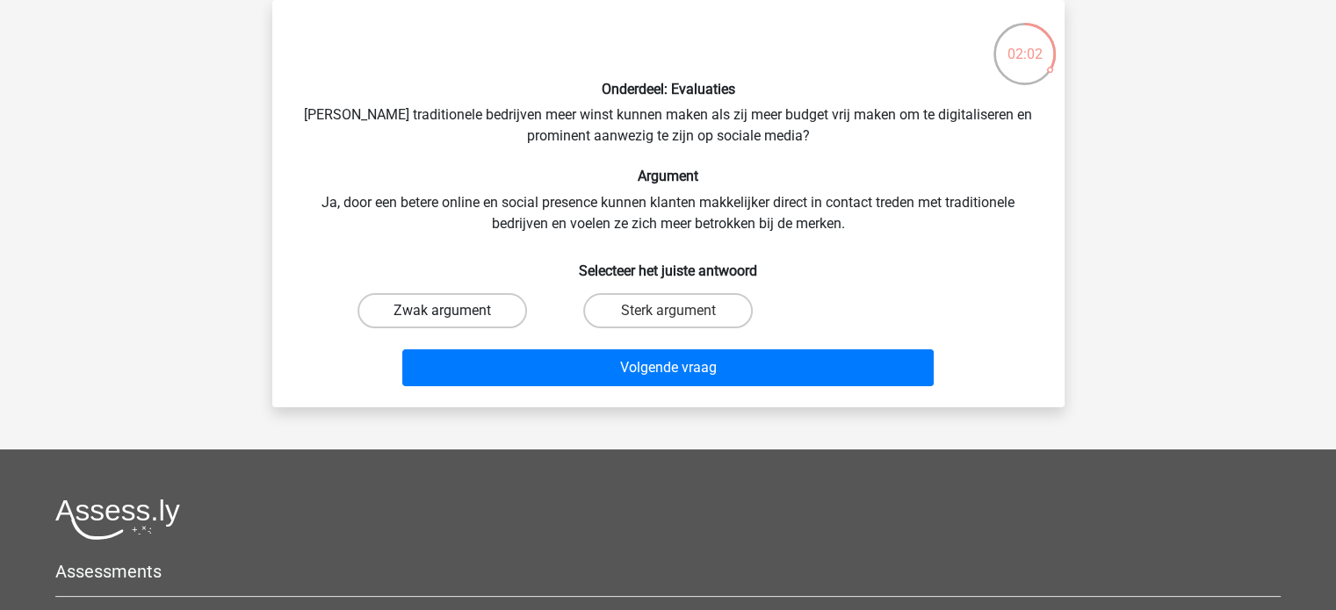
click at [469, 322] on label "Zwak argument" at bounding box center [443, 310] width 170 height 35
click at [453, 322] on input "Zwak argument" at bounding box center [447, 316] width 11 height 11
radio input "true"
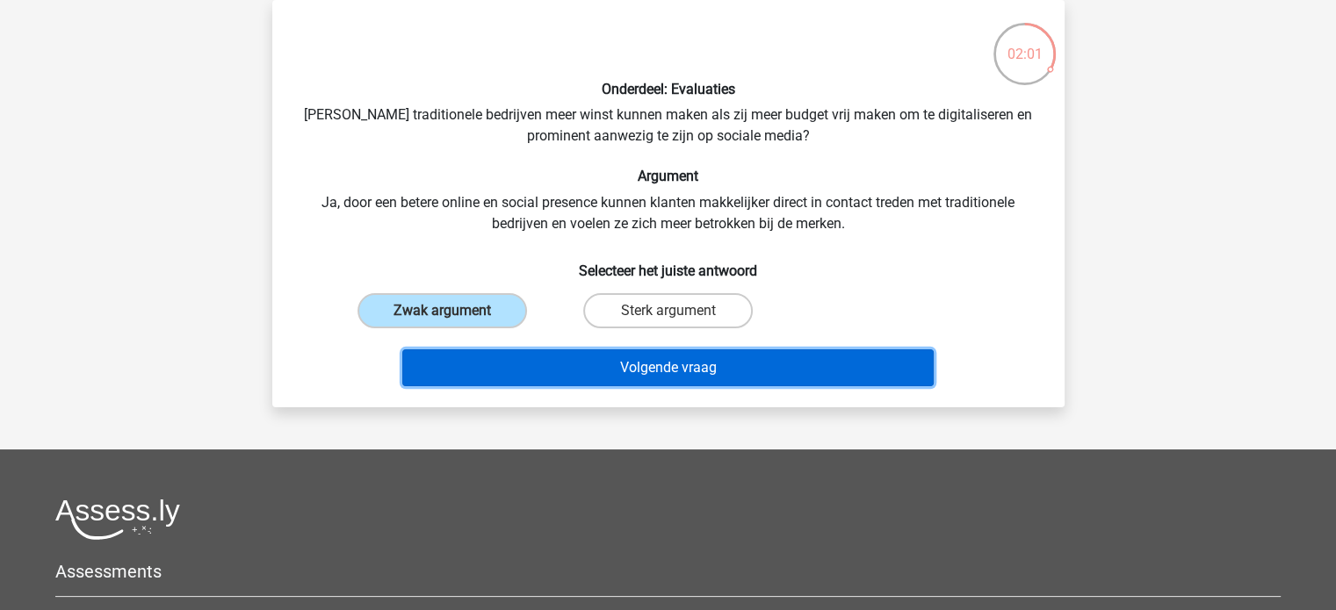
click at [543, 378] on button "Volgende vraag" at bounding box center [667, 368] width 531 height 37
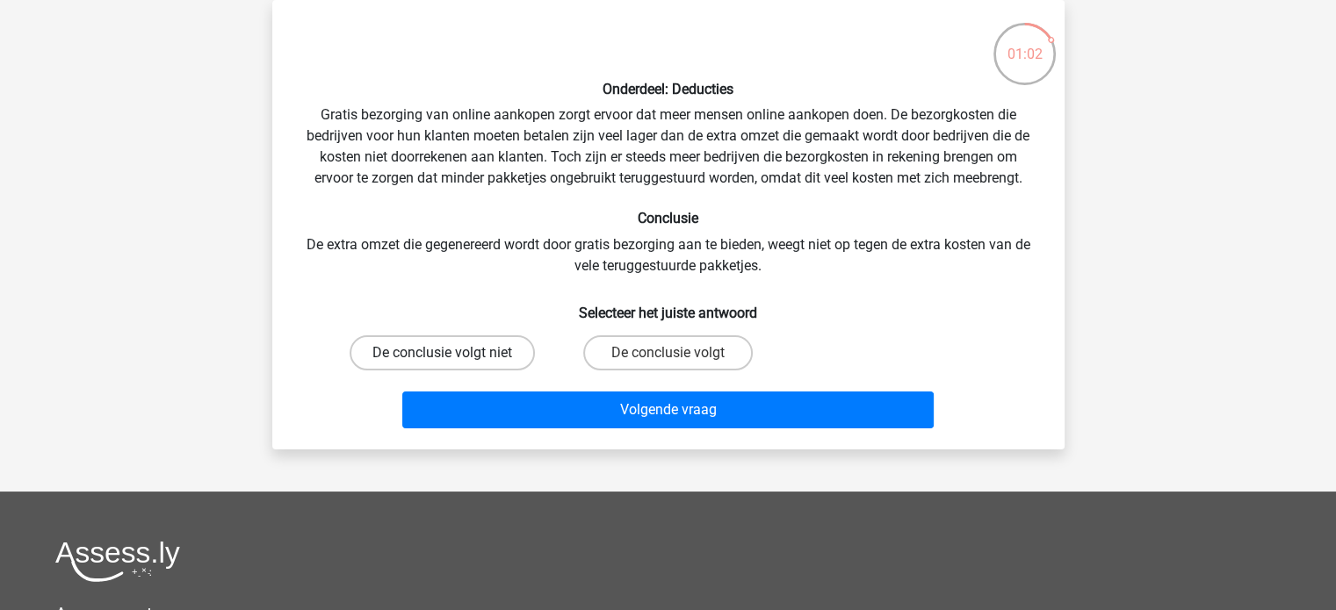
click at [494, 359] on label "De conclusie volgt niet" at bounding box center [442, 353] width 185 height 35
click at [453, 359] on input "De conclusie volgt niet" at bounding box center [447, 358] width 11 height 11
radio input "true"
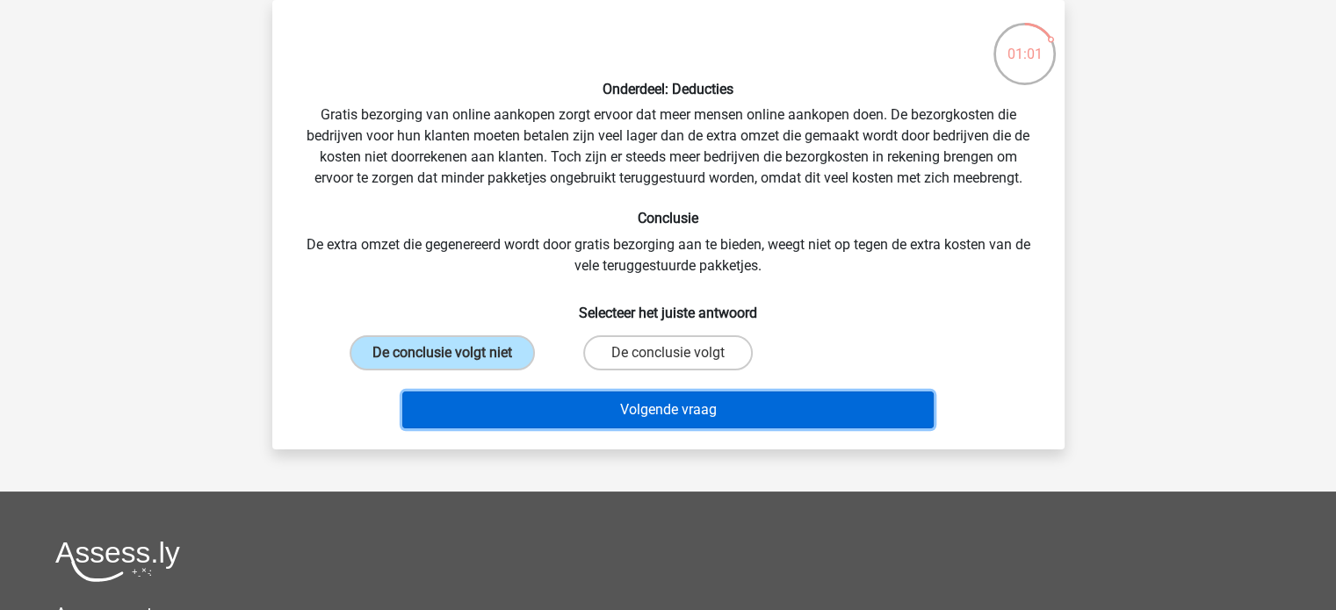
click at [570, 395] on button "Volgende vraag" at bounding box center [667, 410] width 531 height 37
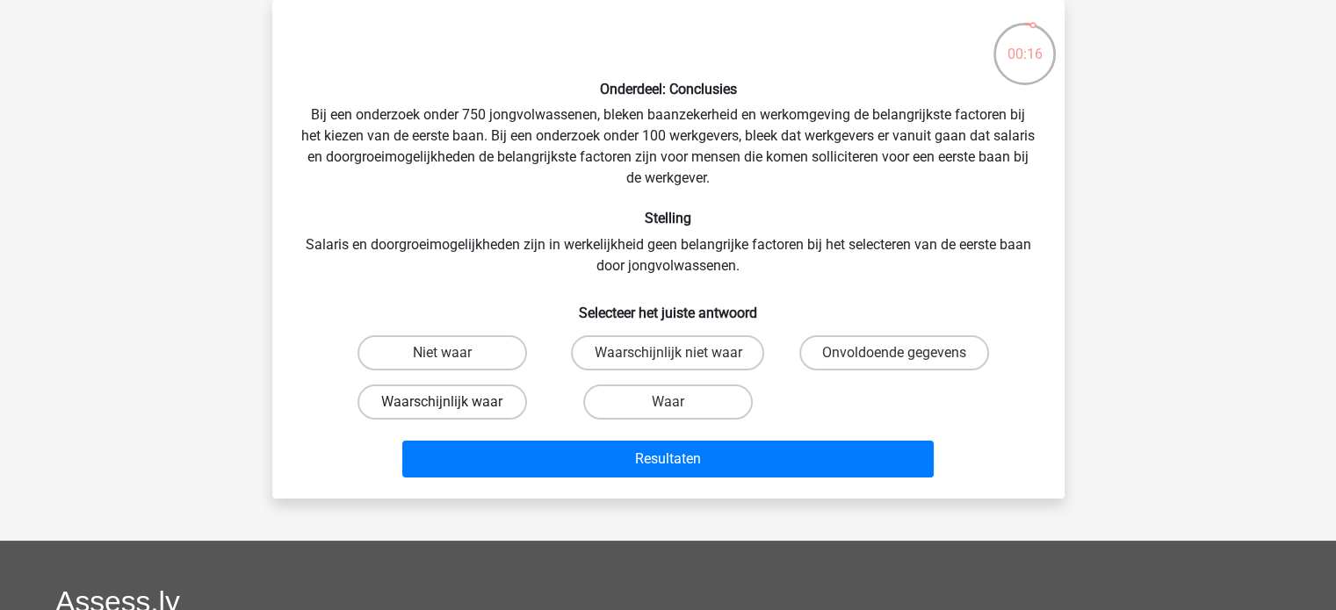
click at [466, 404] on label "Waarschijnlijk waar" at bounding box center [443, 402] width 170 height 35
click at [453, 404] on input "Waarschijnlijk waar" at bounding box center [447, 407] width 11 height 11
radio input "true"
click at [677, 394] on label "Waar" at bounding box center [668, 402] width 170 height 35
click at [677, 402] on input "Waar" at bounding box center [673, 407] width 11 height 11
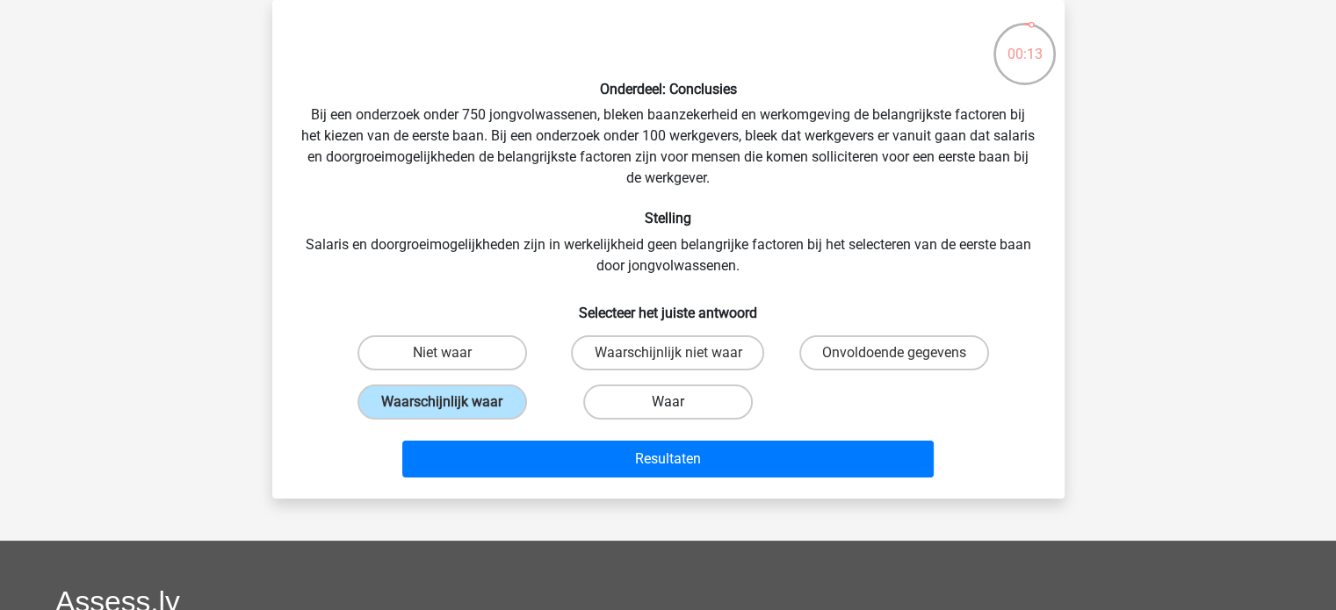
radio input "true"
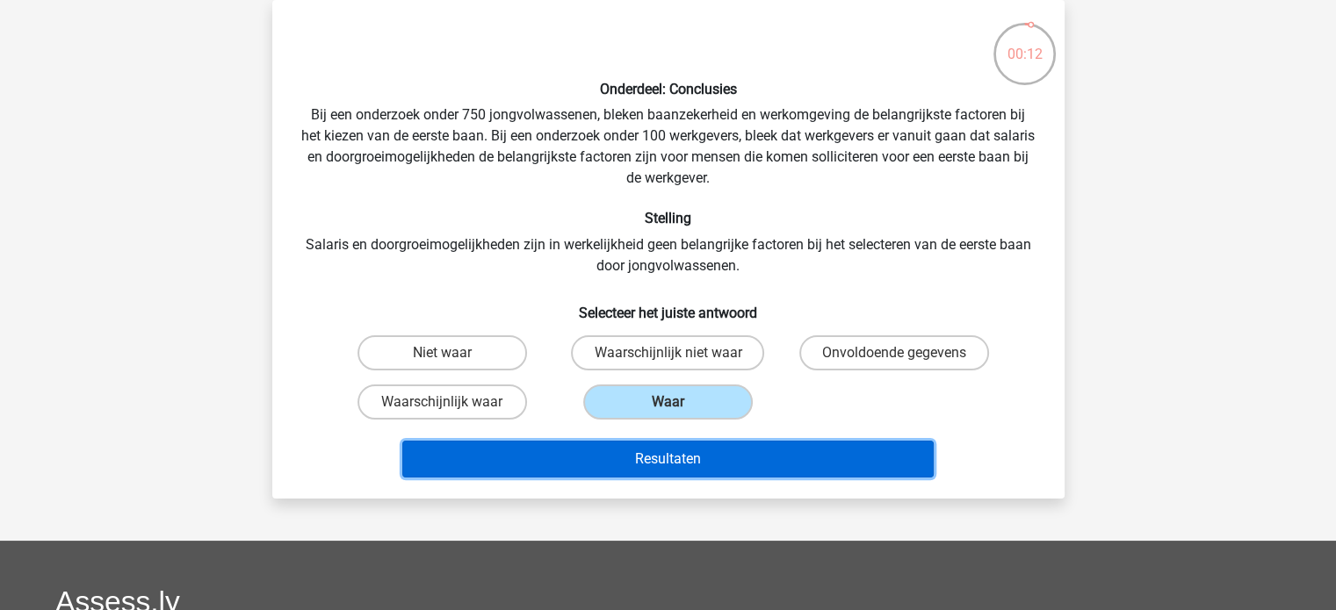
click at [745, 465] on button "Resultaten" at bounding box center [667, 459] width 531 height 37
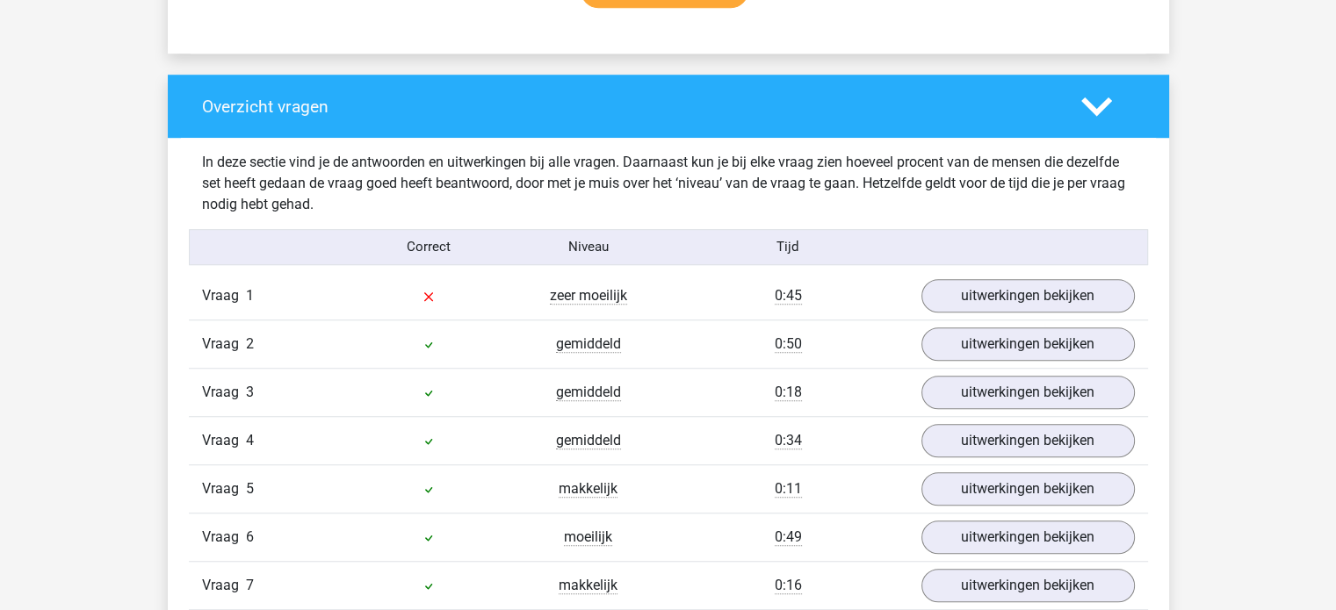
scroll to position [1246, 0]
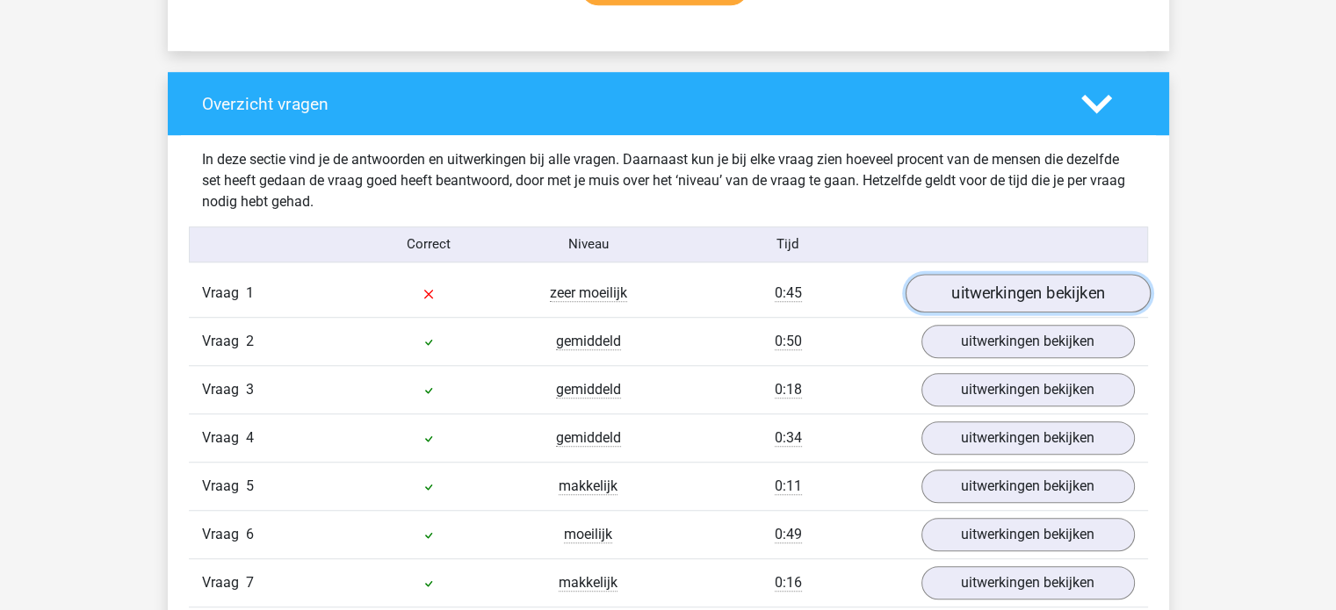
click at [1094, 285] on link "uitwerkingen bekijken" at bounding box center [1027, 293] width 245 height 39
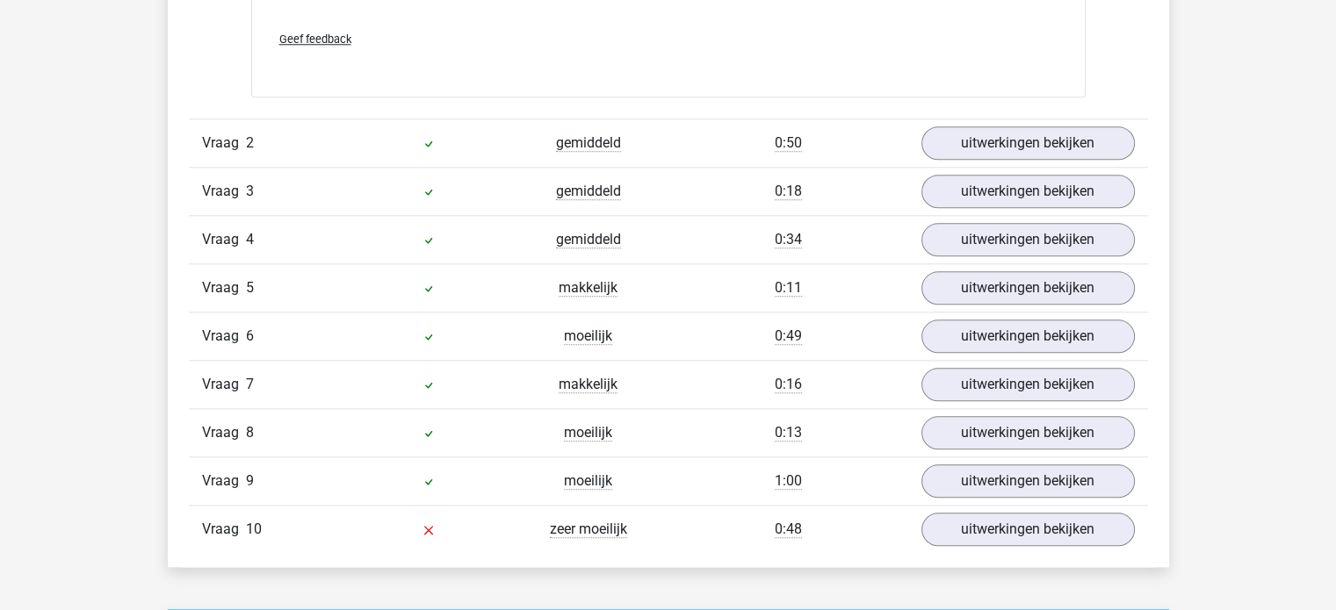
scroll to position [1890, 0]
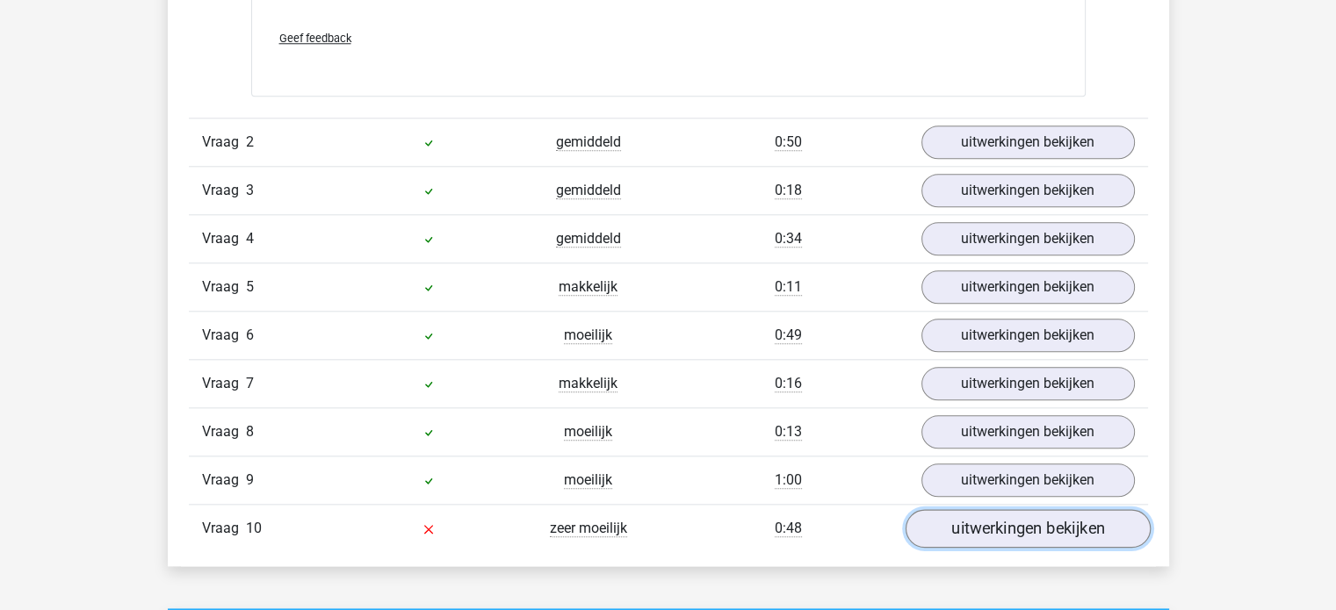
click at [1040, 519] on link "uitwerkingen bekijken" at bounding box center [1027, 529] width 245 height 39
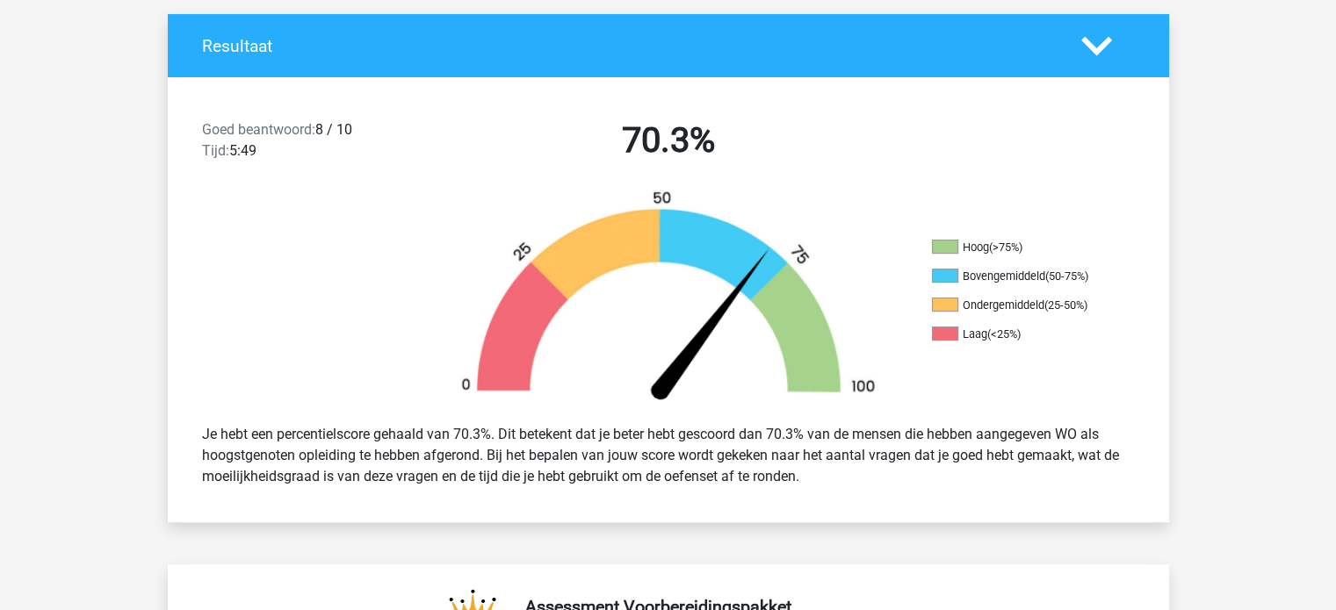
scroll to position [237, 0]
